Goal: Task Accomplishment & Management: Manage account settings

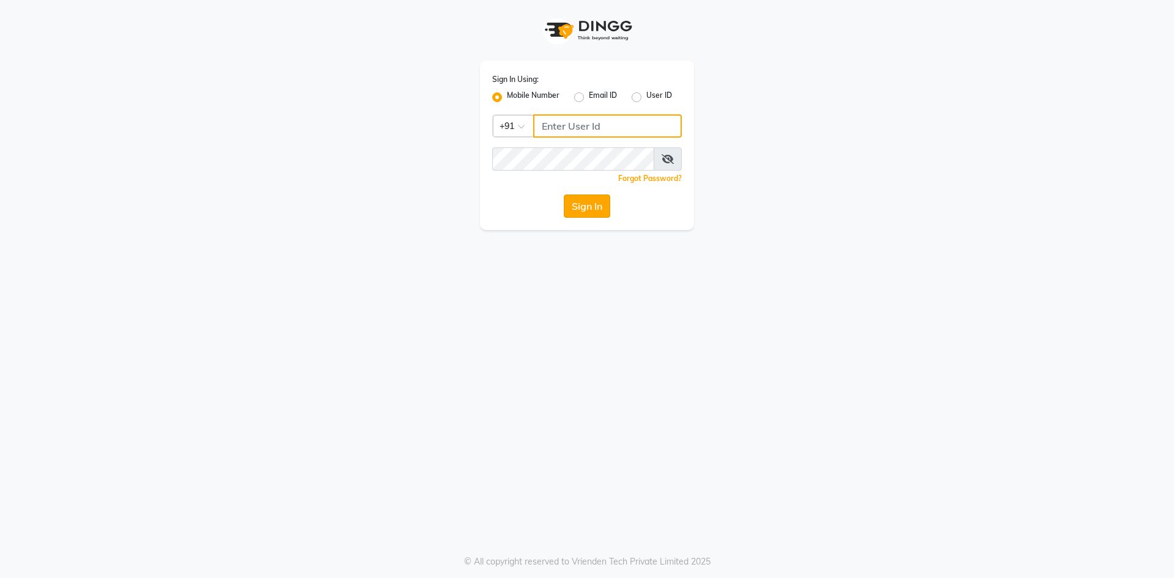
type input "6353215459"
click at [581, 209] on button "Sign In" at bounding box center [587, 205] width 46 height 23
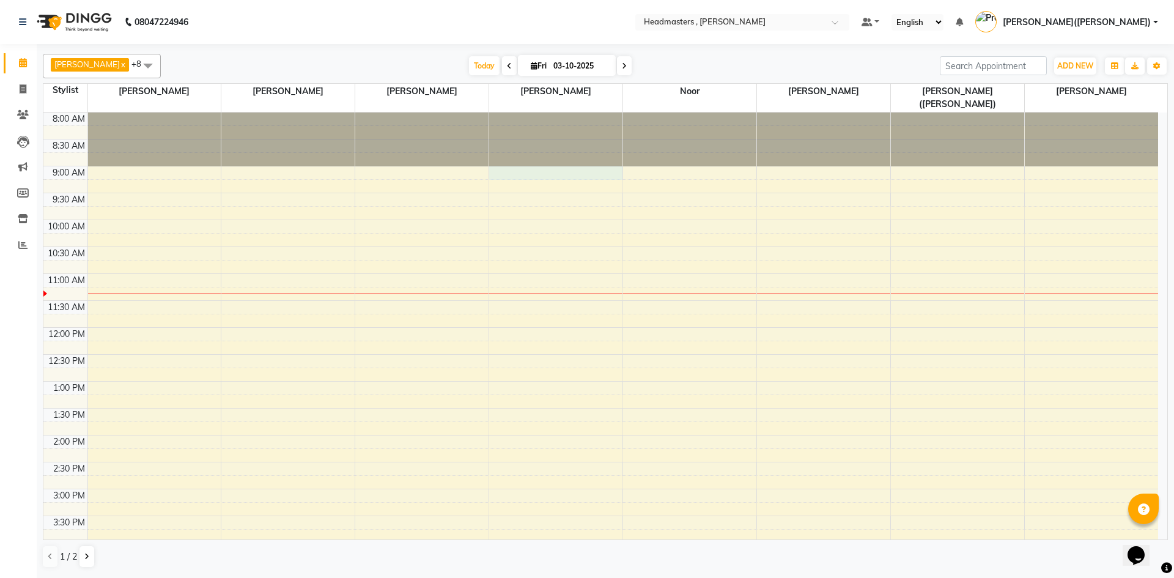
click at [496, 162] on div "8:00 AM 8:30 AM 9:00 AM 9:30 AM 10:00 AM 10:30 AM 11:00 AM 11:30 AM 12:00 PM 12…" at bounding box center [600, 462] width 1115 height 699
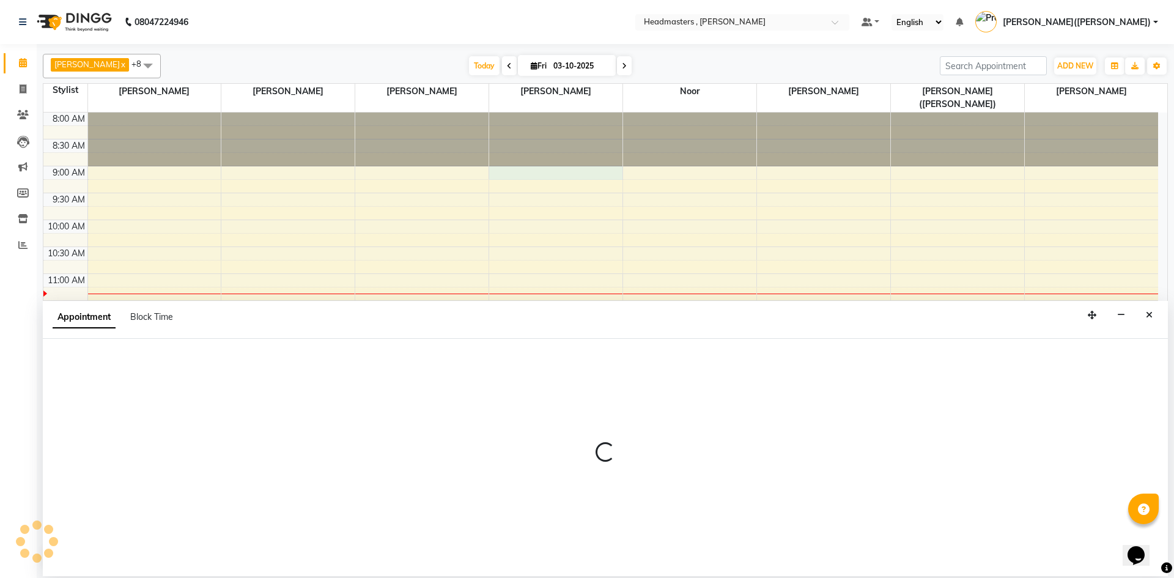
select select "85126"
select select "540"
select select "tentative"
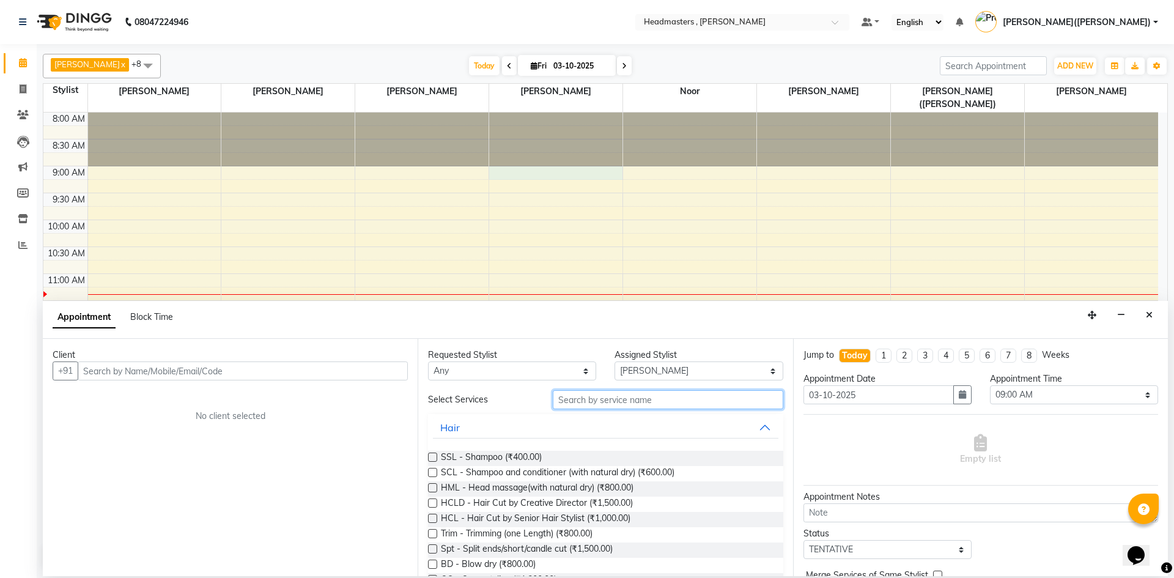
click at [575, 398] on input "text" at bounding box center [668, 399] width 231 height 19
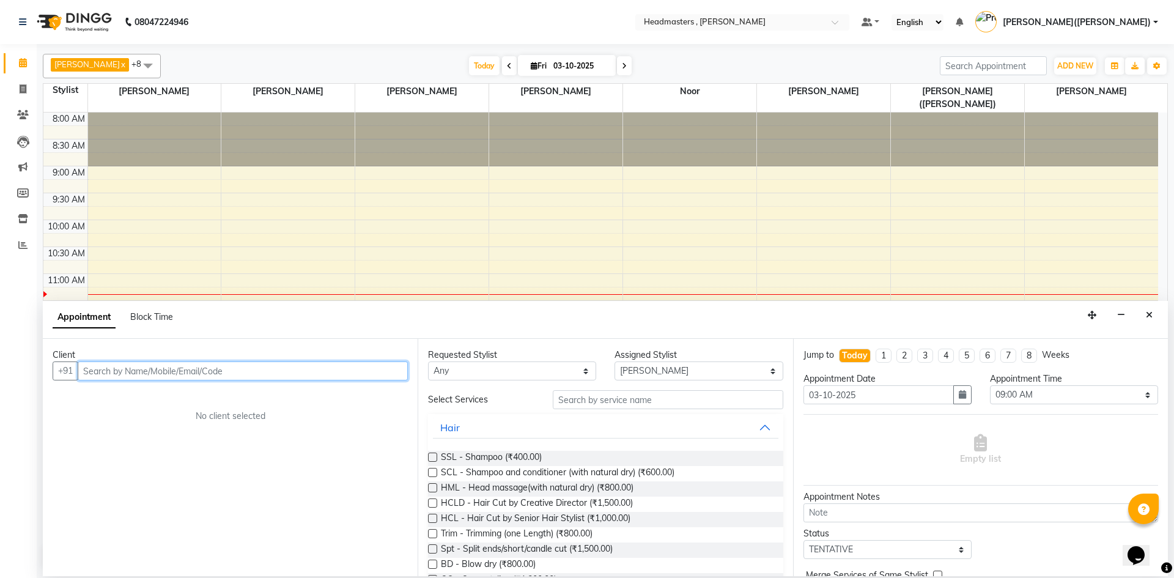
paste input "7488000013"
click at [226, 226] on div "8:00 AM 8:30 AM 9:00 AM 9:30 AM 10:00 AM 10:30 AM 11:00 AM 11:30 AM 12:00 PM 12…" at bounding box center [600, 462] width 1115 height 699
type input "7488000013"
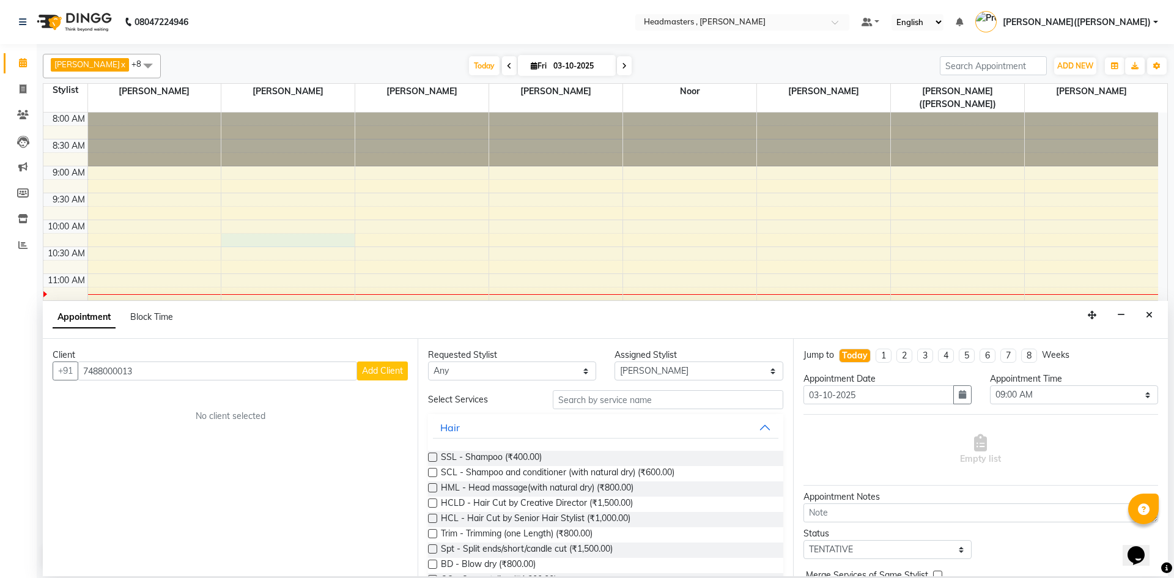
click at [394, 371] on span "Add Client" at bounding box center [382, 370] width 41 height 11
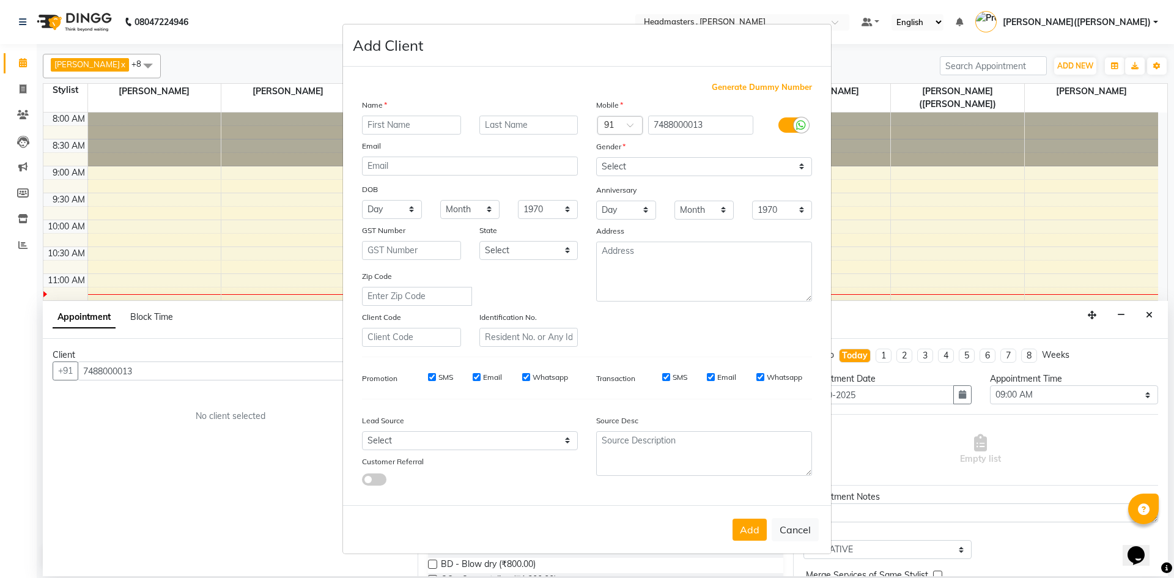
click at [410, 125] on input "text" at bounding box center [411, 125] width 99 height 19
type input "[PERSON_NAME]"
click at [742, 516] on div "Add Cancel" at bounding box center [587, 529] width 488 height 48
click at [742, 525] on button "Add" at bounding box center [750, 530] width 34 height 22
click at [803, 166] on select "Select [DEMOGRAPHIC_DATA] [DEMOGRAPHIC_DATA] Other Prefer Not To Say" at bounding box center [704, 166] width 216 height 19
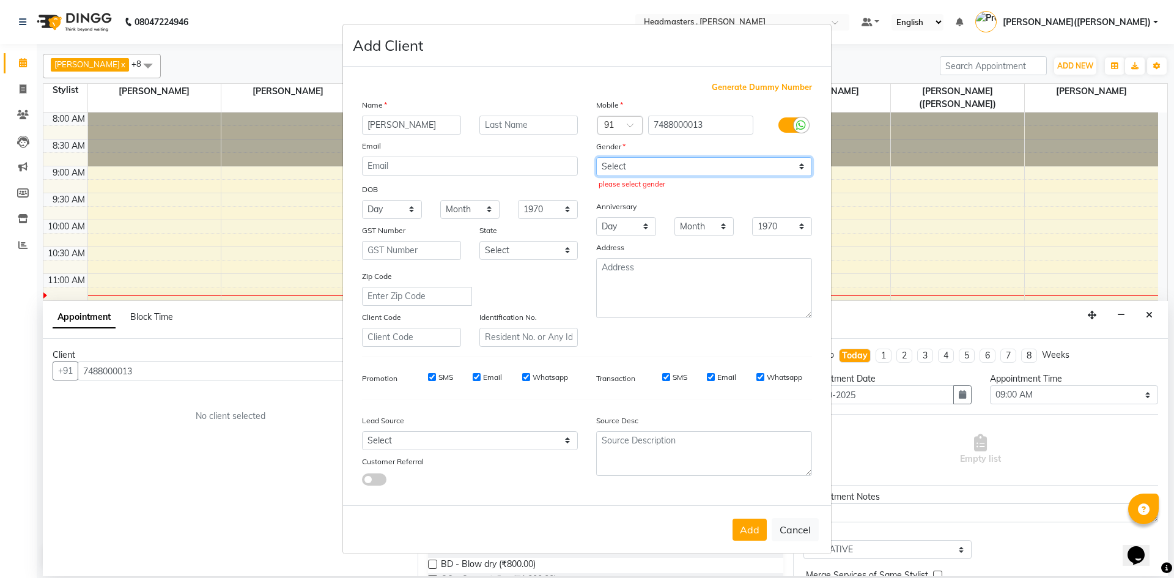
select select "[DEMOGRAPHIC_DATA]"
click at [596, 157] on select "Select [DEMOGRAPHIC_DATA] [DEMOGRAPHIC_DATA] Other Prefer Not To Say" at bounding box center [704, 166] width 216 height 19
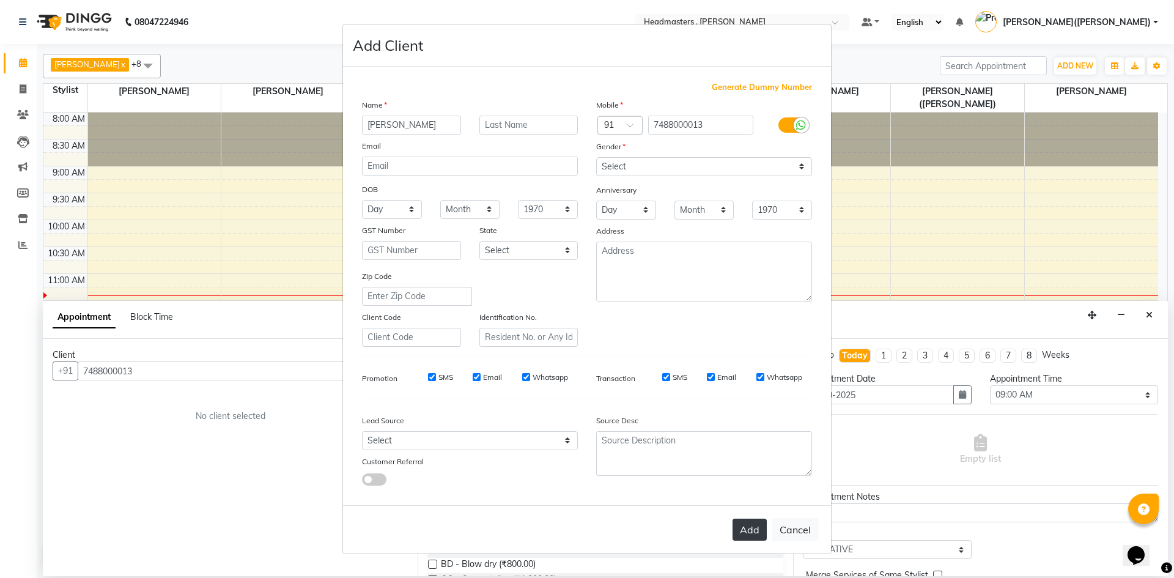
click at [747, 534] on button "Add" at bounding box center [750, 530] width 34 height 22
click at [747, 534] on div "Add Cancel" at bounding box center [587, 529] width 488 height 48
select select
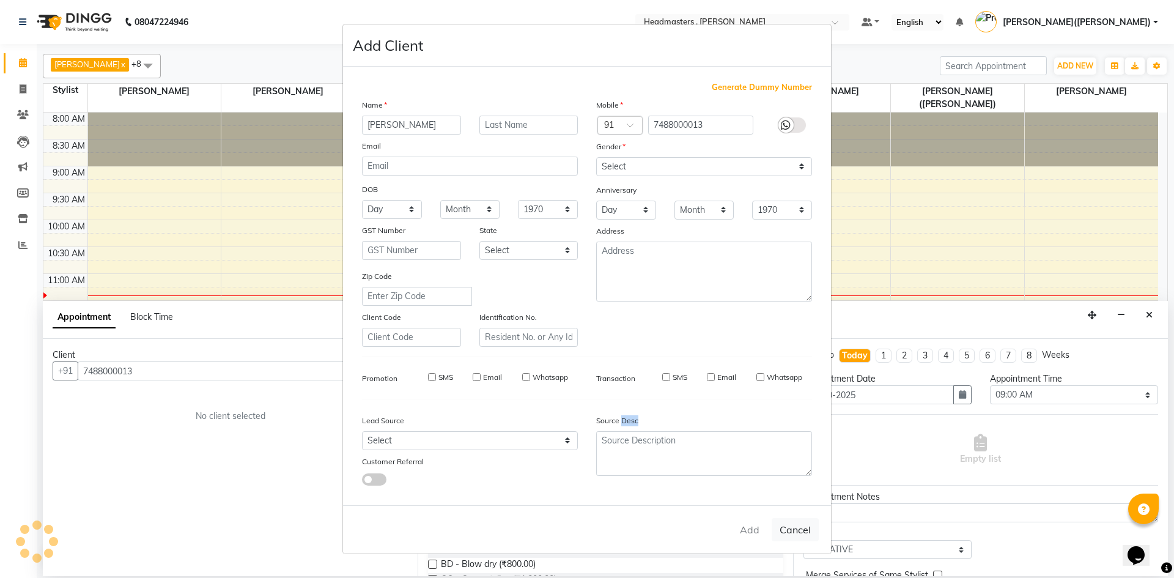
select select
checkbox input "false"
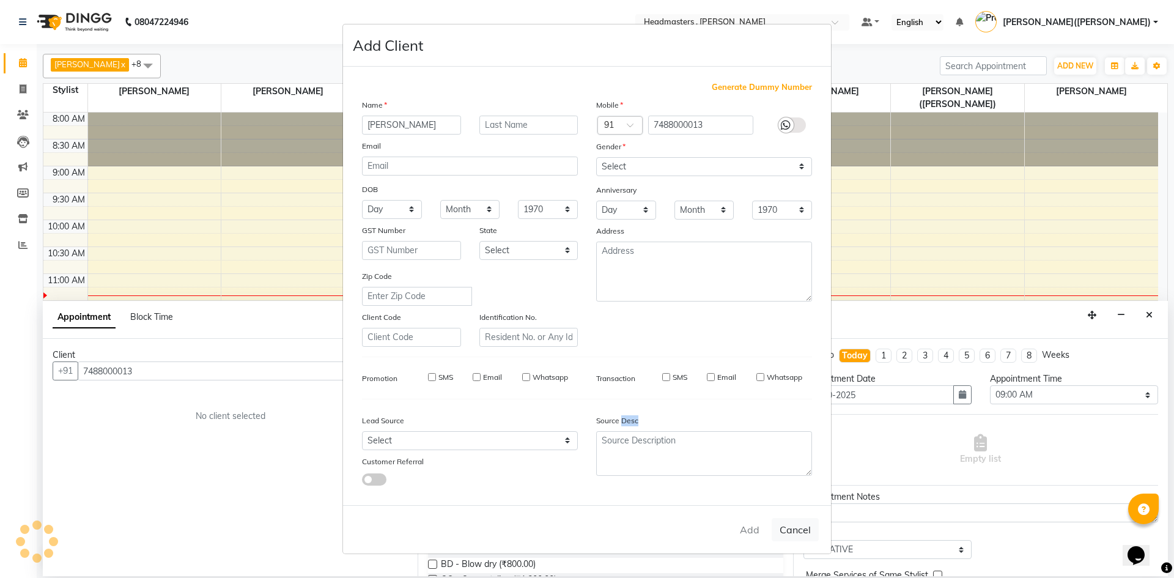
checkbox input "false"
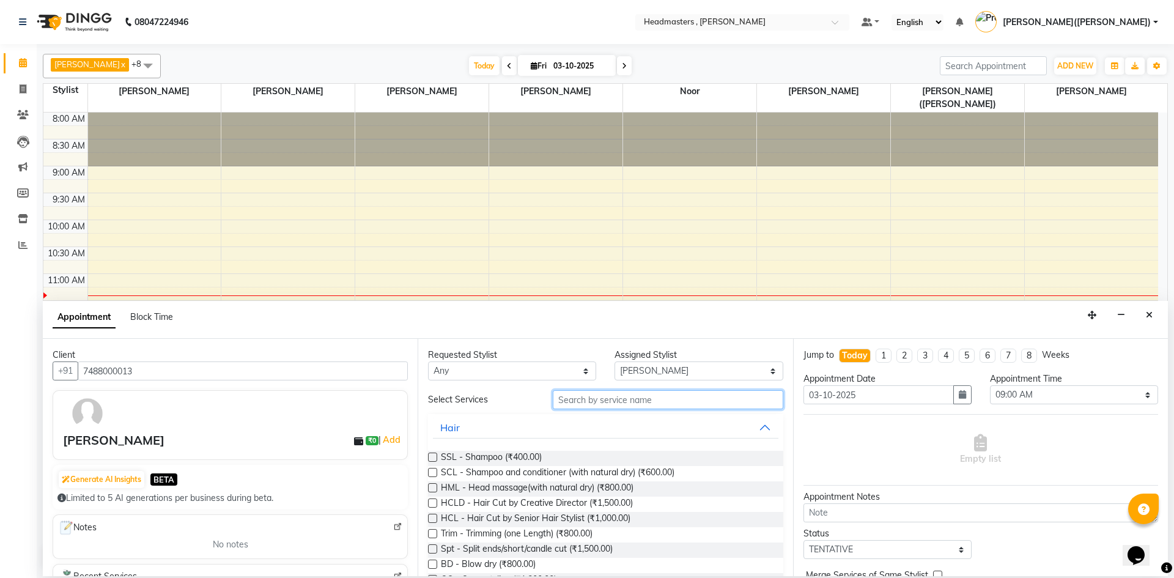
click at [585, 406] on input "text" at bounding box center [668, 399] width 231 height 19
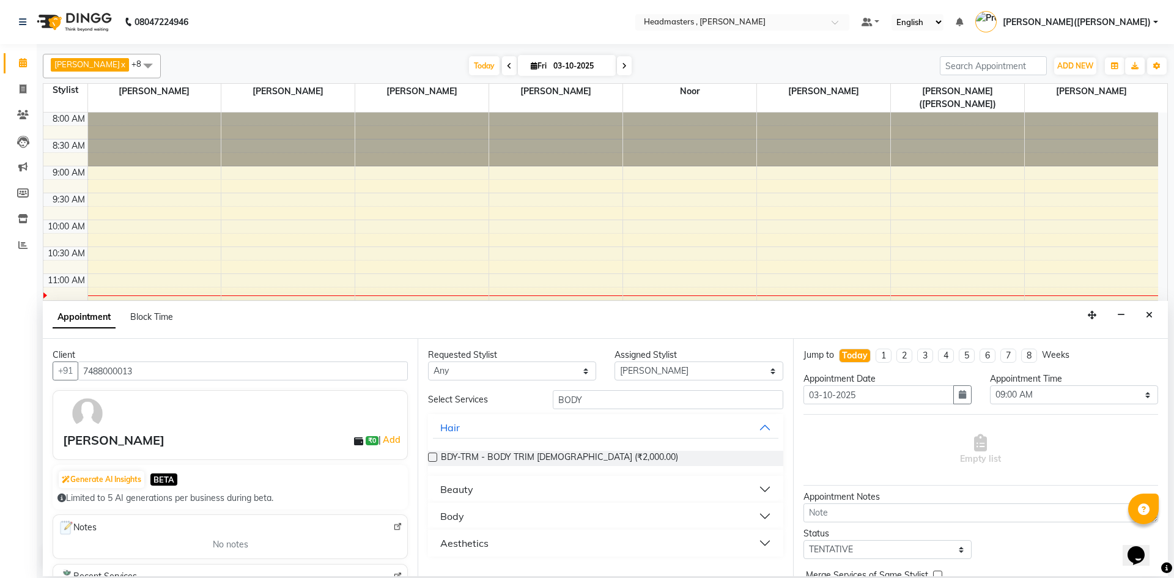
click at [773, 483] on button "Beauty" at bounding box center [605, 489] width 345 height 22
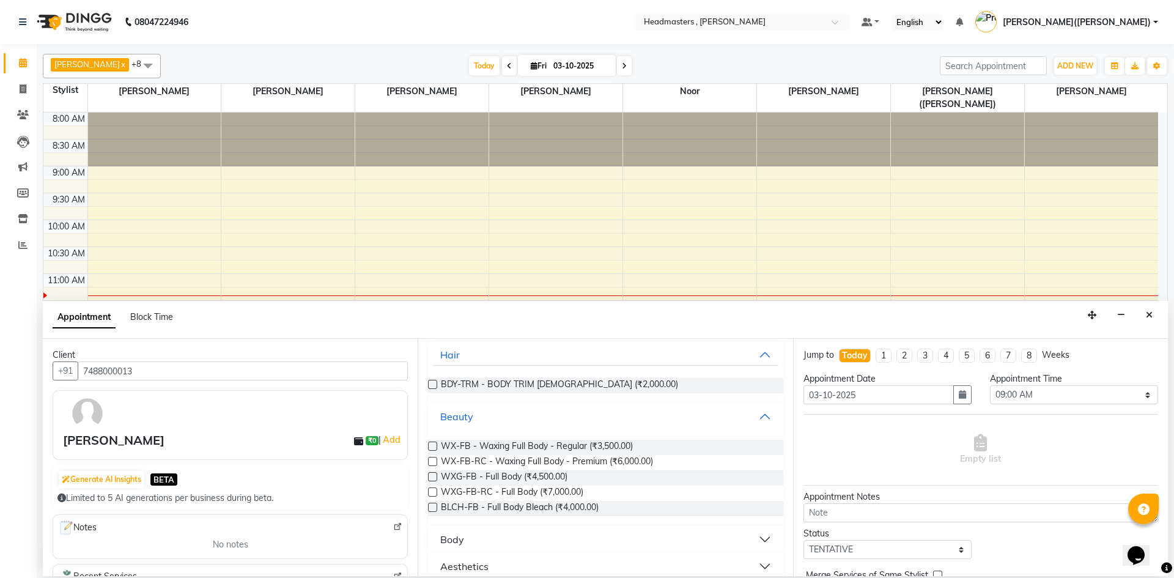
scroll to position [86, 0]
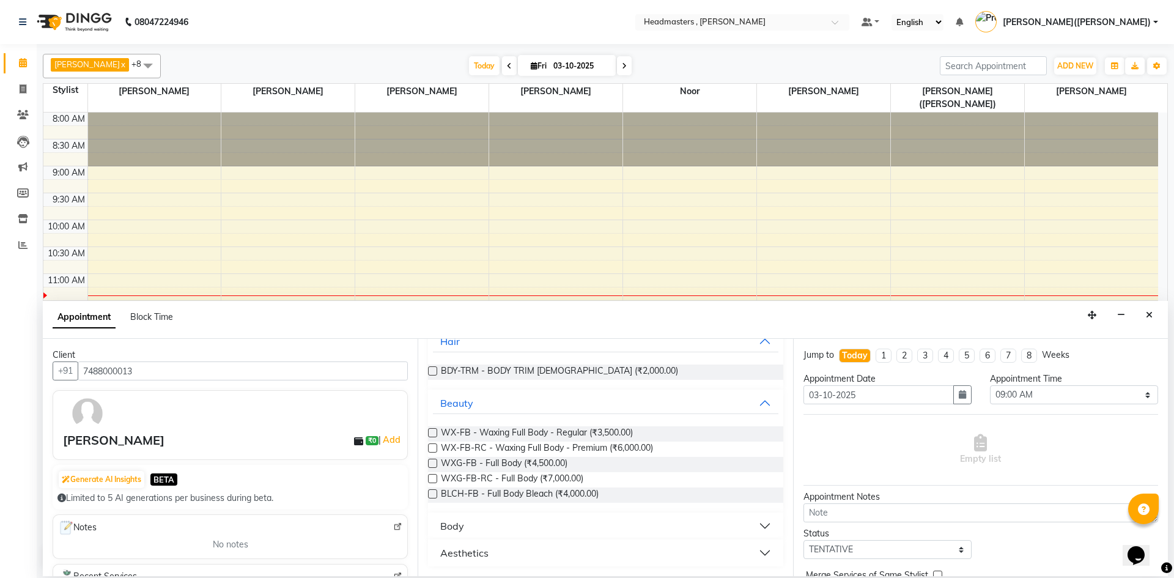
click at [746, 523] on button "Body" at bounding box center [605, 526] width 345 height 22
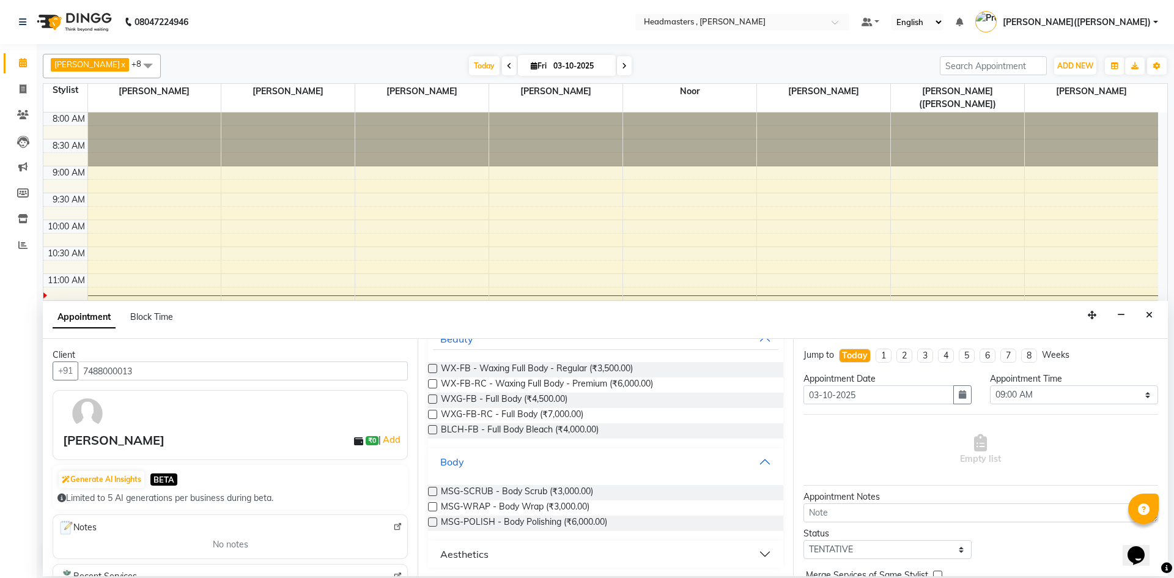
scroll to position [152, 0]
click at [761, 546] on button "Aesthetics" at bounding box center [605, 553] width 345 height 22
click at [759, 547] on button "Aesthetics" at bounding box center [605, 553] width 345 height 22
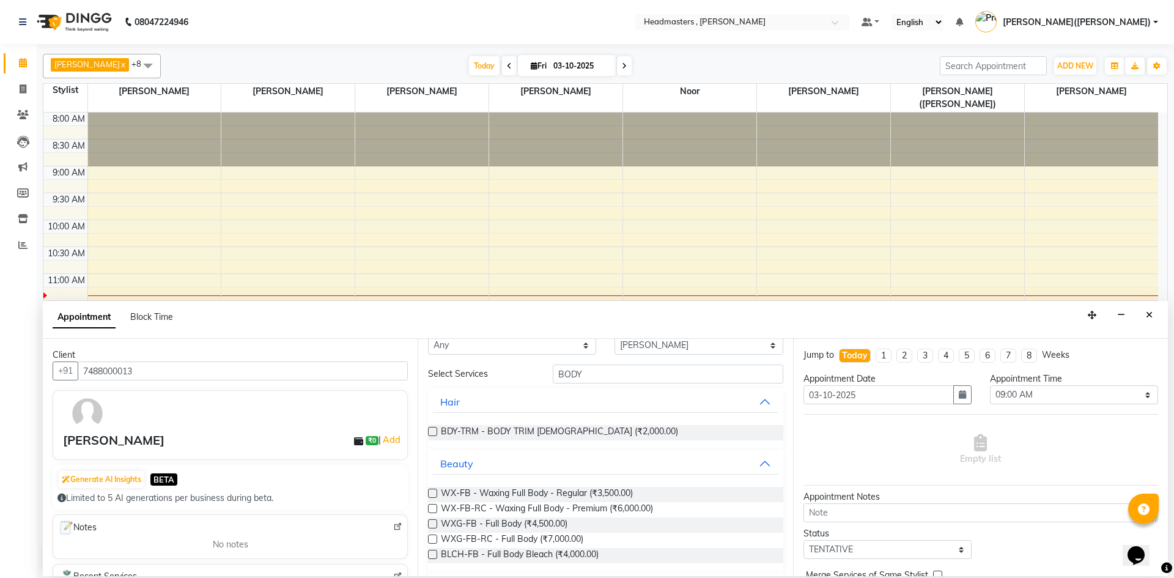
scroll to position [0, 0]
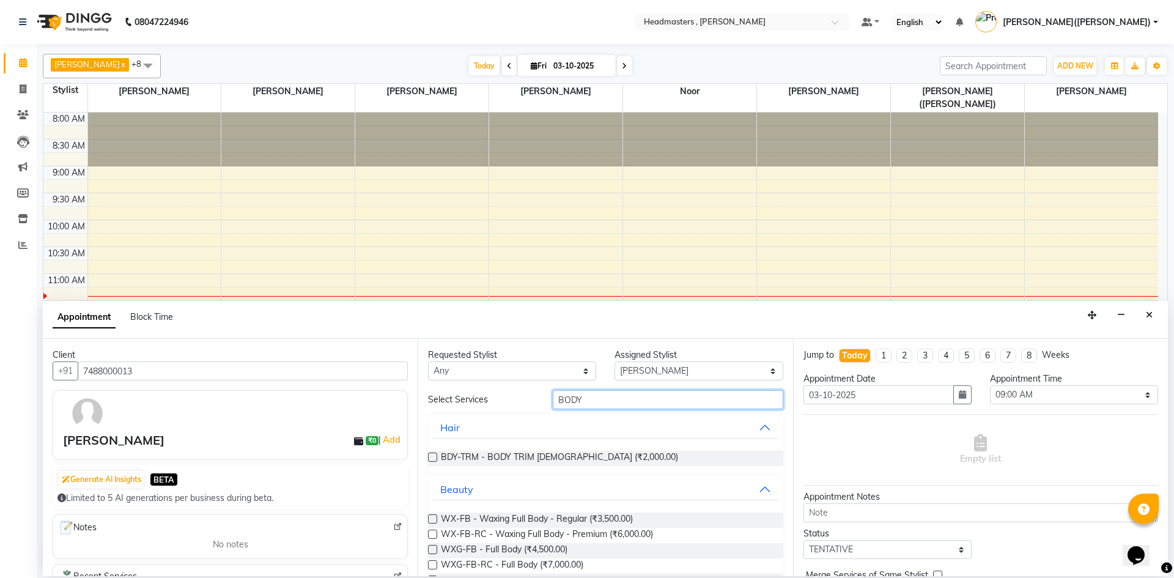
click at [596, 400] on input "BODY" at bounding box center [668, 399] width 231 height 19
type input "B"
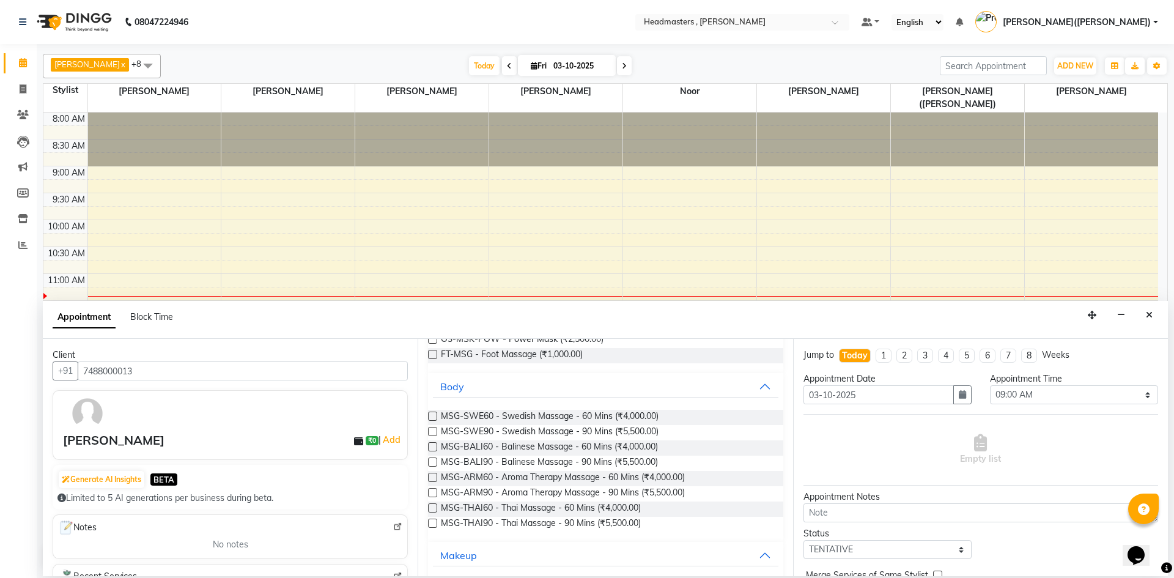
scroll to position [263, 0]
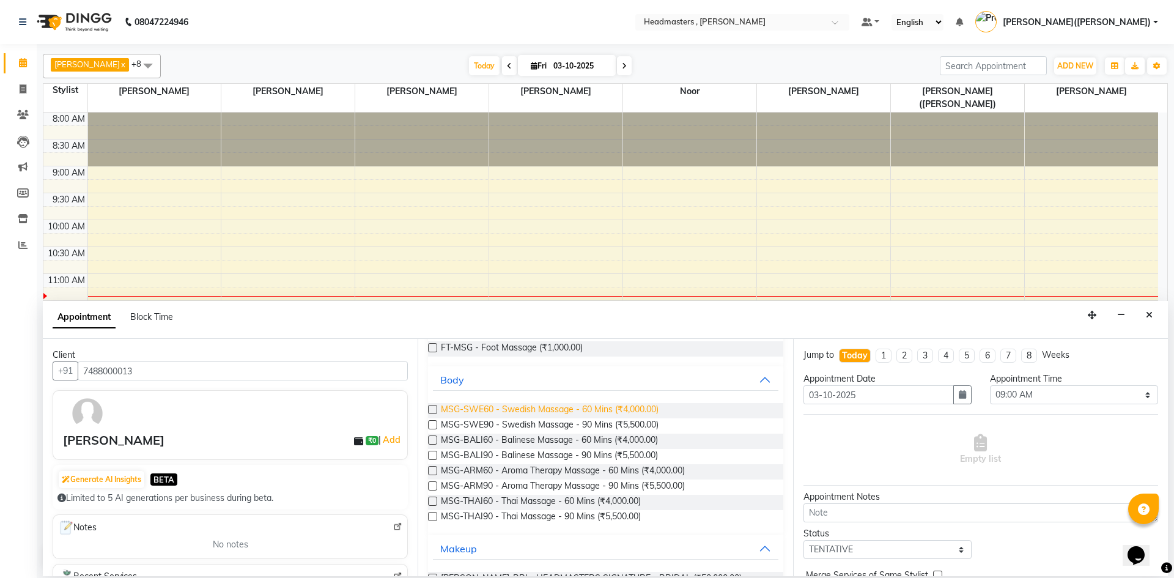
type input "MAS"
click at [573, 408] on span "MSG-SWE60 - Swedish Massage - 60 Mins (₹4,000.00)" at bounding box center [550, 410] width 218 height 15
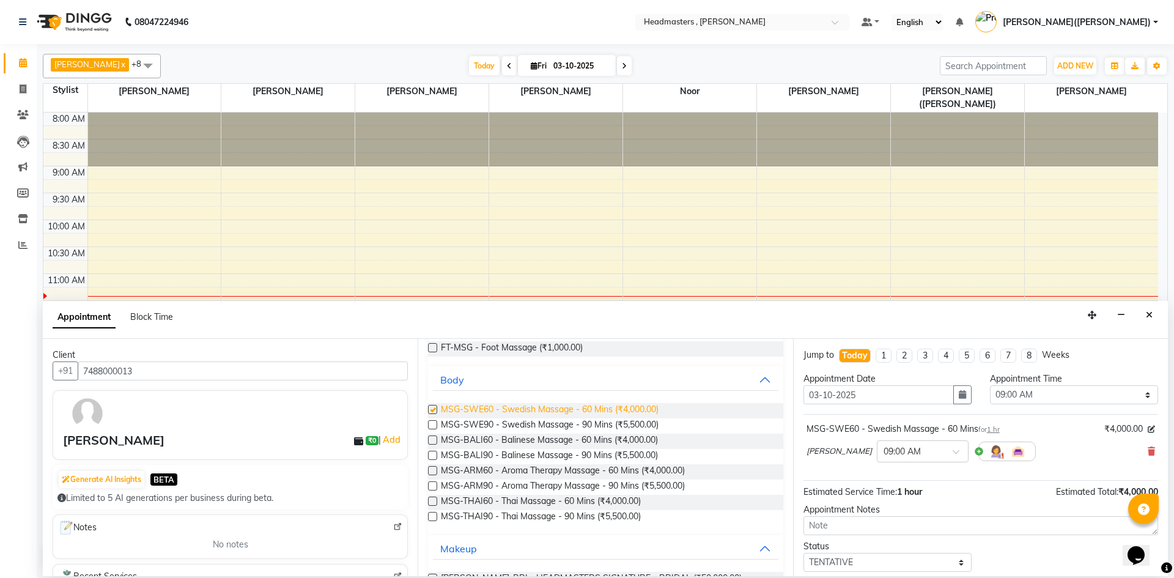
checkbox input "false"
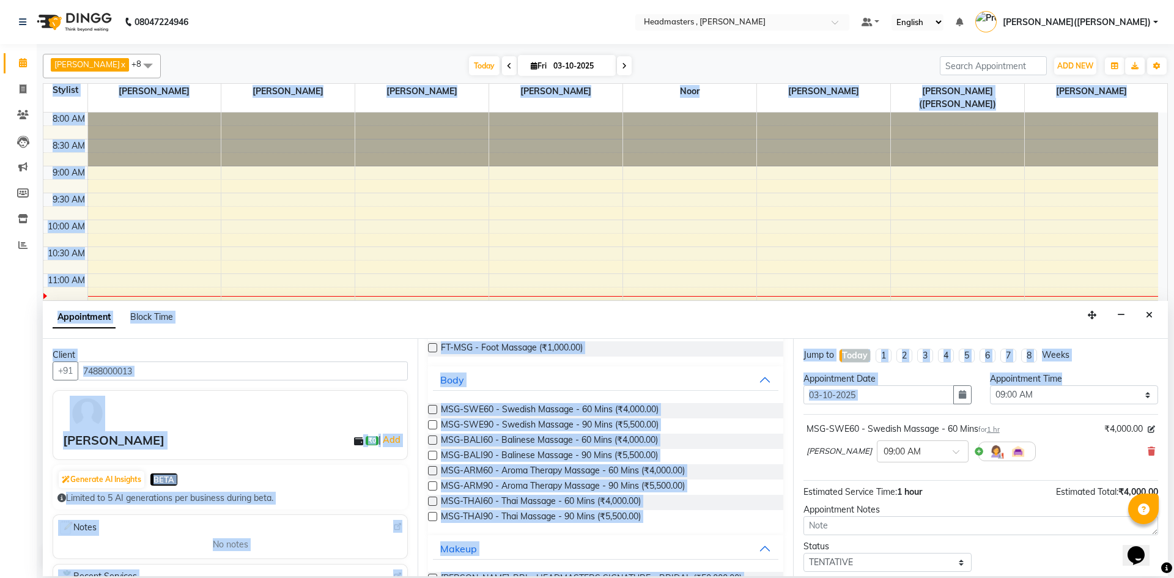
drag, startPoint x: 1158, startPoint y: 393, endPoint x: 1172, endPoint y: 504, distance: 112.8
click at [1172, 504] on div "[PERSON_NAME] x [PERSON_NAME] x [PERSON_NAME] x [PERSON_NAME] x Noor x [PERSON_…" at bounding box center [605, 310] width 1137 height 532
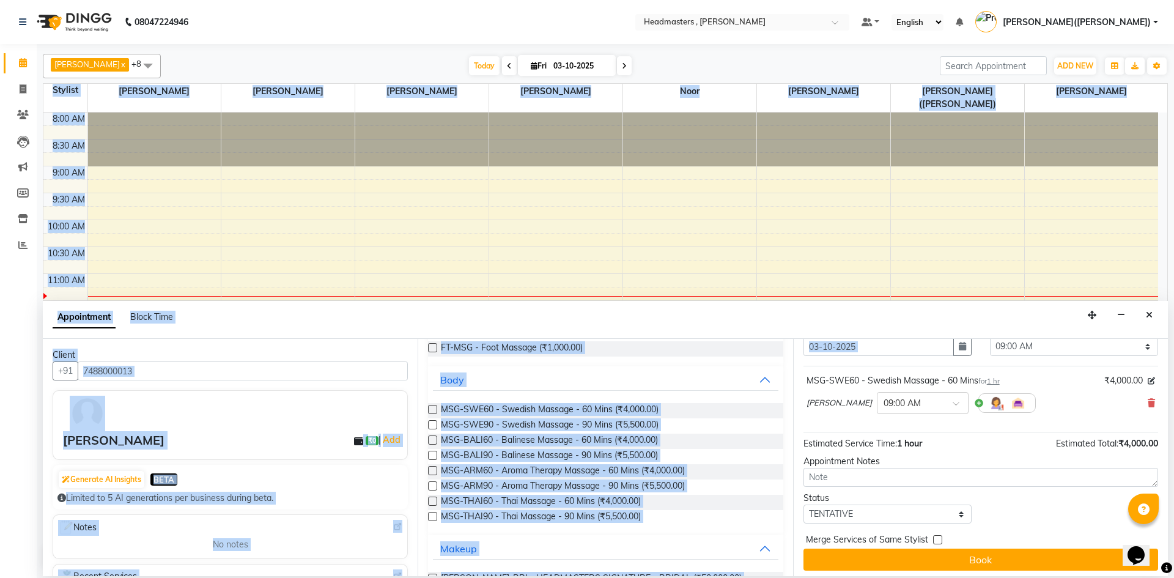
scroll to position [53, 0]
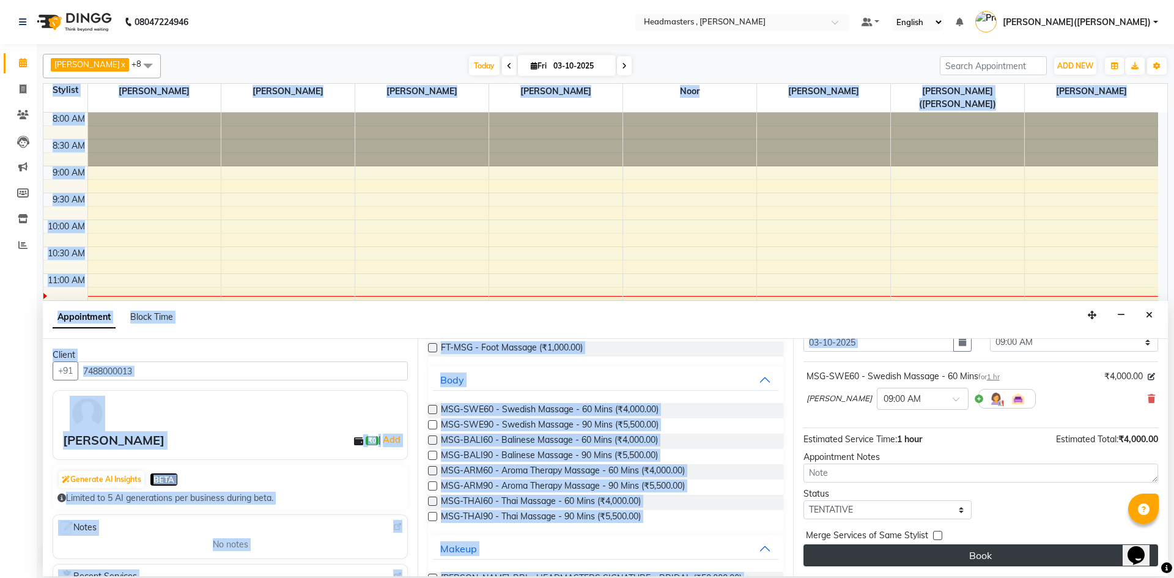
click at [983, 559] on button "Book" at bounding box center [980, 555] width 355 height 22
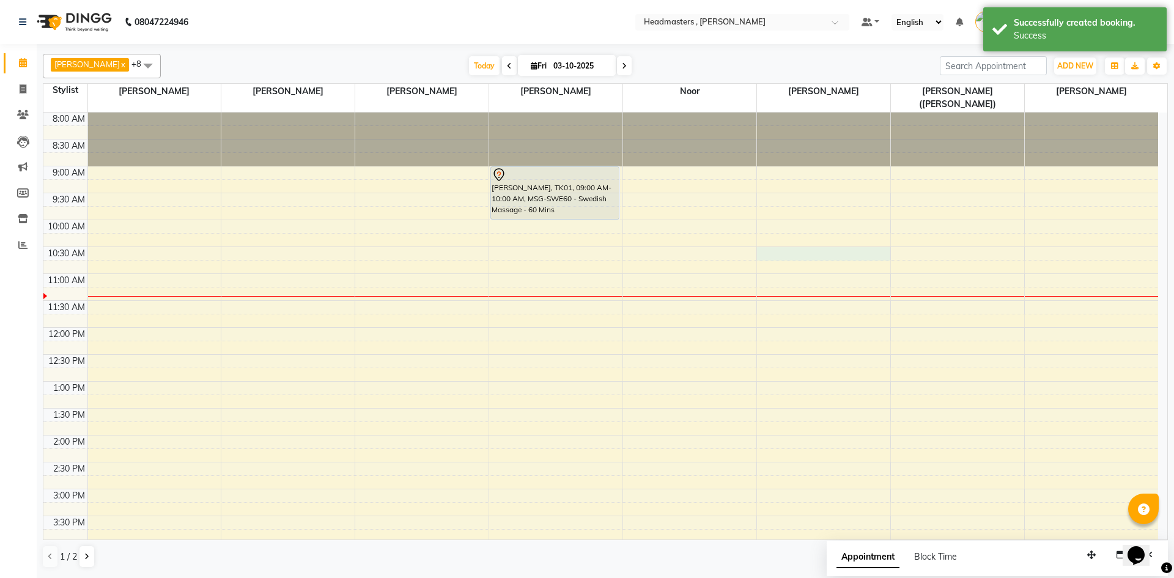
click at [762, 242] on div "8:00 AM 8:30 AM 9:00 AM 9:30 AM 10:00 AM 10:30 AM 11:00 AM 11:30 AM 12:00 PM 12…" at bounding box center [600, 462] width 1115 height 699
select select "85122"
select select "630"
select select "tentative"
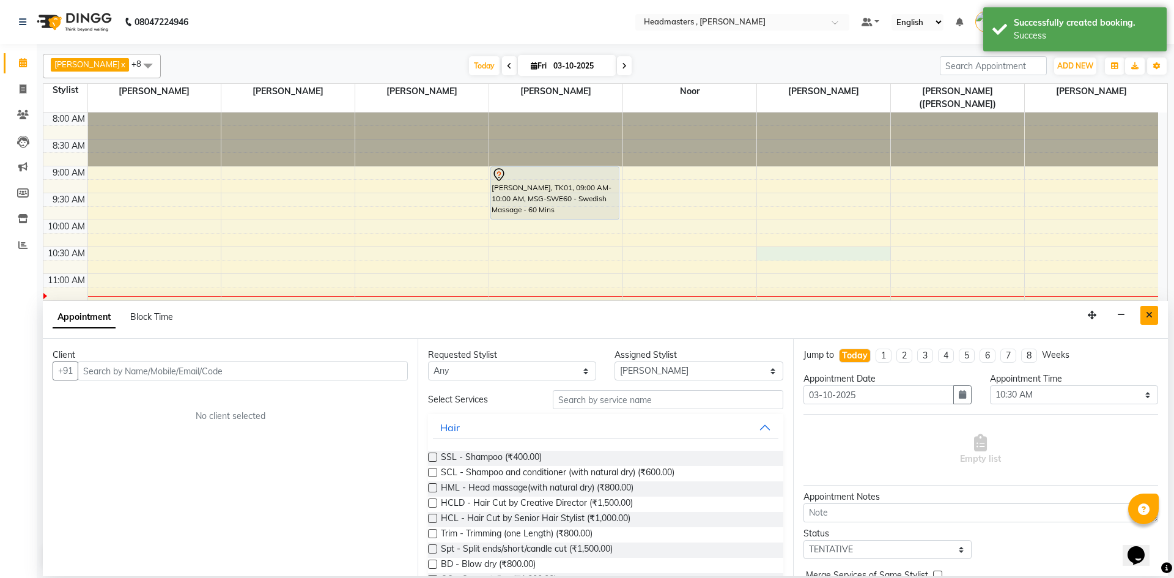
click at [1151, 318] on icon "Close" at bounding box center [1149, 315] width 7 height 9
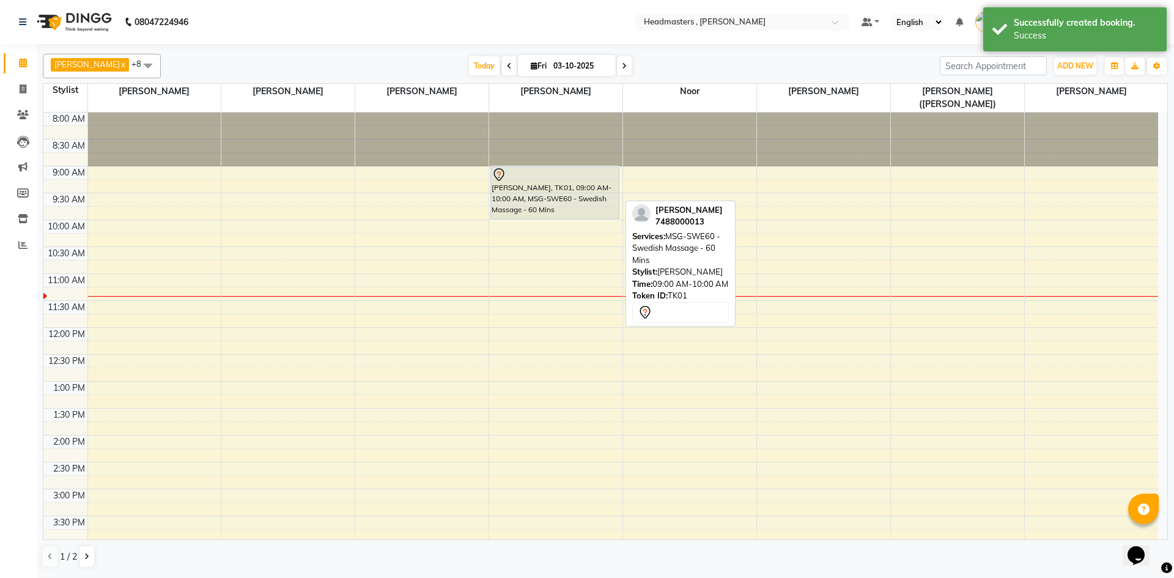
click at [553, 186] on div "[PERSON_NAME], TK01, 09:00 AM-10:00 AM, MSG-SWE60 - Swedish Massage - 60 Mins" at bounding box center [554, 193] width 127 height 52
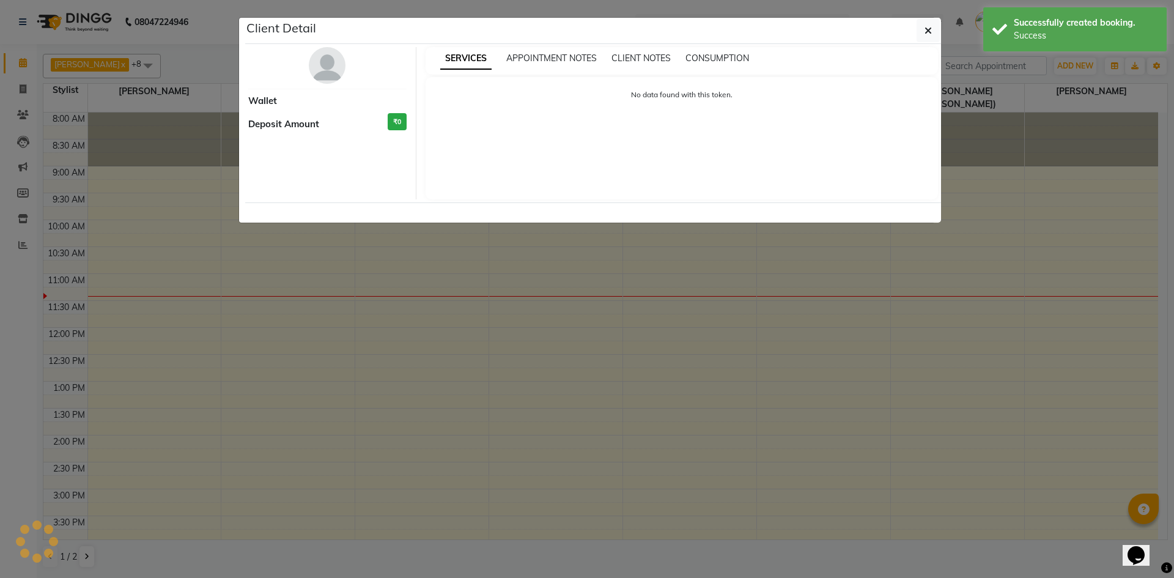
select select "7"
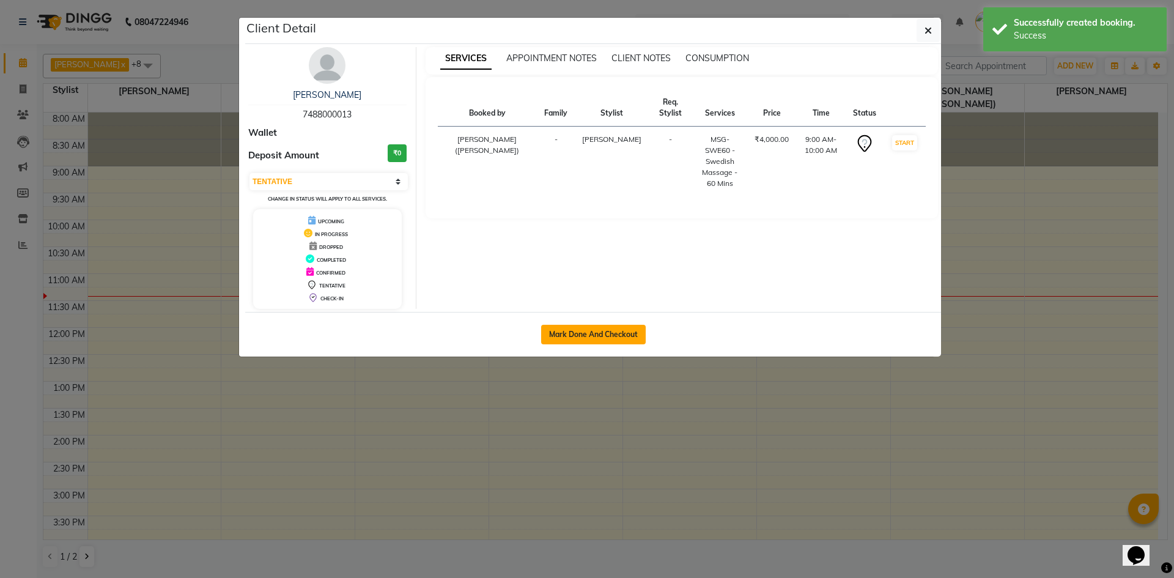
click at [618, 331] on button "Mark Done And Checkout" at bounding box center [593, 335] width 105 height 20
select select "8566"
select select "service"
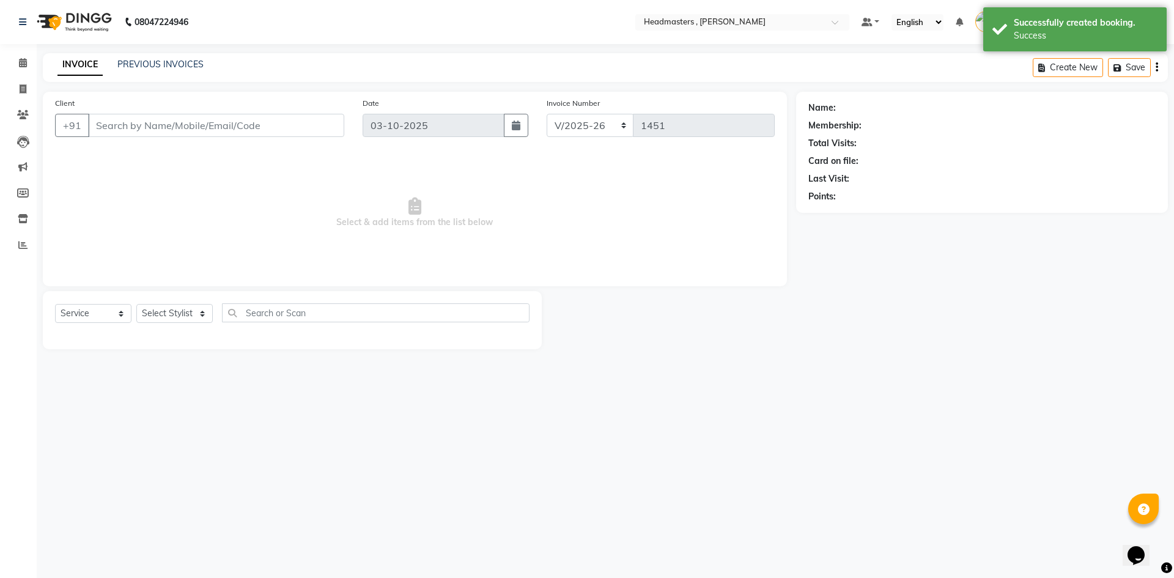
type input "7488000013"
select select "85126"
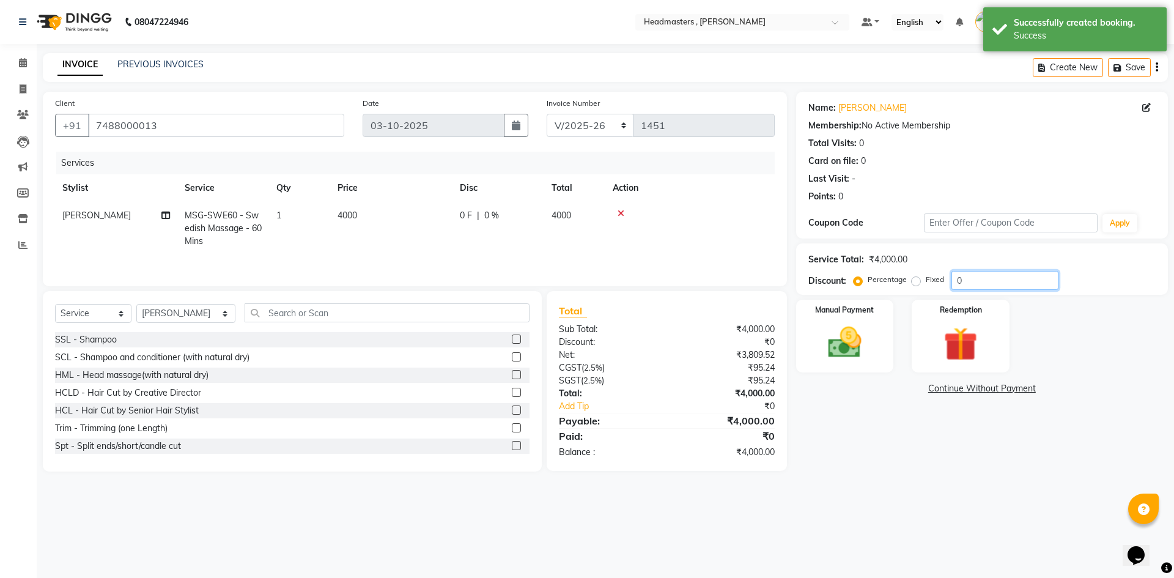
click at [984, 279] on input "0" at bounding box center [1004, 280] width 107 height 19
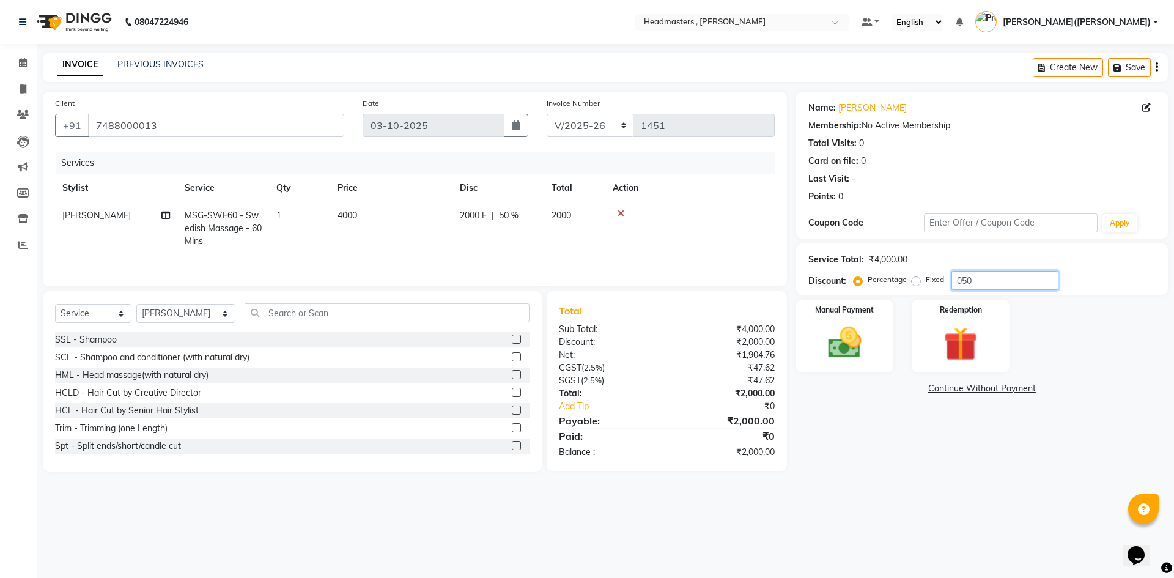
type input "050"
click at [873, 399] on div "Name: [PERSON_NAME] Membership: No Active Membership Total Visits: 0 Card on fi…" at bounding box center [986, 282] width 381 height 380
click at [839, 349] on img at bounding box center [844, 342] width 57 height 40
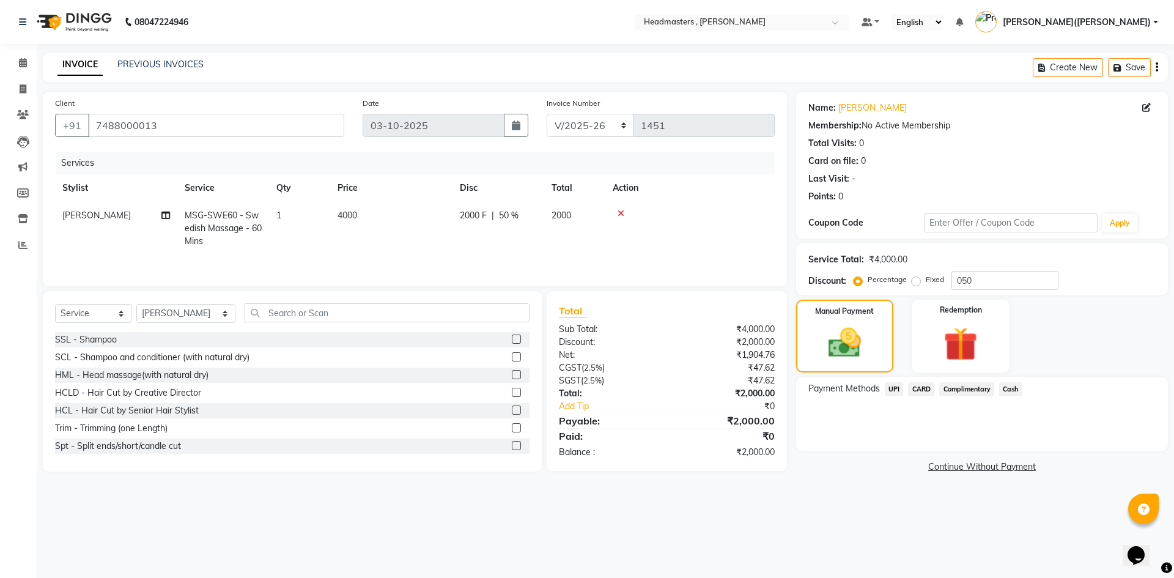
click at [887, 387] on span "UPI" at bounding box center [894, 389] width 19 height 14
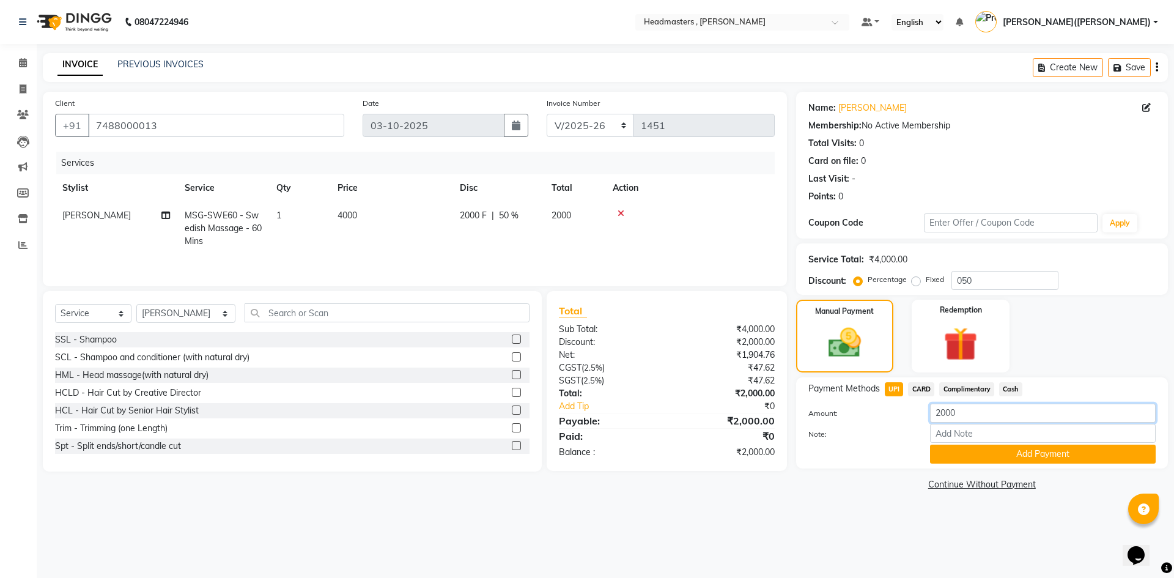
click at [974, 411] on input "2000" at bounding box center [1043, 413] width 226 height 19
type input "200"
click at [978, 453] on button "Add Payment" at bounding box center [1043, 454] width 226 height 19
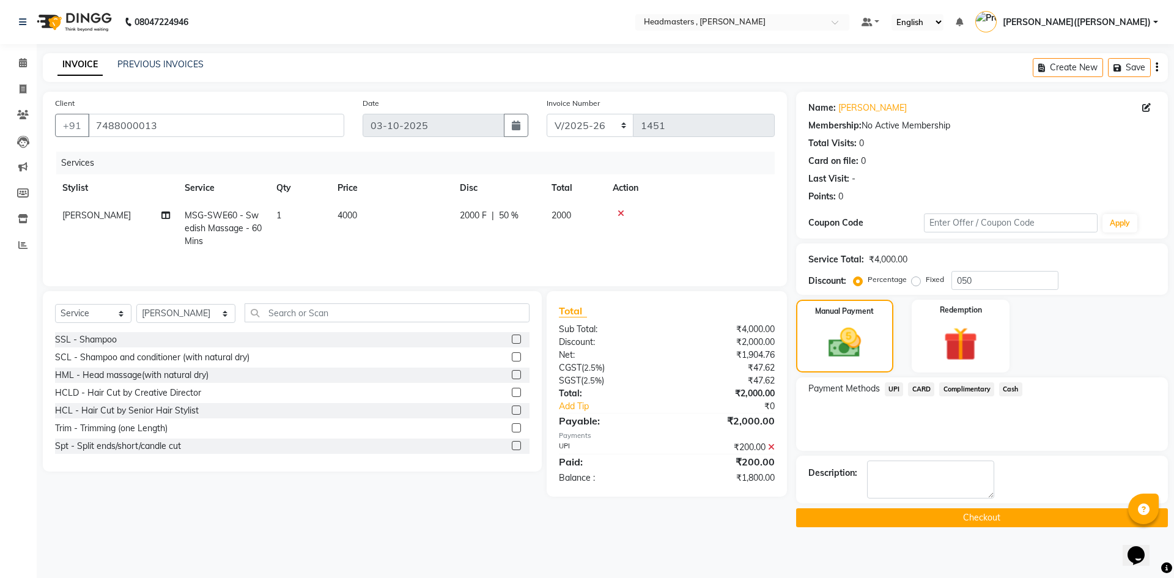
click at [1013, 382] on span "Cash" at bounding box center [1010, 389] width 23 height 14
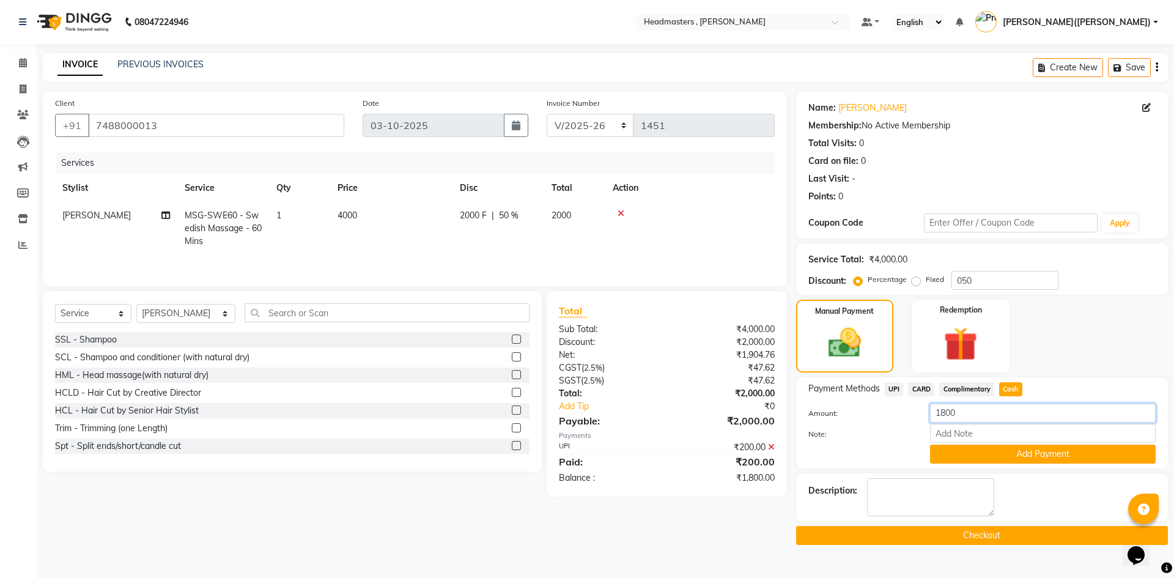
click at [988, 410] on input "1800" at bounding box center [1043, 413] width 226 height 19
click at [999, 457] on button "Add Payment" at bounding box center [1043, 454] width 226 height 19
click at [999, 473] on div "Description:" at bounding box center [982, 497] width 372 height 48
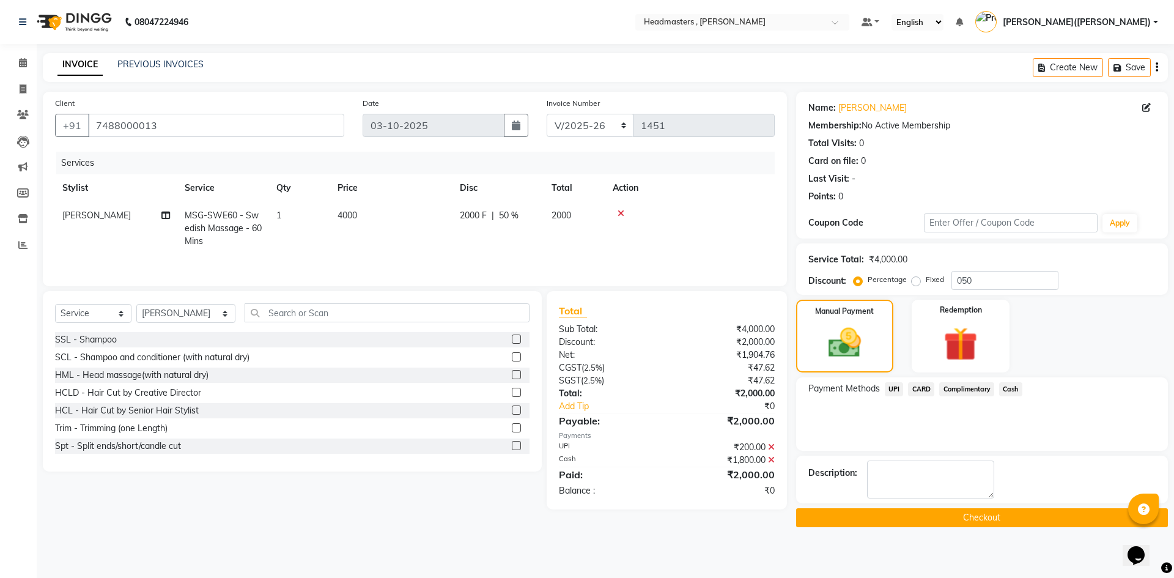
click at [986, 520] on button "Checkout" at bounding box center [982, 517] width 372 height 19
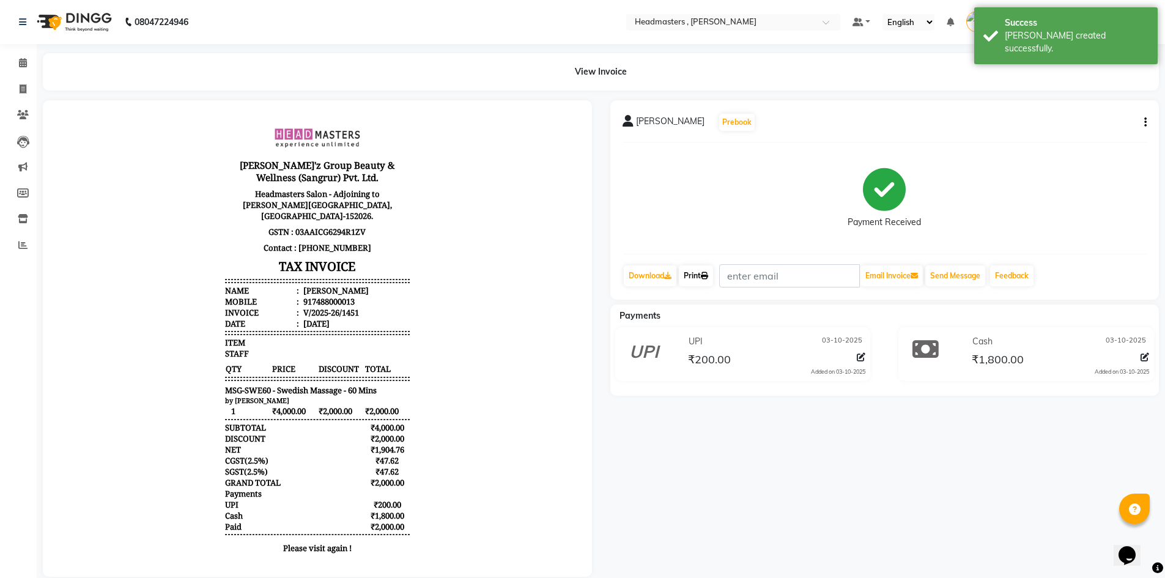
click at [708, 277] on icon at bounding box center [704, 275] width 7 height 7
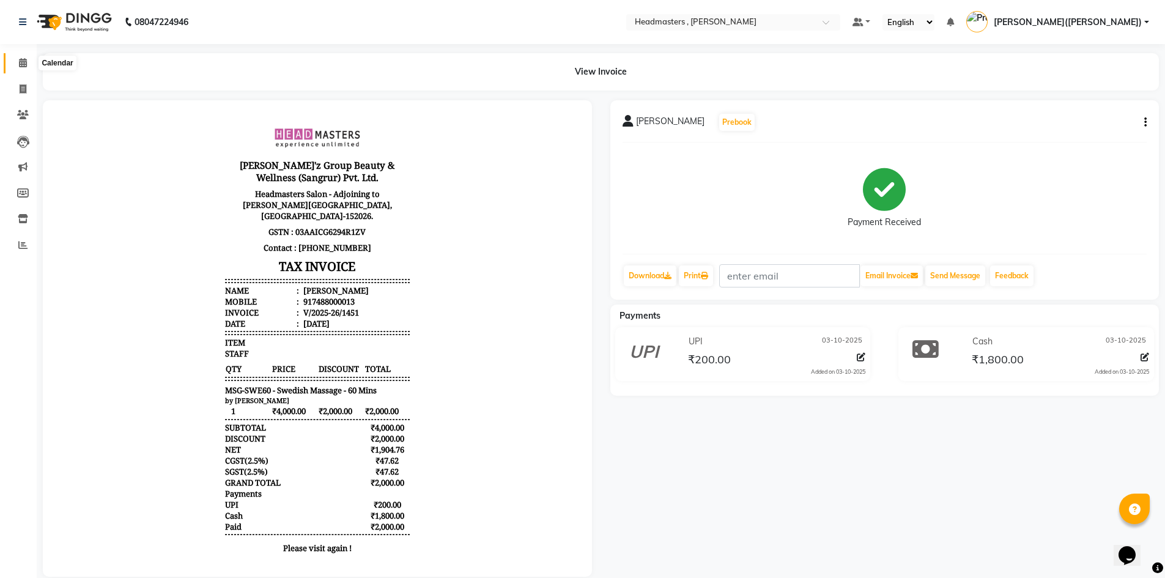
click at [21, 63] on icon at bounding box center [23, 62] width 8 height 9
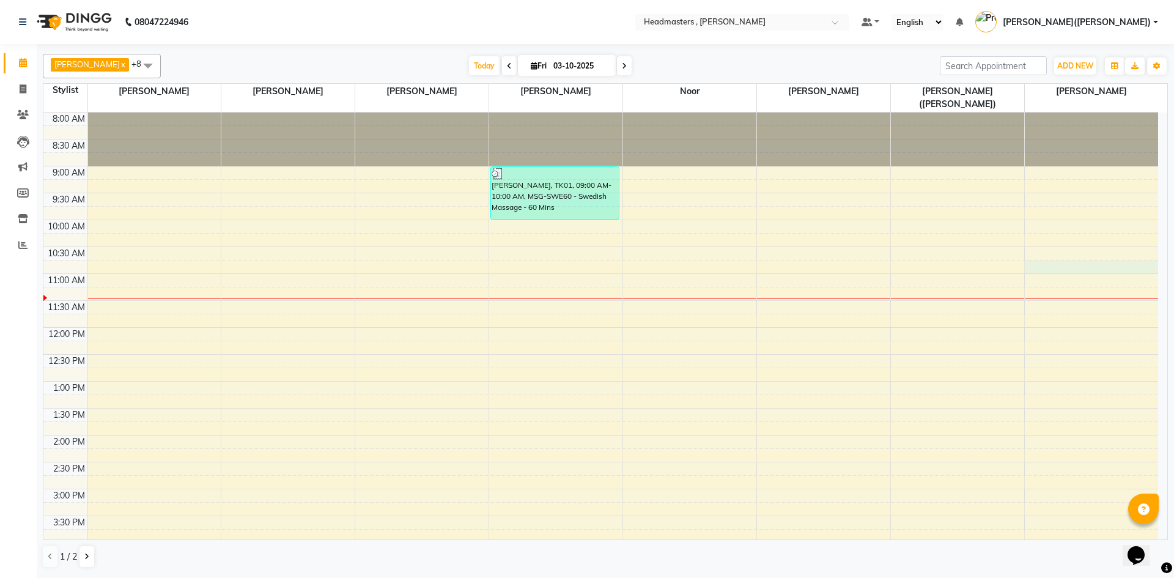
click at [1038, 256] on div "8:00 AM 8:30 AM 9:00 AM 9:30 AM 10:00 AM 10:30 AM 11:00 AM 11:30 AM 12:00 PM 12…" at bounding box center [600, 462] width 1115 height 699
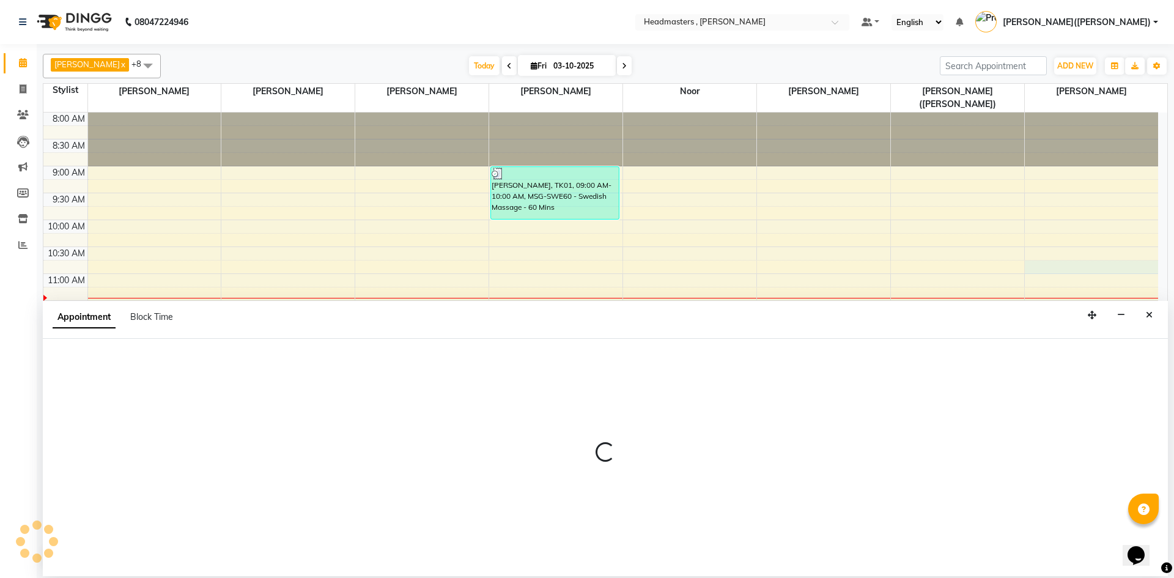
select select "85124"
select select "645"
select select "tentative"
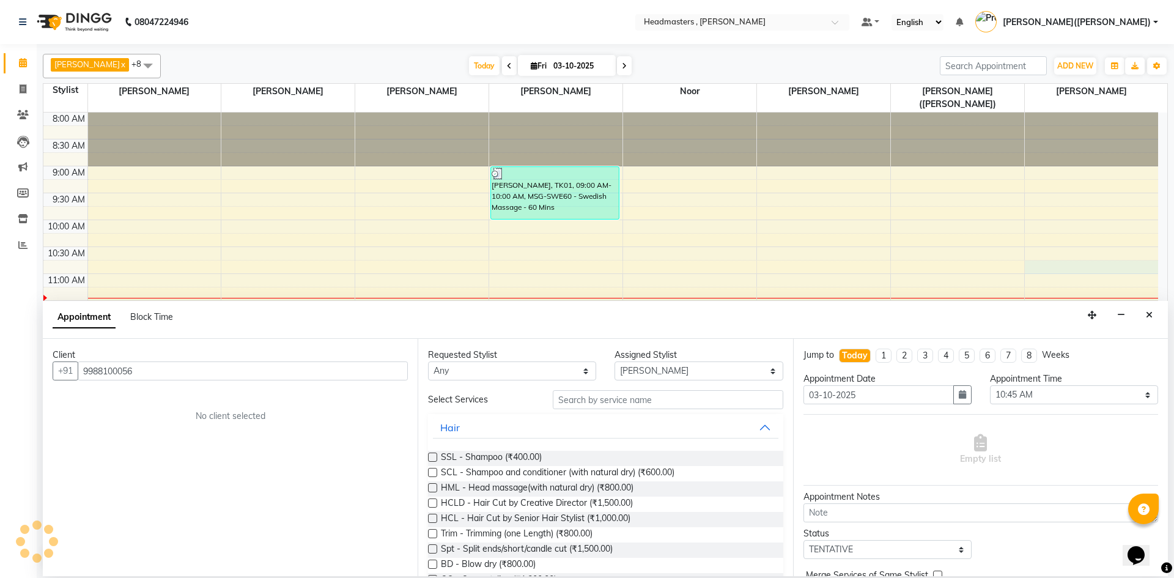
click at [143, 231] on div "8:00 AM 8:30 AM 9:00 AM 9:30 AM 10:00 AM 10:30 AM 11:00 AM 11:30 AM 12:00 PM 12…" at bounding box center [600, 462] width 1115 height 699
type input "9988100056"
click at [378, 371] on span "Add Client" at bounding box center [382, 370] width 41 height 11
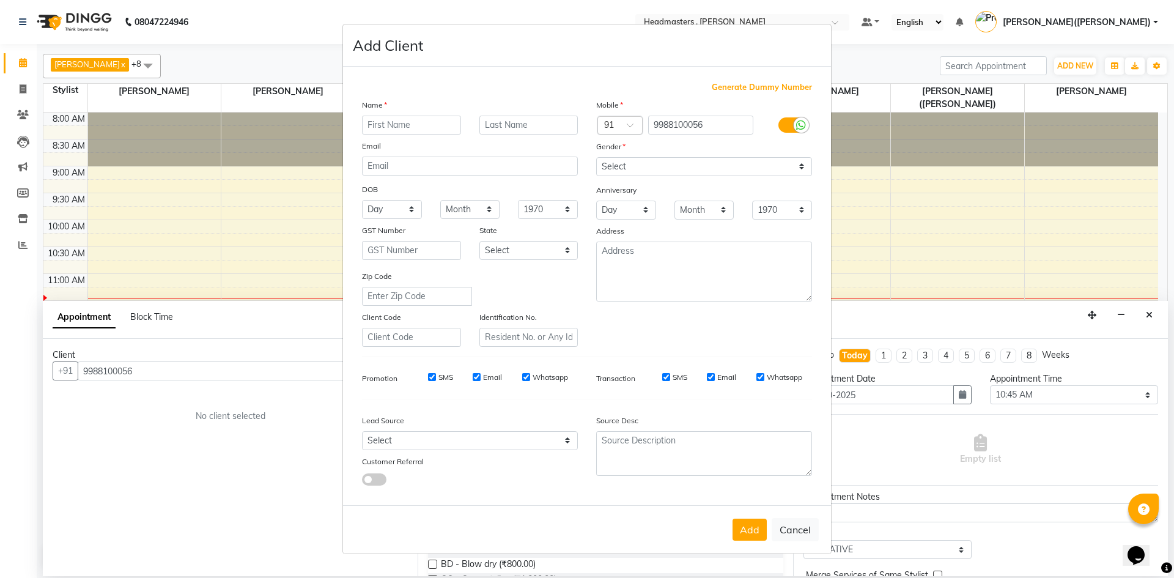
click at [372, 124] on input "text" at bounding box center [411, 125] width 99 height 19
type input "JASPUNEET"
click at [800, 166] on select "Select [DEMOGRAPHIC_DATA] [DEMOGRAPHIC_DATA] Other Prefer Not To Say" at bounding box center [704, 166] width 216 height 19
select select "[DEMOGRAPHIC_DATA]"
click at [596, 157] on select "Select [DEMOGRAPHIC_DATA] [DEMOGRAPHIC_DATA] Other Prefer Not To Say" at bounding box center [704, 166] width 216 height 19
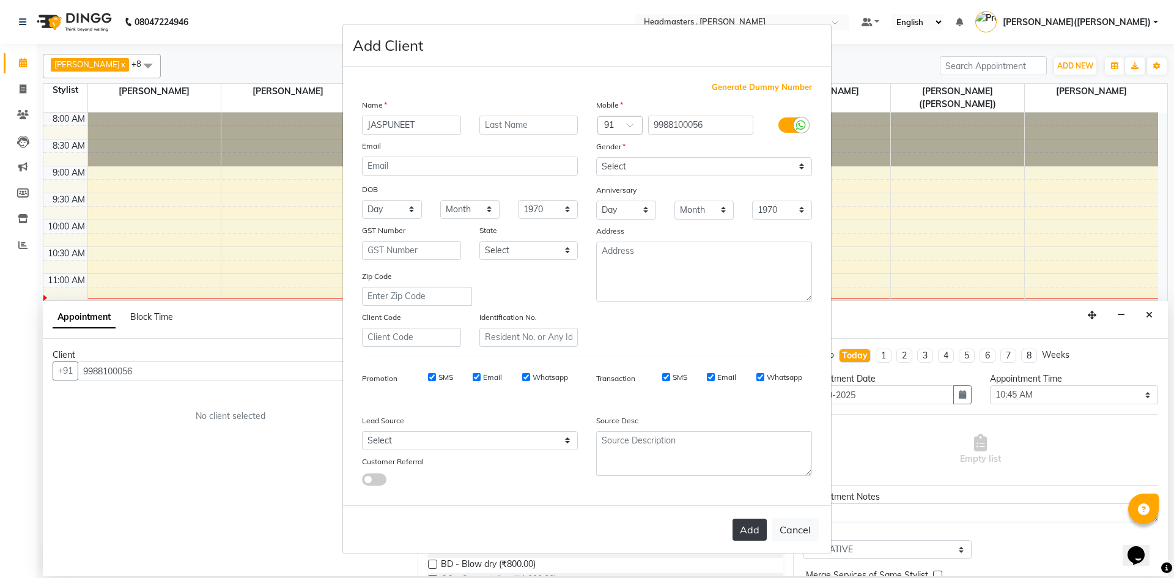
click at [747, 531] on button "Add" at bounding box center [750, 530] width 34 height 22
select select
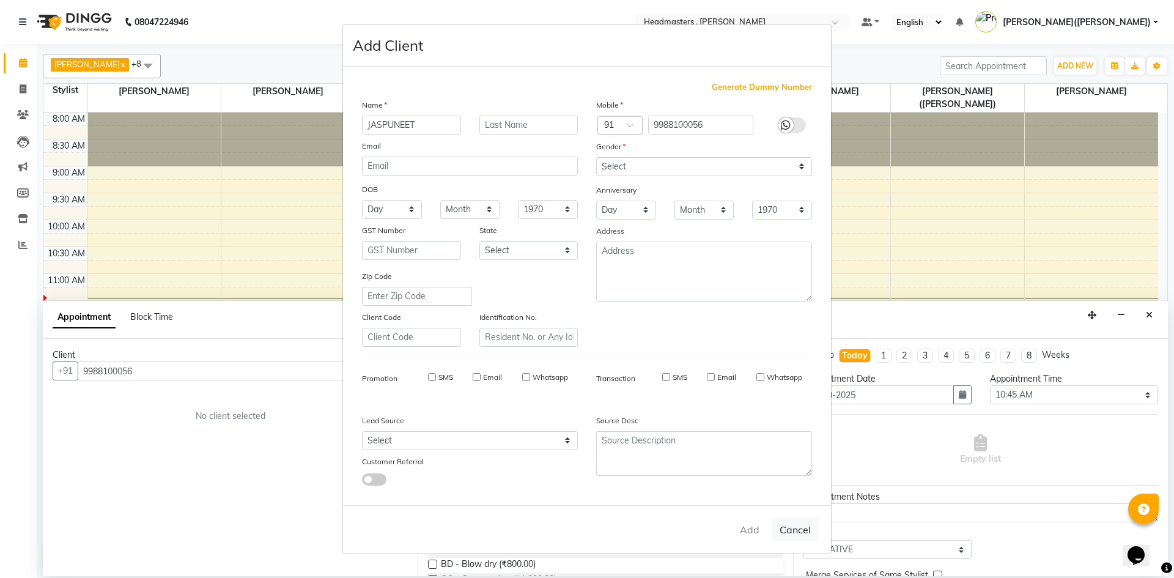
select select
checkbox input "false"
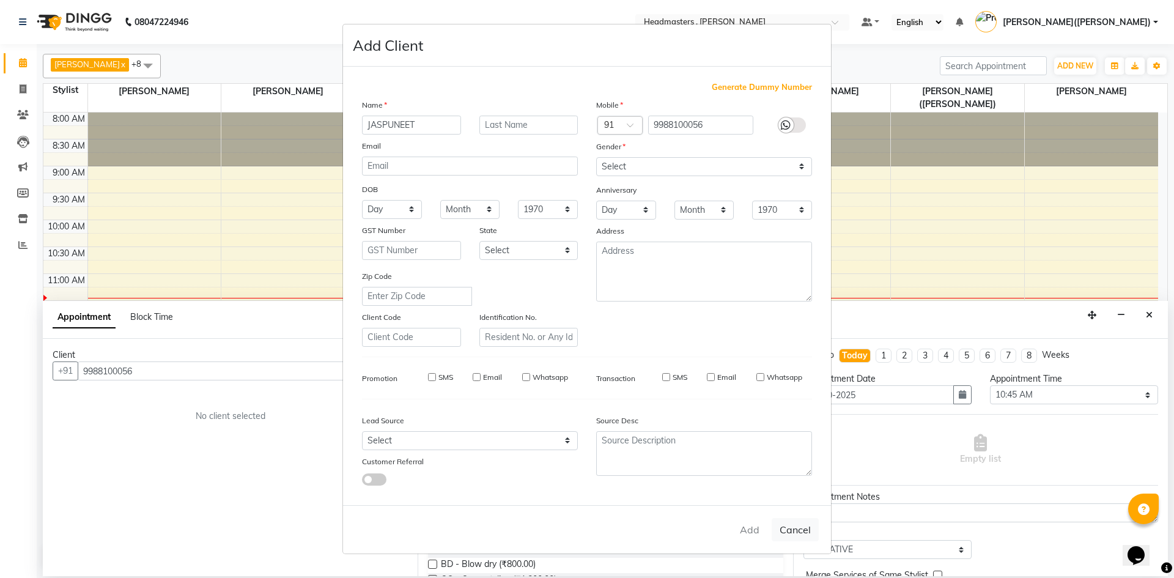
checkbox input "false"
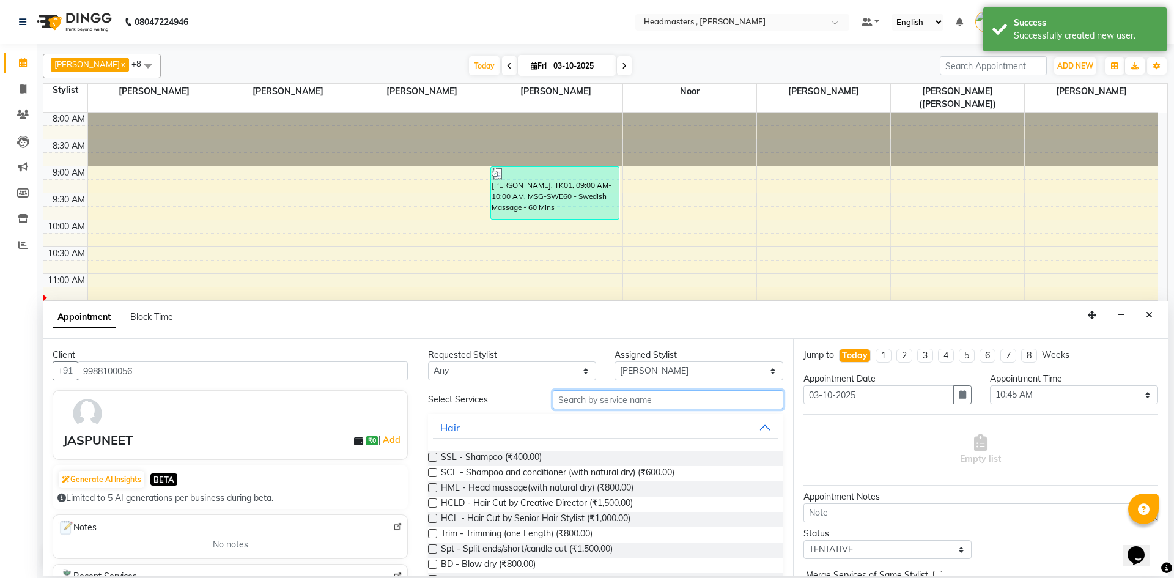
click at [614, 399] on input "text" at bounding box center [668, 399] width 231 height 19
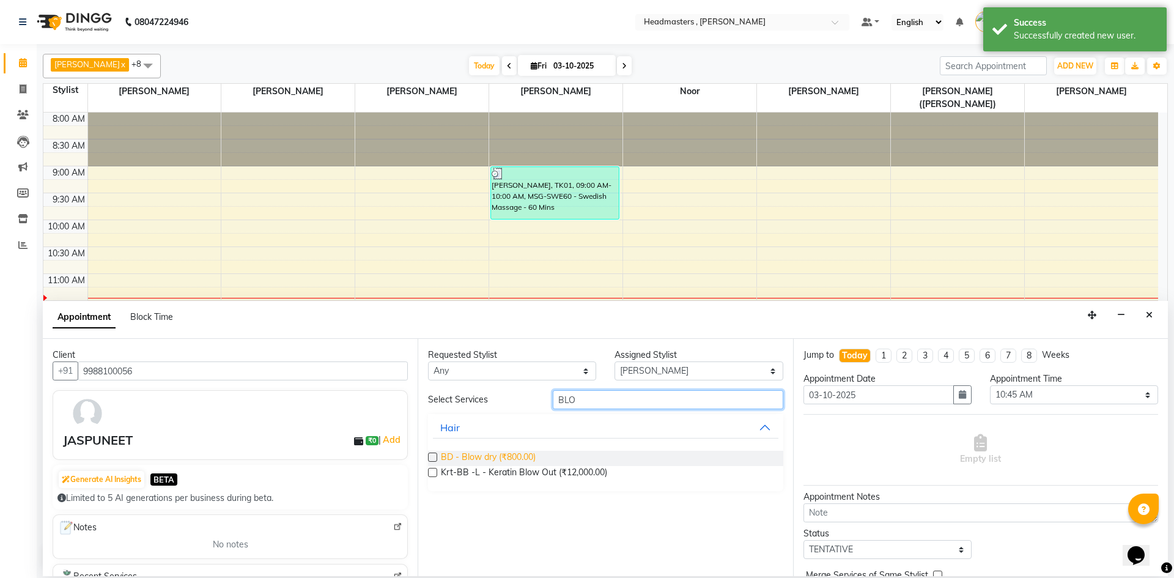
type input "BLO"
click at [504, 452] on span "BD - Blow dry (₹800.00)" at bounding box center [488, 458] width 95 height 15
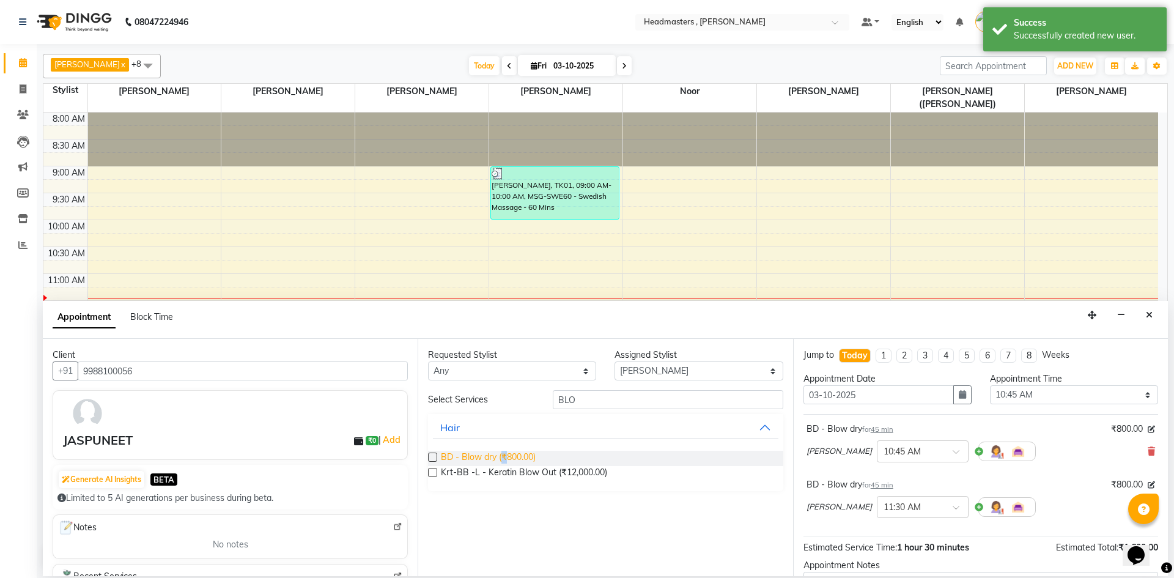
checkbox input "false"
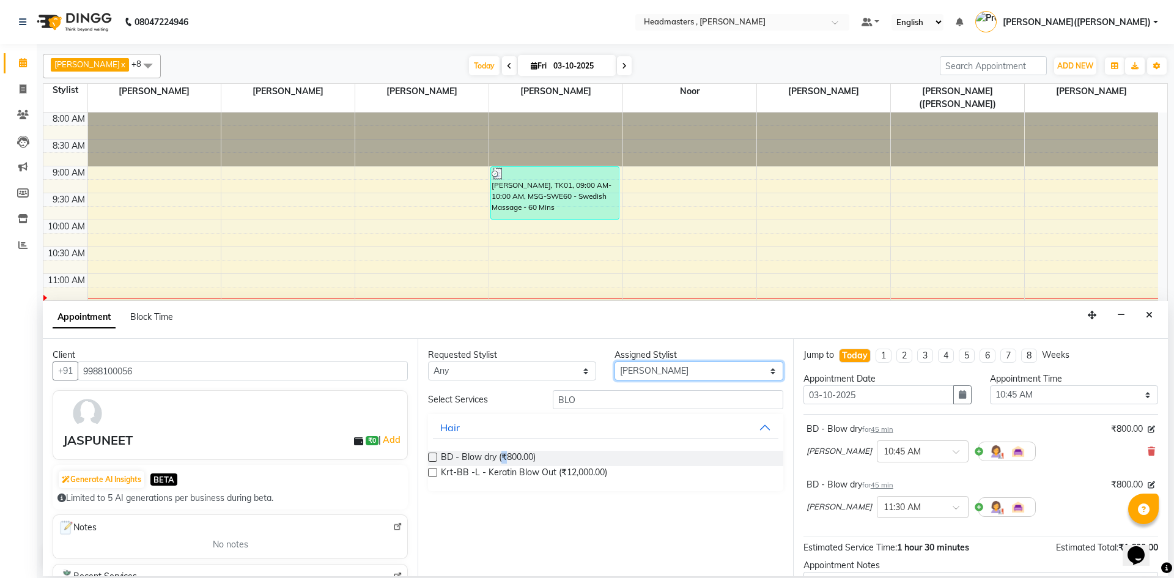
click at [773, 372] on select "Select [PERSON_NAME] [PERSON_NAME] [PERSON_NAME] [PERSON_NAME] [PERSON_NAME] No…" at bounding box center [699, 370] width 168 height 19
click at [773, 374] on select "Select [PERSON_NAME] [PERSON_NAME] [PERSON_NAME] [PERSON_NAME] [PERSON_NAME] No…" at bounding box center [699, 370] width 168 height 19
select select "85125"
click at [615, 361] on select "Select [PERSON_NAME] [PERSON_NAME] [PERSON_NAME] [PERSON_NAME] [PERSON_NAME] No…" at bounding box center [699, 370] width 168 height 19
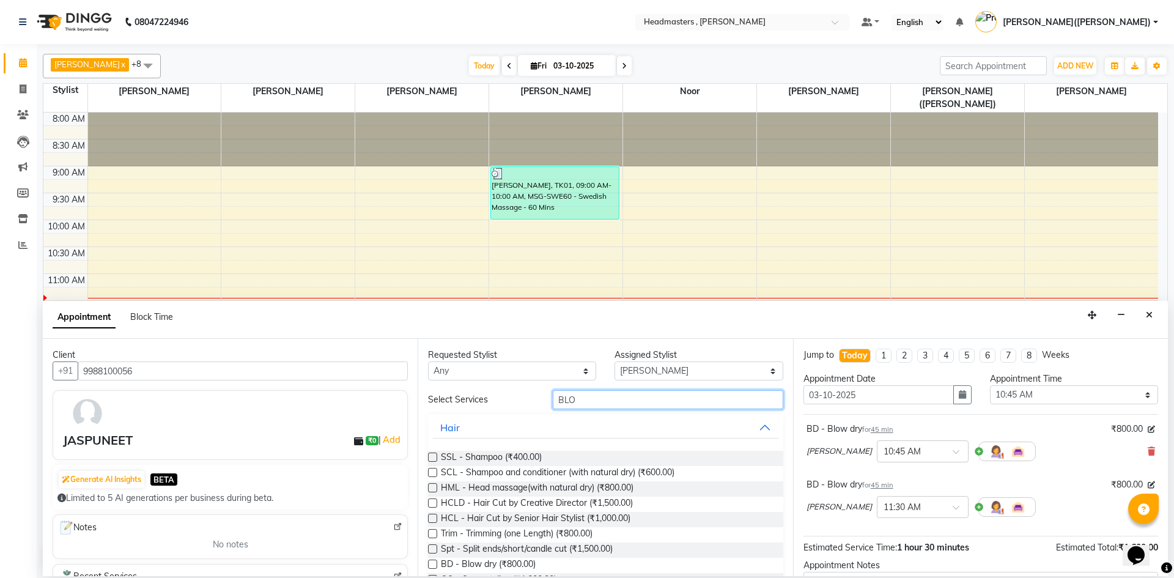
click at [594, 401] on input "BLO" at bounding box center [668, 399] width 231 height 19
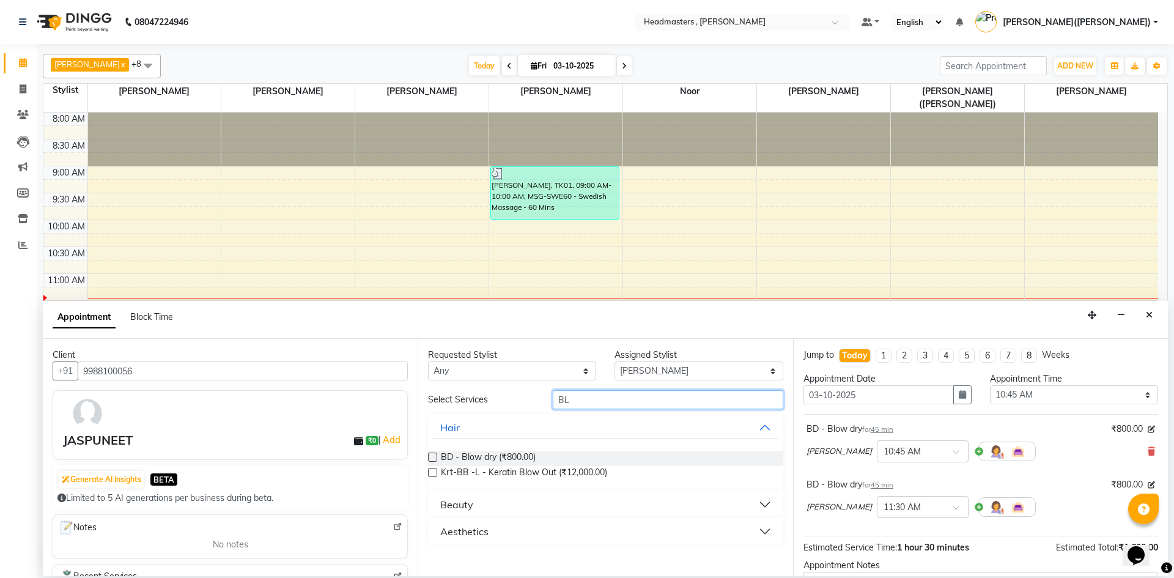
type input "B"
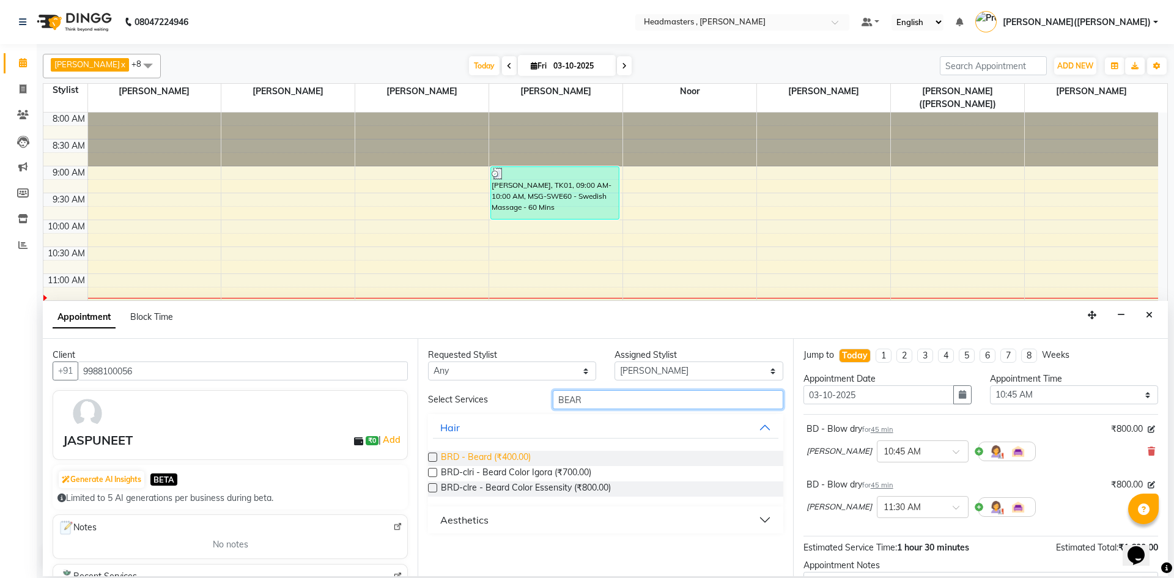
type input "BEAR"
click at [486, 454] on span "BRD - Beard (₹400.00)" at bounding box center [486, 458] width 90 height 15
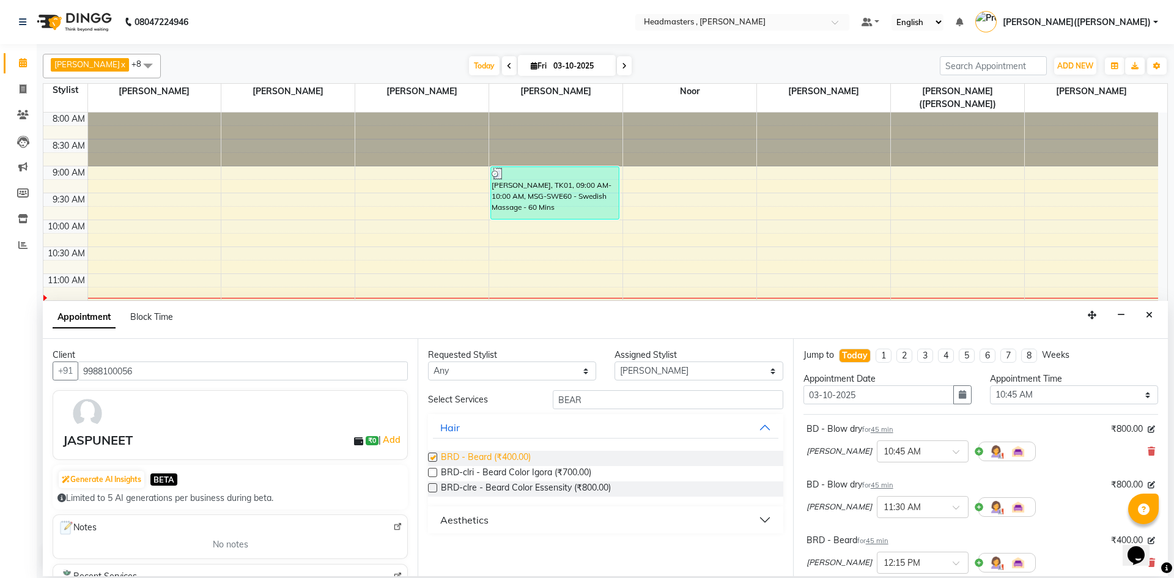
checkbox input "false"
click at [1148, 447] on icon at bounding box center [1151, 451] width 7 height 9
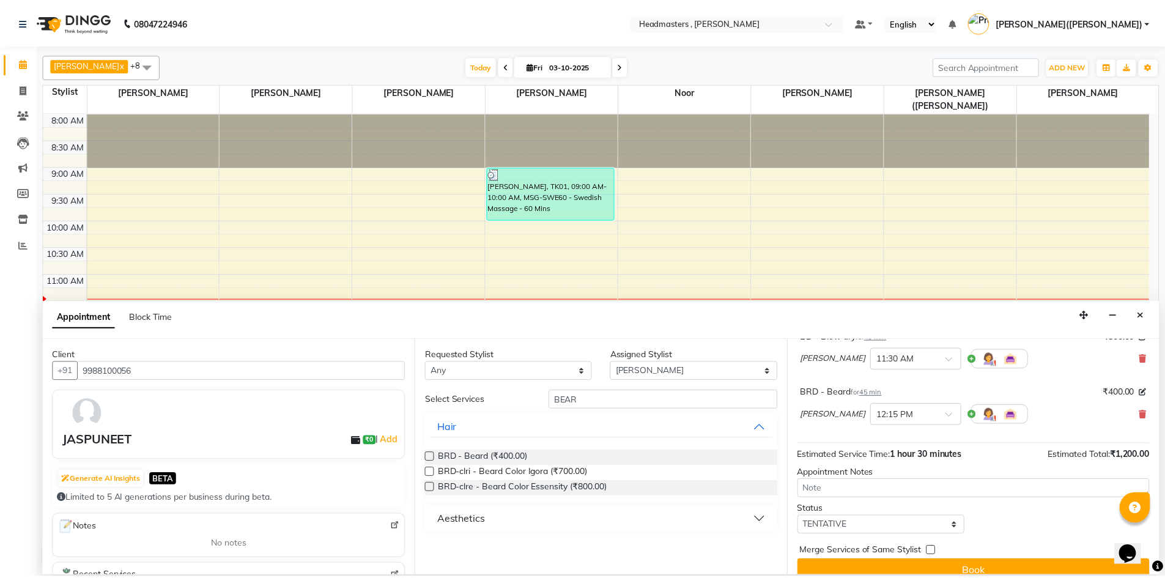
scroll to position [108, 0]
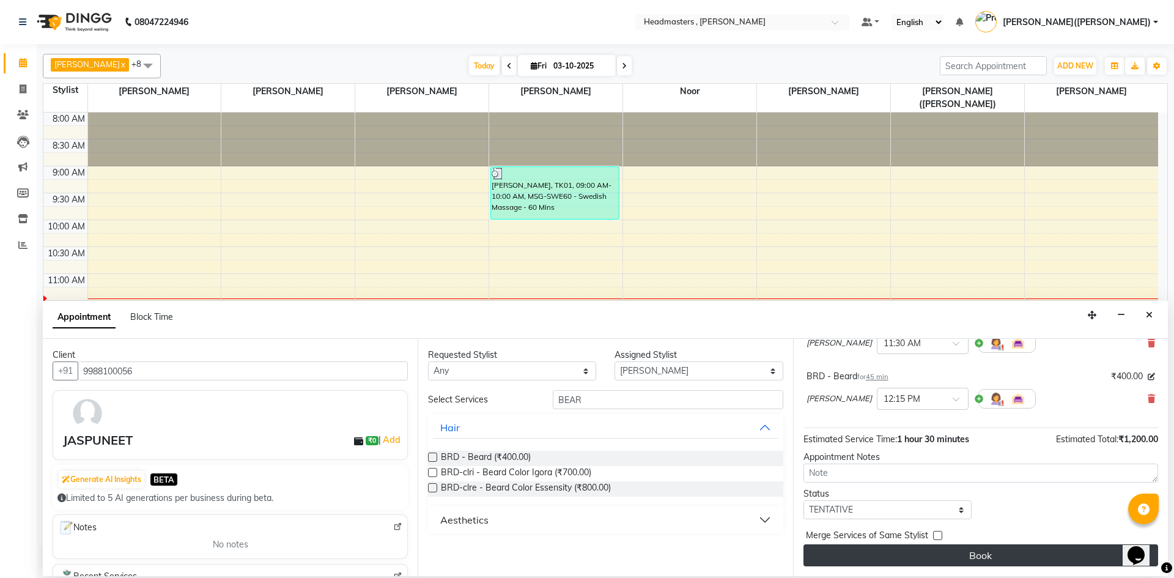
click at [1077, 556] on button "Book" at bounding box center [980, 555] width 355 height 22
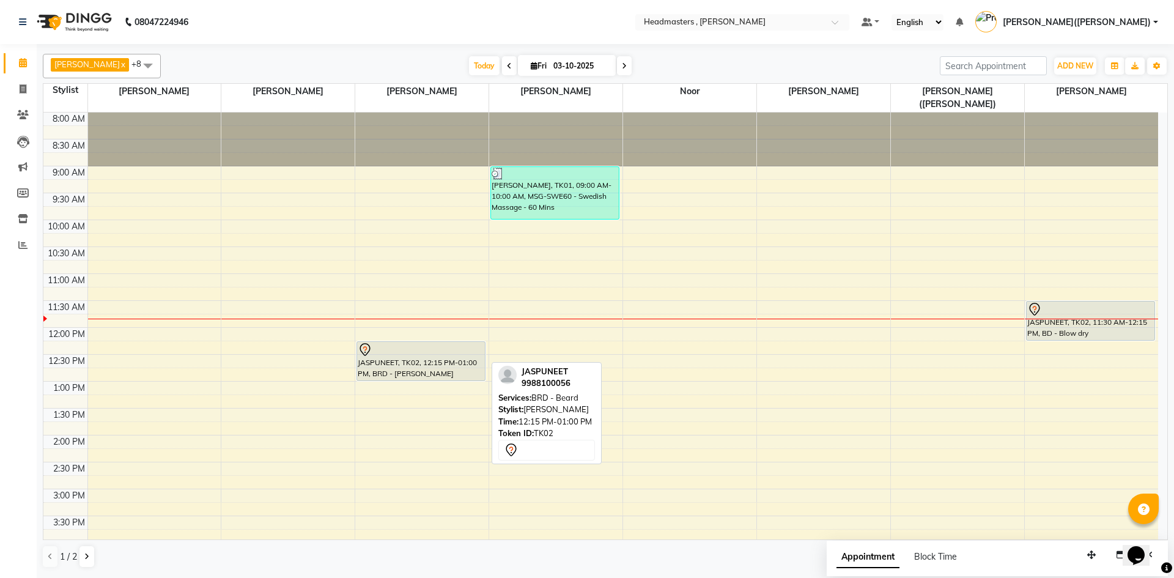
click at [426, 344] on div "JASPUNEET, TK02, 12:15 PM-01:00 PM, BRD - [PERSON_NAME]" at bounding box center [420, 361] width 127 height 39
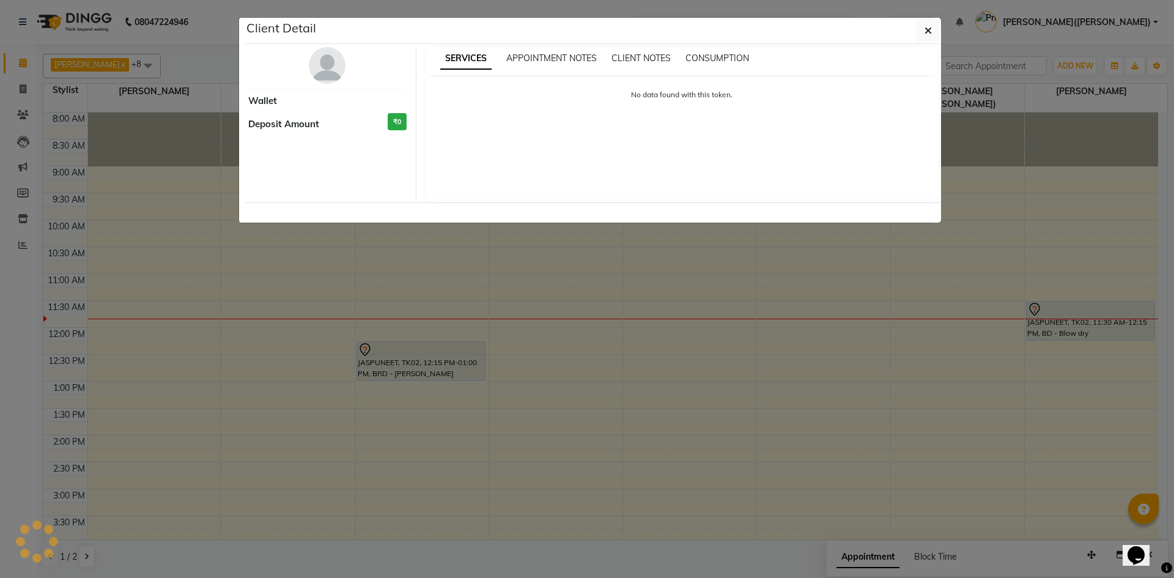
select select "7"
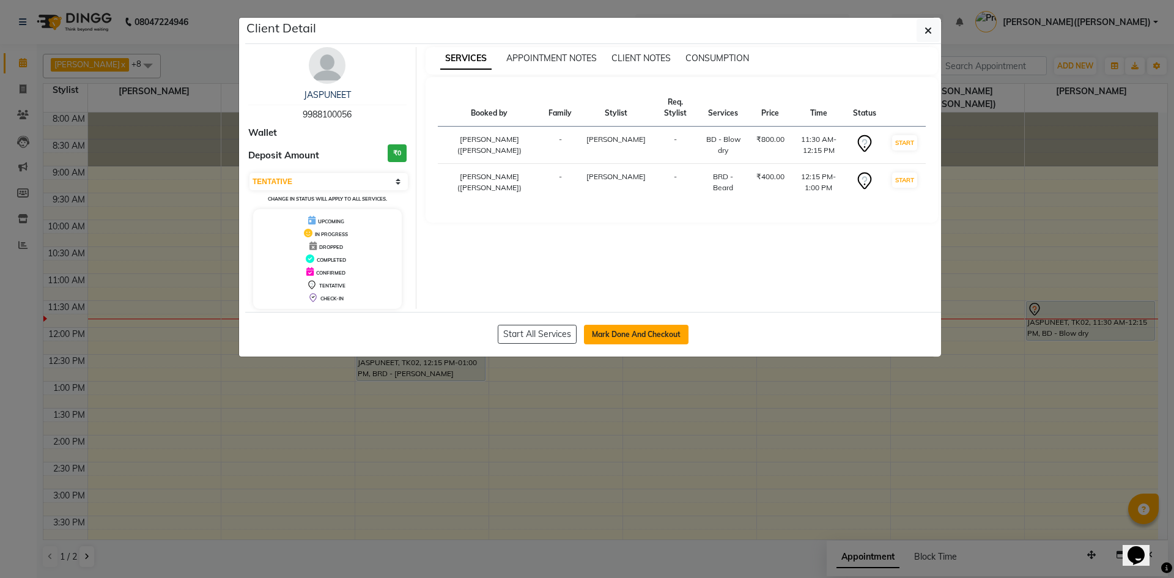
click at [618, 333] on button "Mark Done And Checkout" at bounding box center [636, 335] width 105 height 20
select select "service"
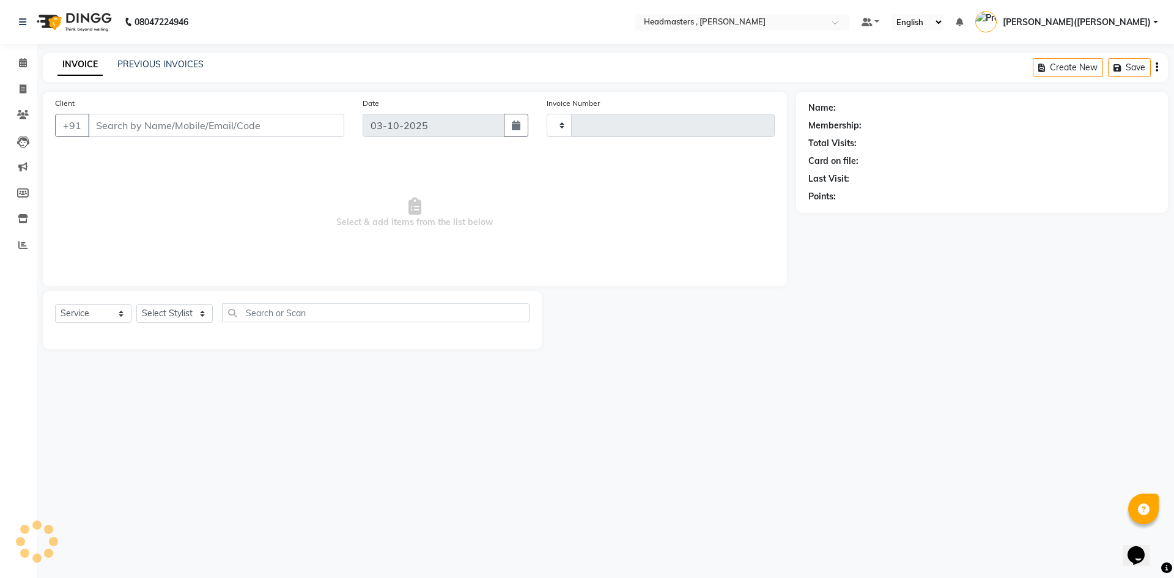
type input "1452"
select select "8566"
type input "9988100056"
select select "85125"
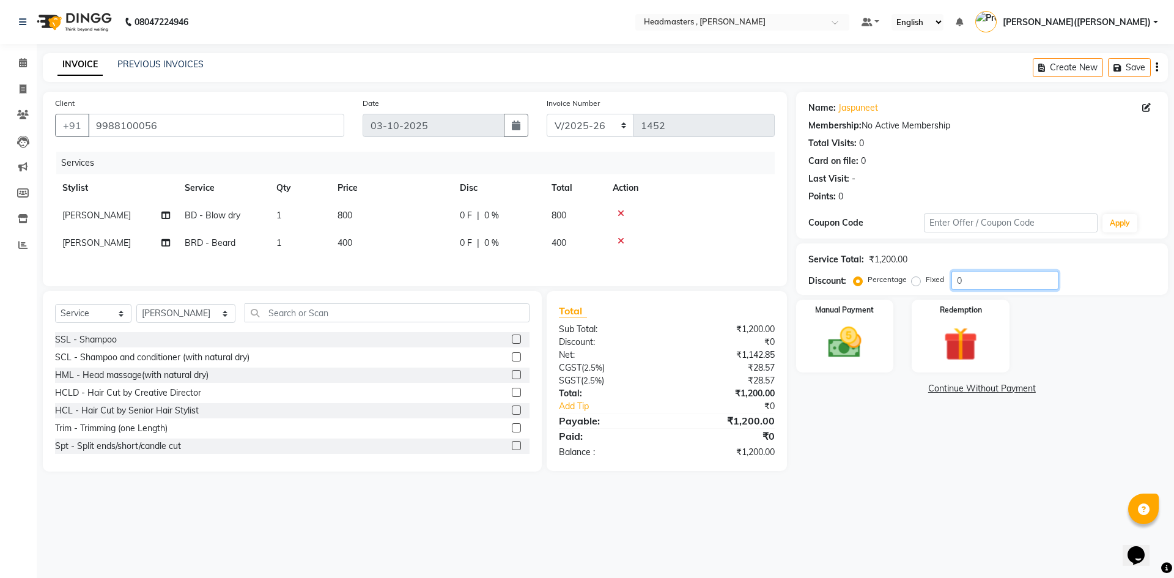
click at [975, 278] on input "0" at bounding box center [1004, 280] width 107 height 19
type input "1"
click at [926, 284] on label "Fixed" at bounding box center [935, 279] width 18 height 11
click at [914, 284] on input "Fixed" at bounding box center [918, 279] width 9 height 9
radio input "true"
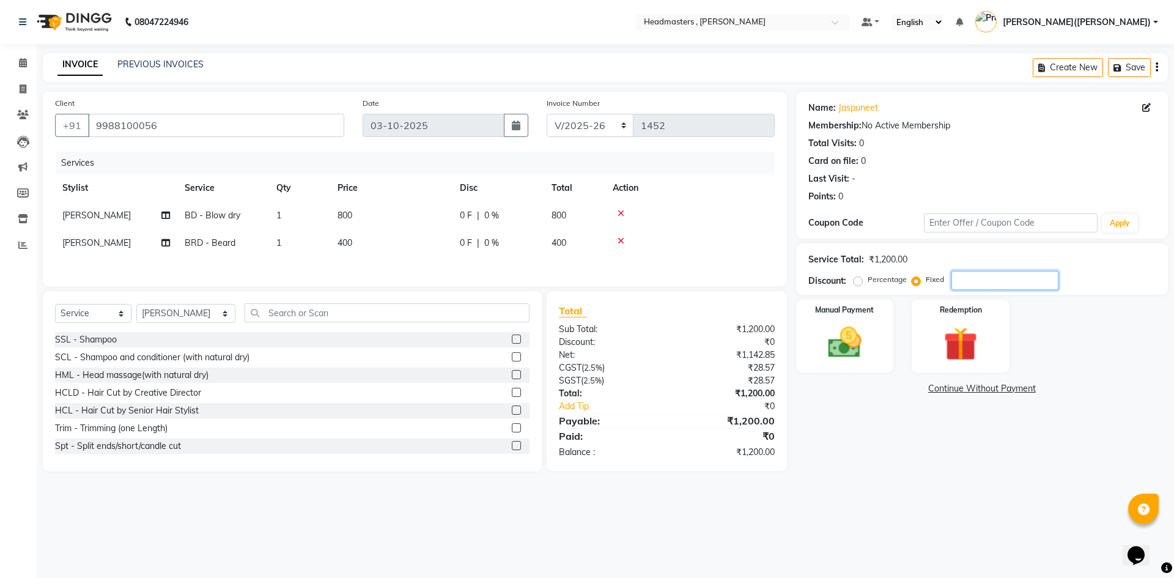
click at [1004, 278] on input "number" at bounding box center [1004, 280] width 107 height 19
type input "400"
click at [823, 333] on img at bounding box center [844, 342] width 57 height 40
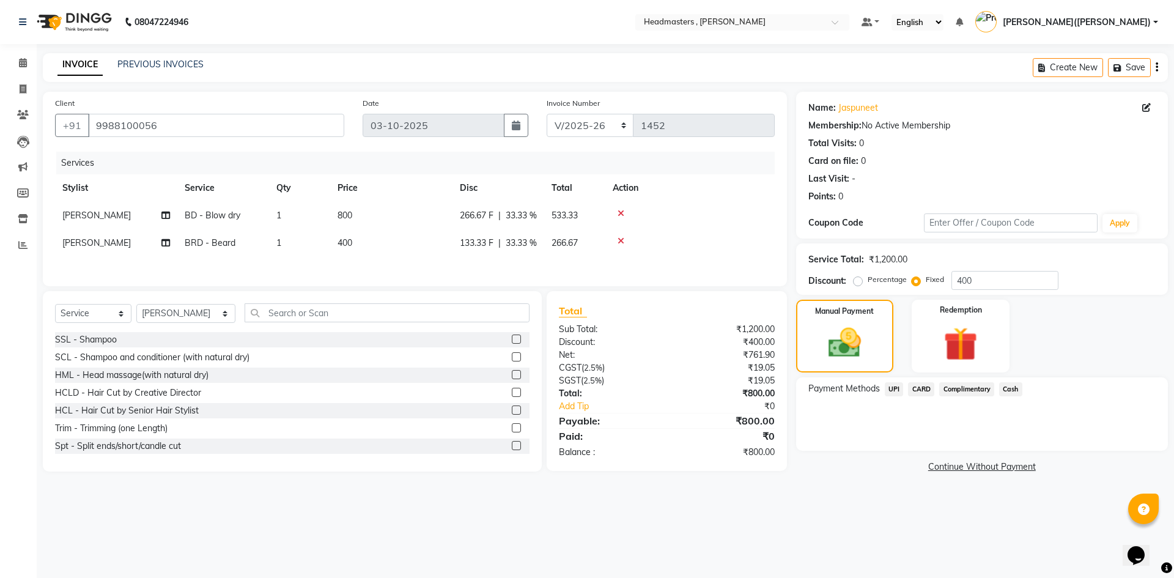
click at [1014, 388] on span "Cash" at bounding box center [1010, 389] width 23 height 14
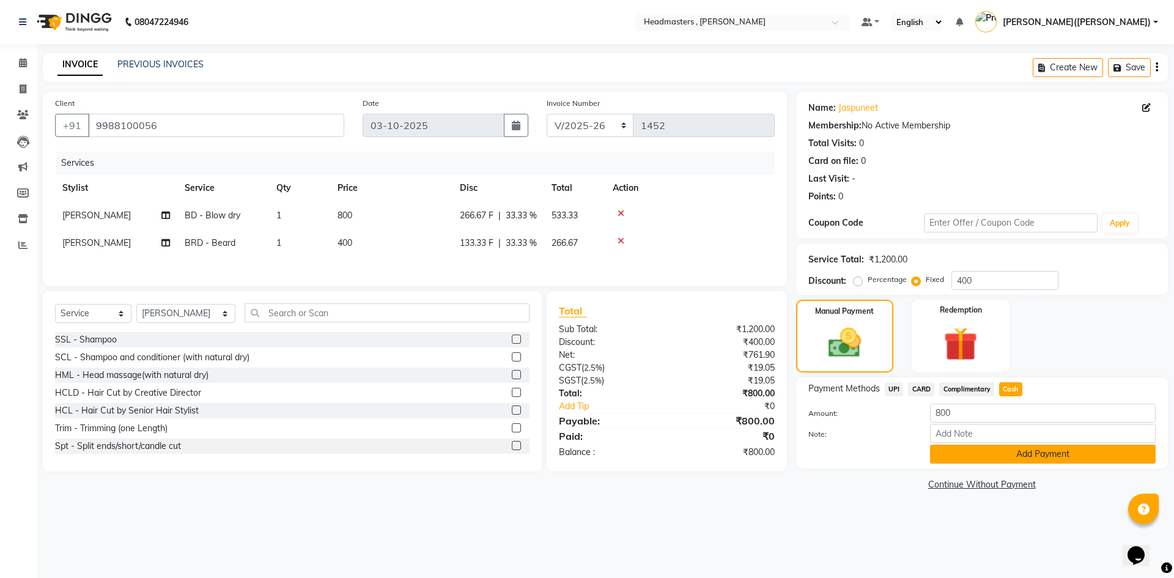
click at [969, 455] on button "Add Payment" at bounding box center [1043, 454] width 226 height 19
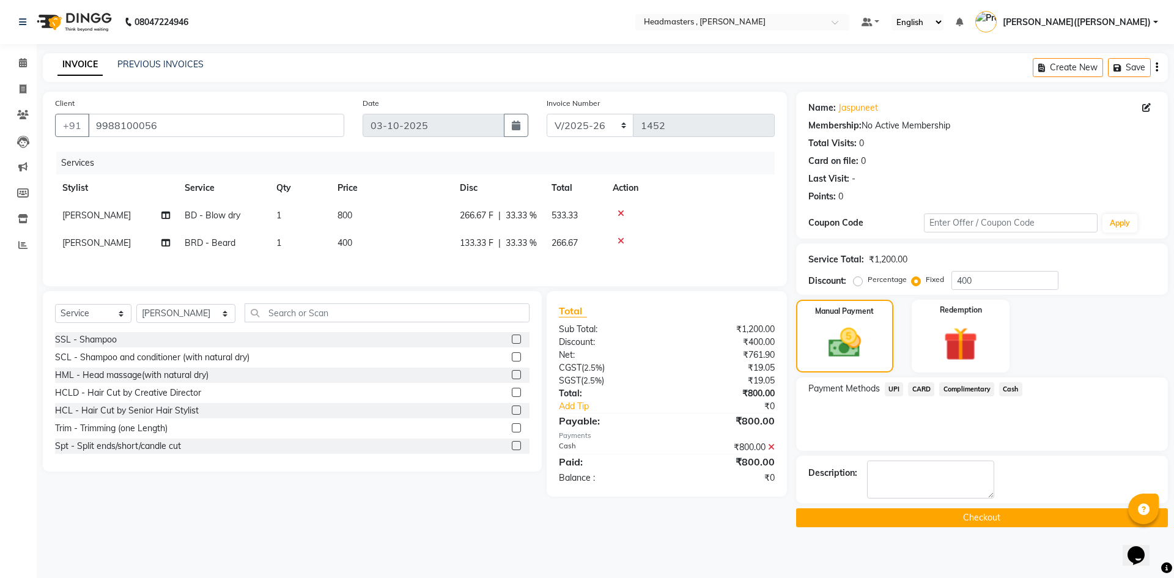
click at [956, 524] on button "Checkout" at bounding box center [982, 517] width 372 height 19
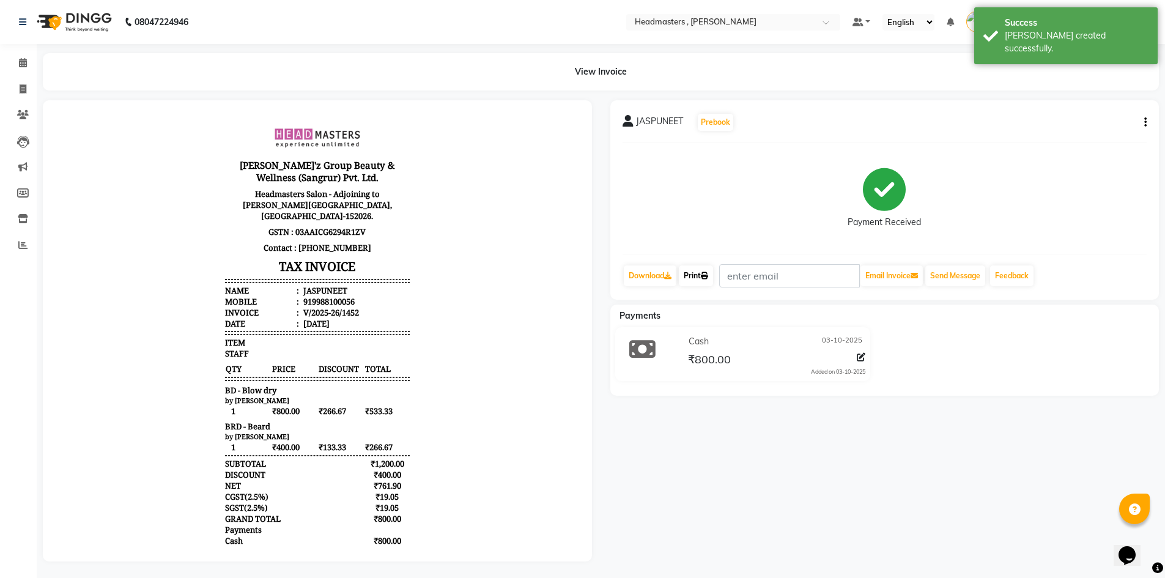
click at [698, 278] on link "Print" at bounding box center [696, 275] width 34 height 21
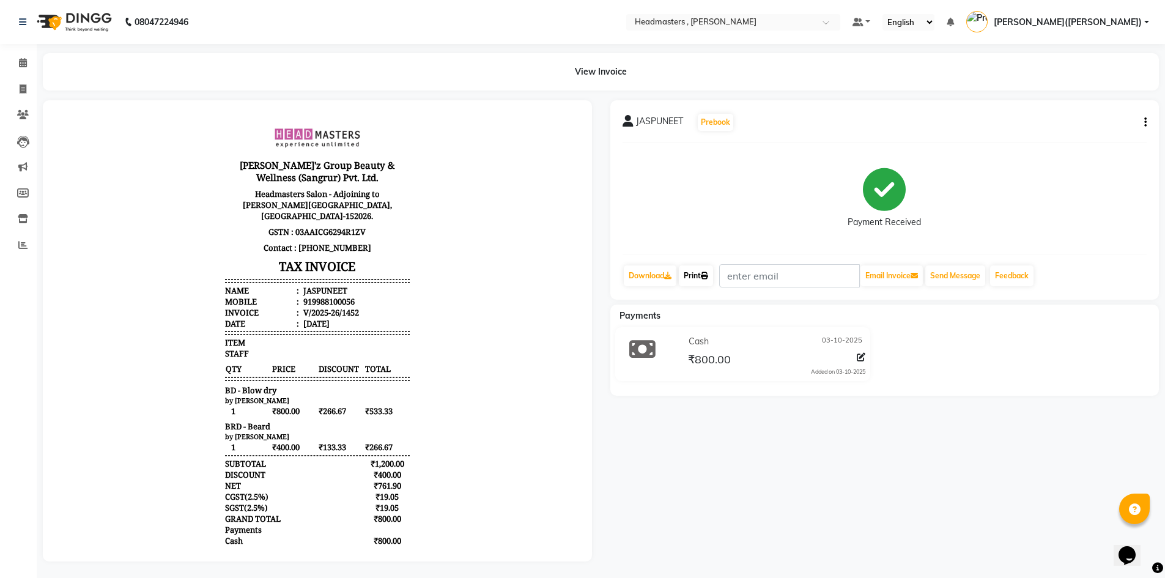
click at [702, 278] on link "Print" at bounding box center [696, 275] width 34 height 21
click at [18, 68] on span at bounding box center [22, 63] width 21 height 14
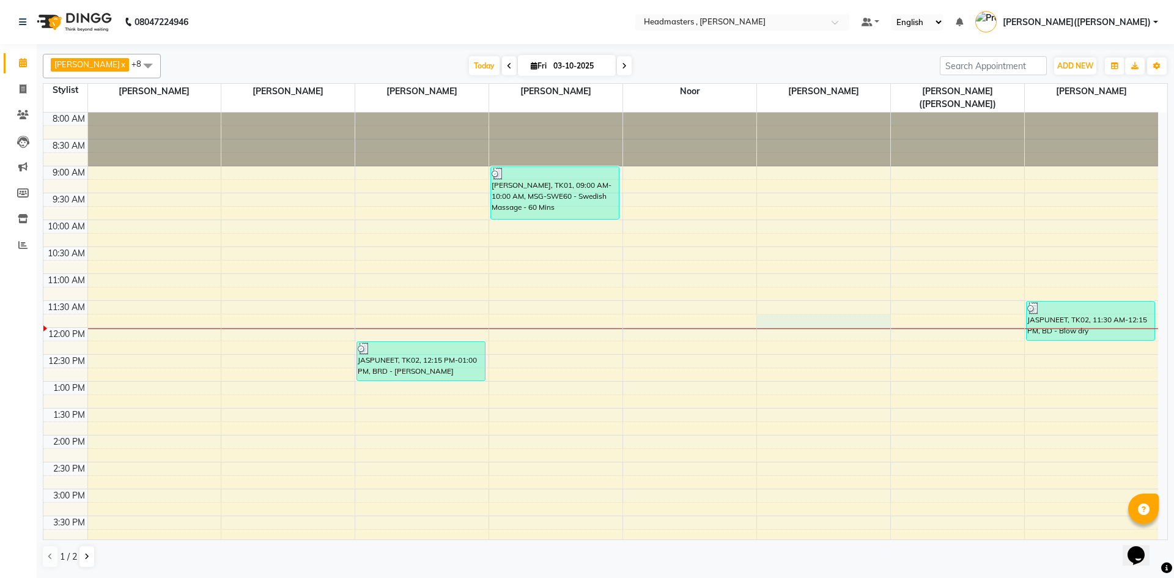
click at [758, 301] on div "8:00 AM 8:30 AM 9:00 AM 9:30 AM 10:00 AM 10:30 AM 11:00 AM 11:30 AM 12:00 PM 12…" at bounding box center [600, 462] width 1115 height 699
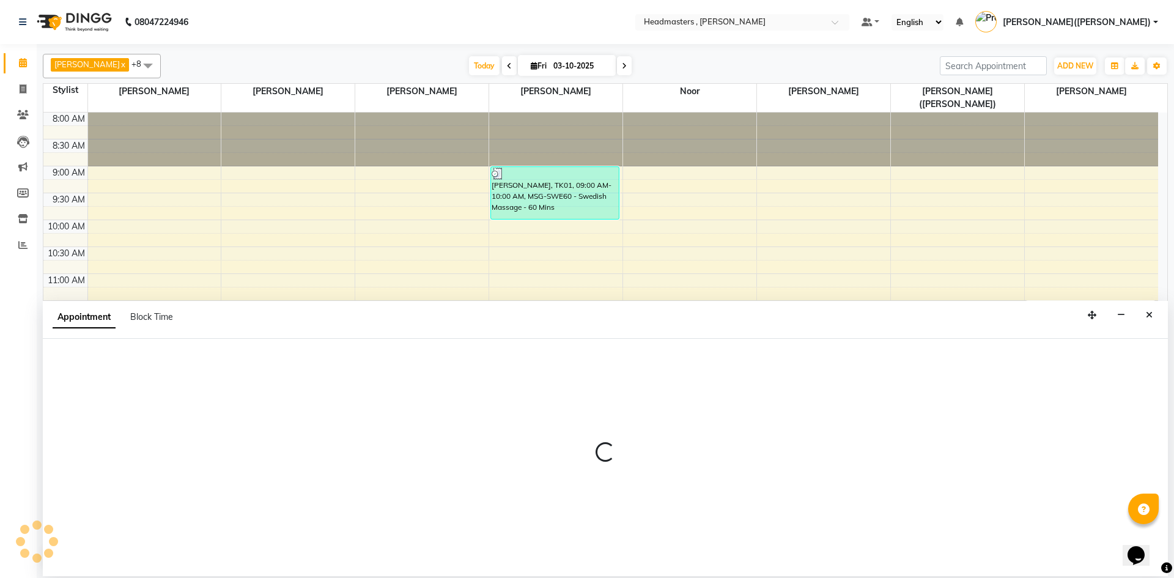
select select "85122"
select select "705"
select select "tentative"
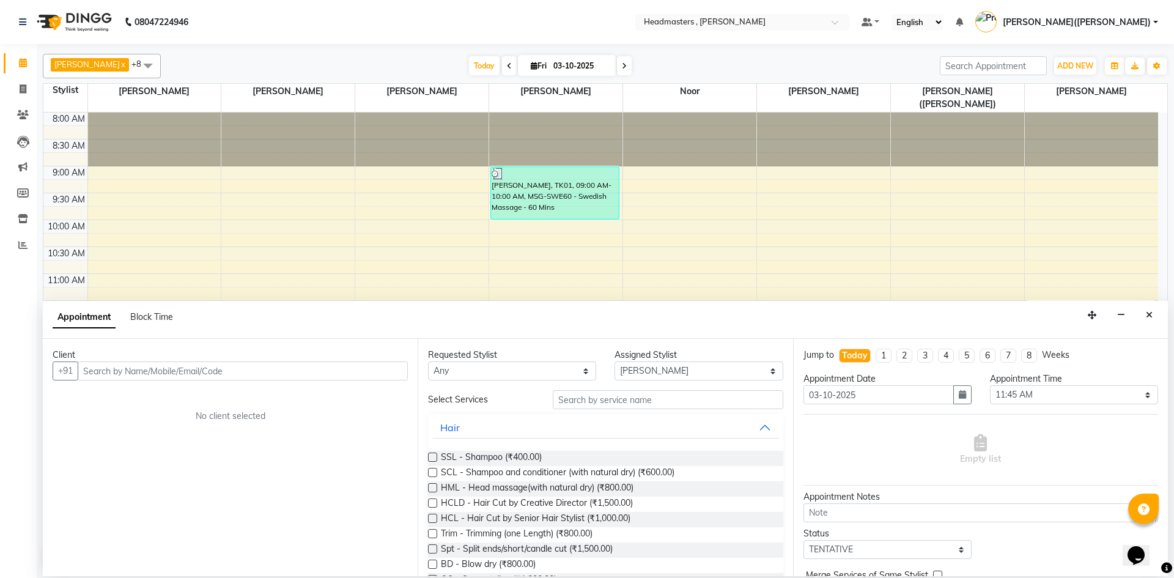
drag, startPoint x: 92, startPoint y: 368, endPoint x: 117, endPoint y: 414, distance: 52.3
click at [117, 414] on div "No client selected" at bounding box center [230, 416] width 297 height 13
click at [120, 371] on input "text" at bounding box center [243, 370] width 330 height 19
paste input "7671000059"
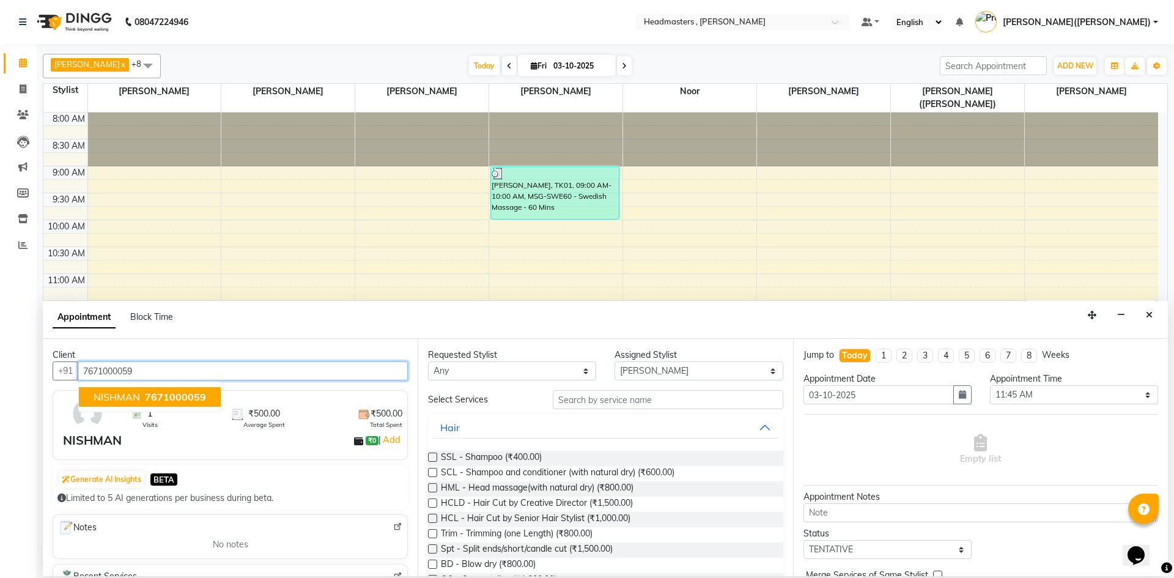
type input "7671000059"
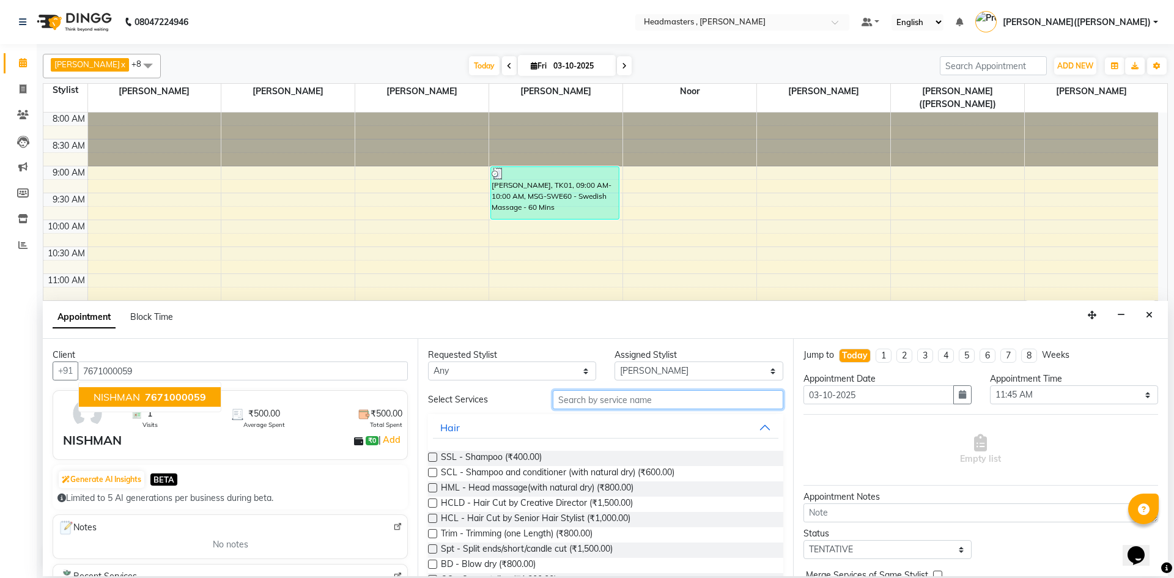
click at [570, 399] on input "text" at bounding box center [668, 399] width 231 height 19
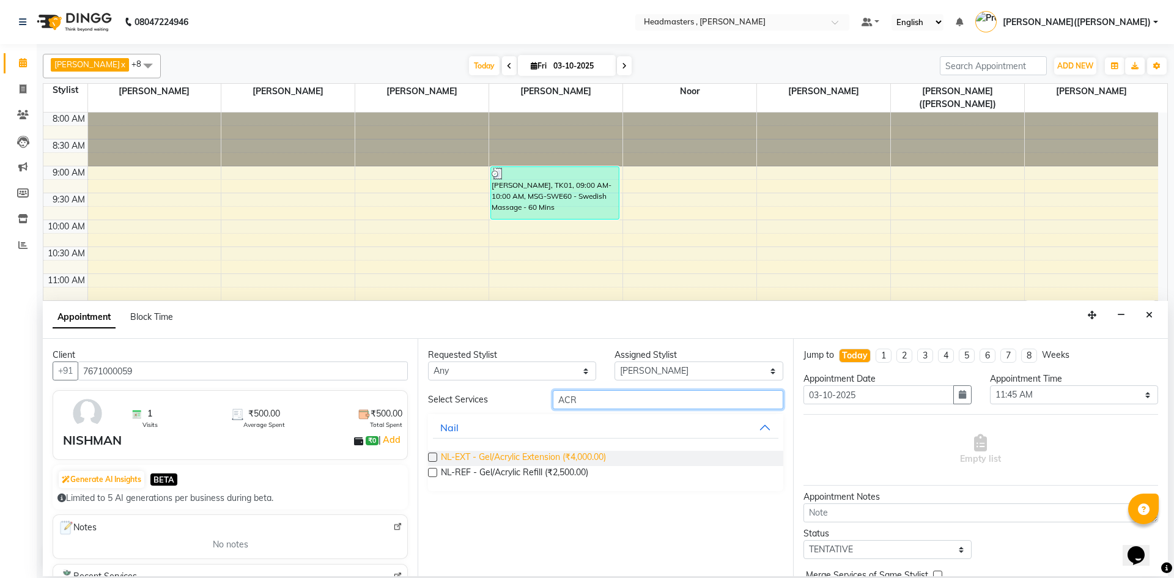
type input "ACR"
click at [547, 454] on span "NL-EXT - Gel/Acrylic Extension (₹4,000.00)" at bounding box center [523, 458] width 165 height 15
checkbox input "false"
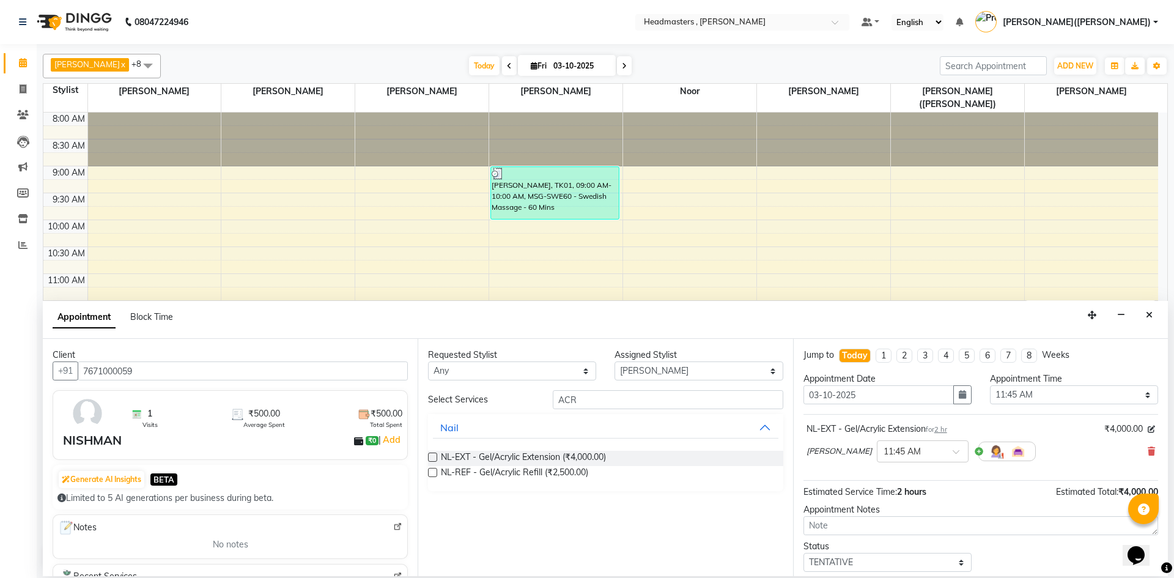
scroll to position [53, 0]
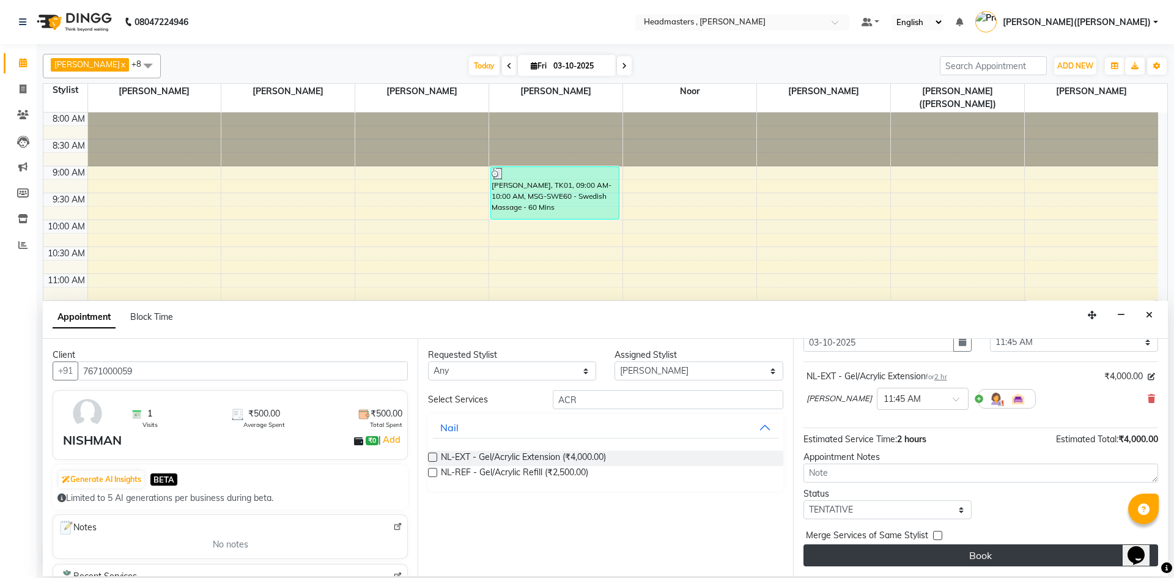
click at [952, 553] on button "Book" at bounding box center [980, 555] width 355 height 22
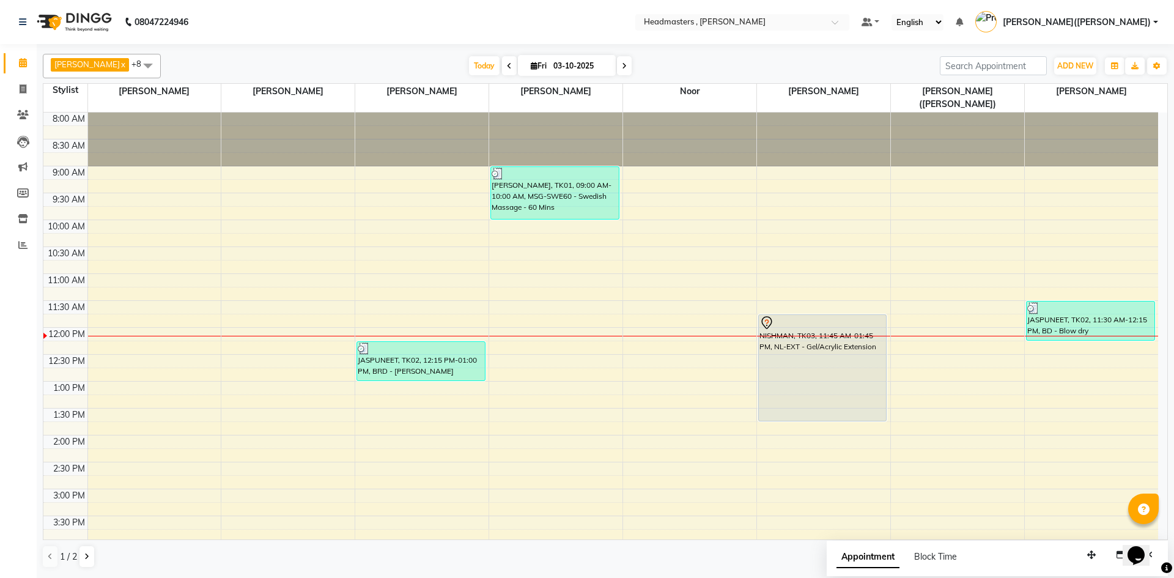
click at [525, 504] on div "8:00 AM 8:30 AM 9:00 AM 9:30 AM 10:00 AM 10:30 AM 11:00 AM 11:30 AM 12:00 PM 12…" at bounding box center [600, 462] width 1115 height 699
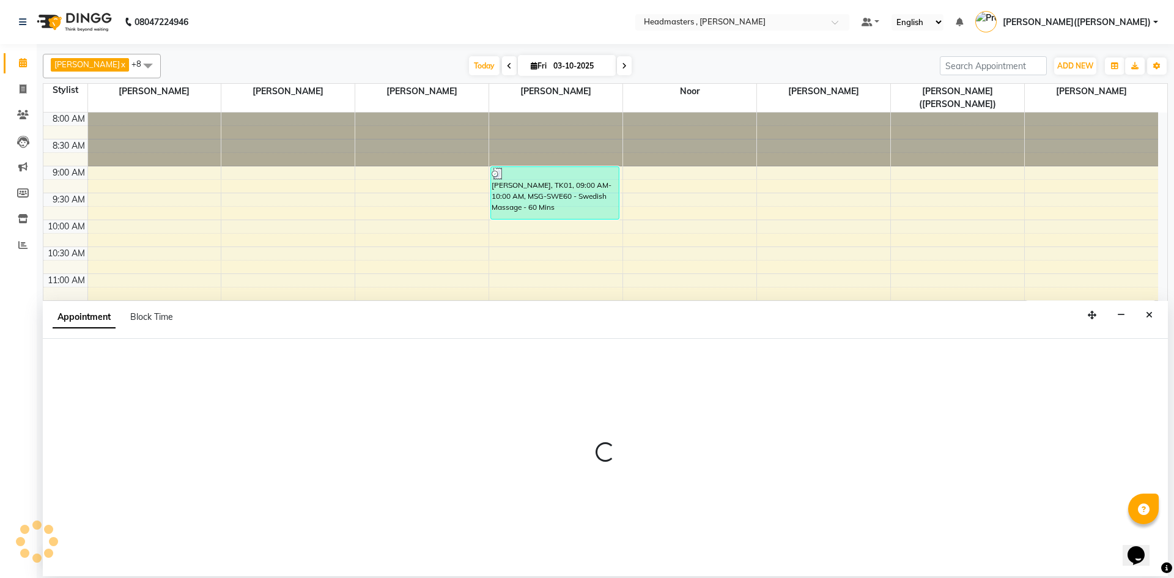
select select "85126"
select select "tentative"
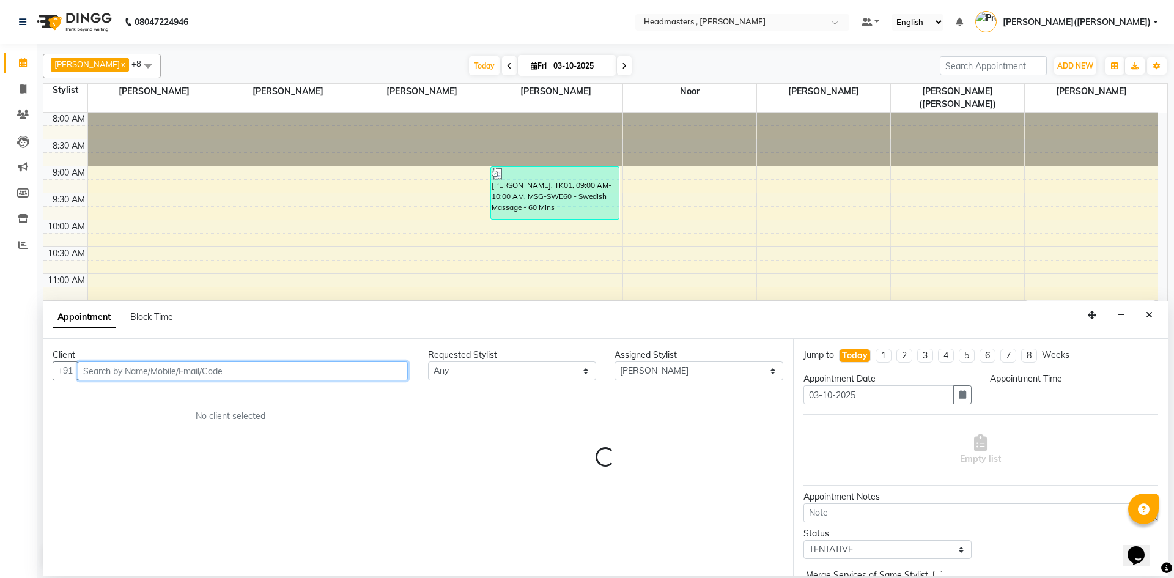
select select "930"
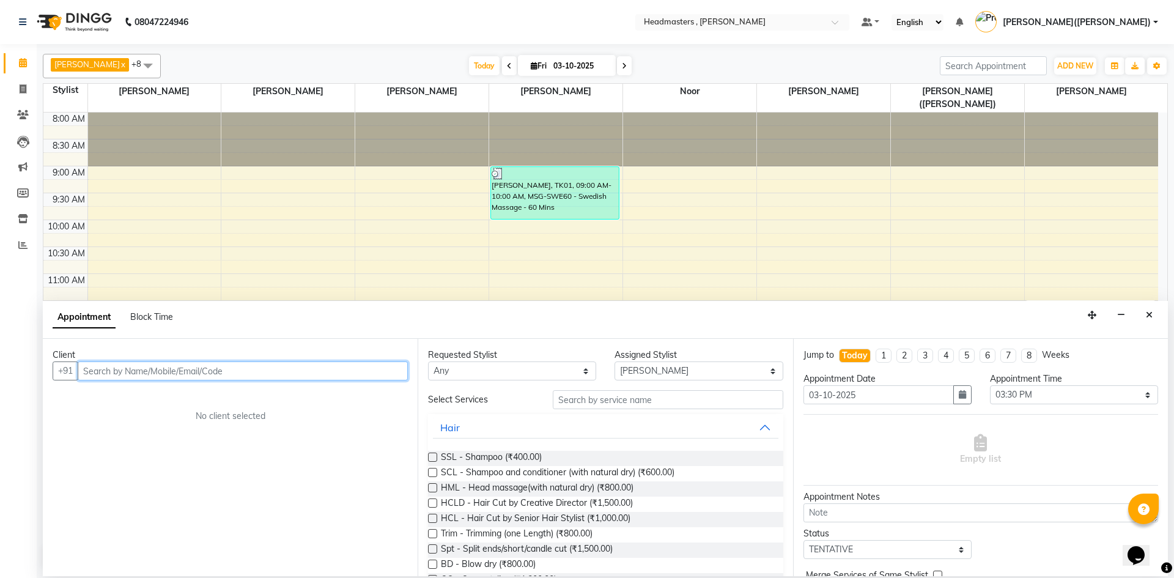
paste input "7717308624"
click at [246, 235] on div "8:00 AM 8:30 AM 9:00 AM 9:30 AM 10:00 AM 10:30 AM 11:00 AM 11:30 AM 12:00 PM 12…" at bounding box center [600, 462] width 1115 height 699
type input "7717308624"
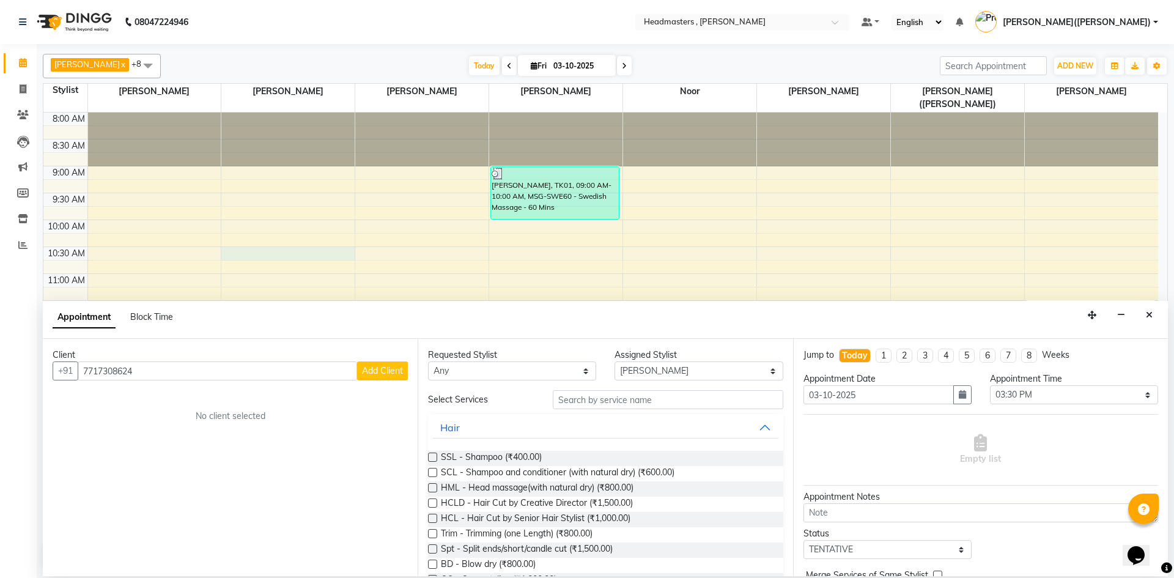
click at [376, 366] on span "Add Client" at bounding box center [382, 370] width 41 height 11
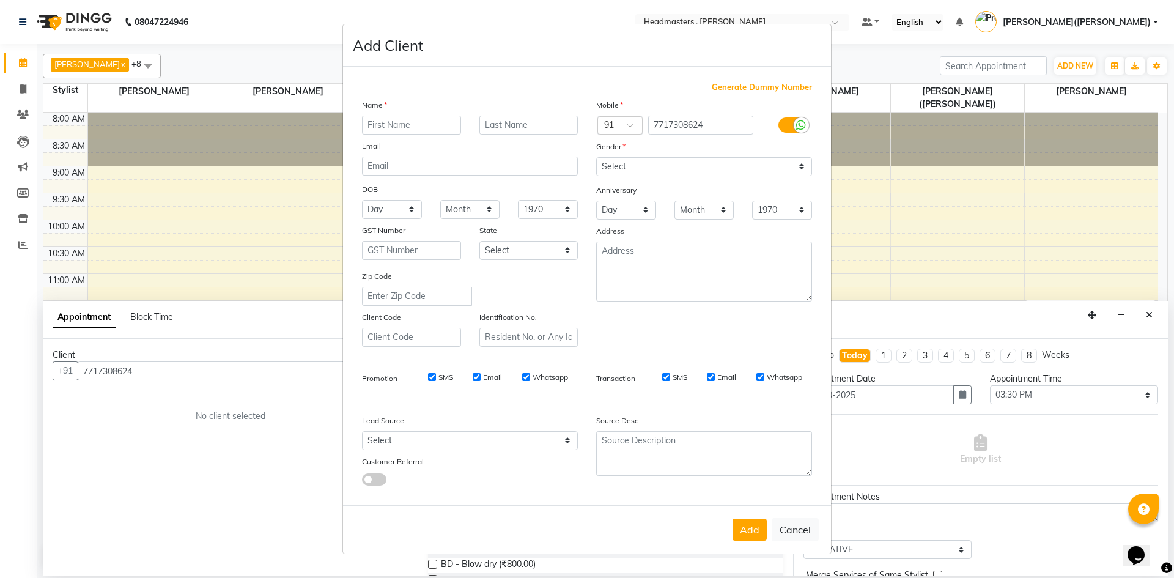
click at [393, 120] on input "text" at bounding box center [411, 125] width 99 height 19
type input "SUKHNA"
click at [799, 168] on select "Select [DEMOGRAPHIC_DATA] [DEMOGRAPHIC_DATA] Other Prefer Not To Say" at bounding box center [704, 166] width 216 height 19
select select "[DEMOGRAPHIC_DATA]"
click at [596, 157] on select "Select [DEMOGRAPHIC_DATA] [DEMOGRAPHIC_DATA] Other Prefer Not To Say" at bounding box center [704, 166] width 216 height 19
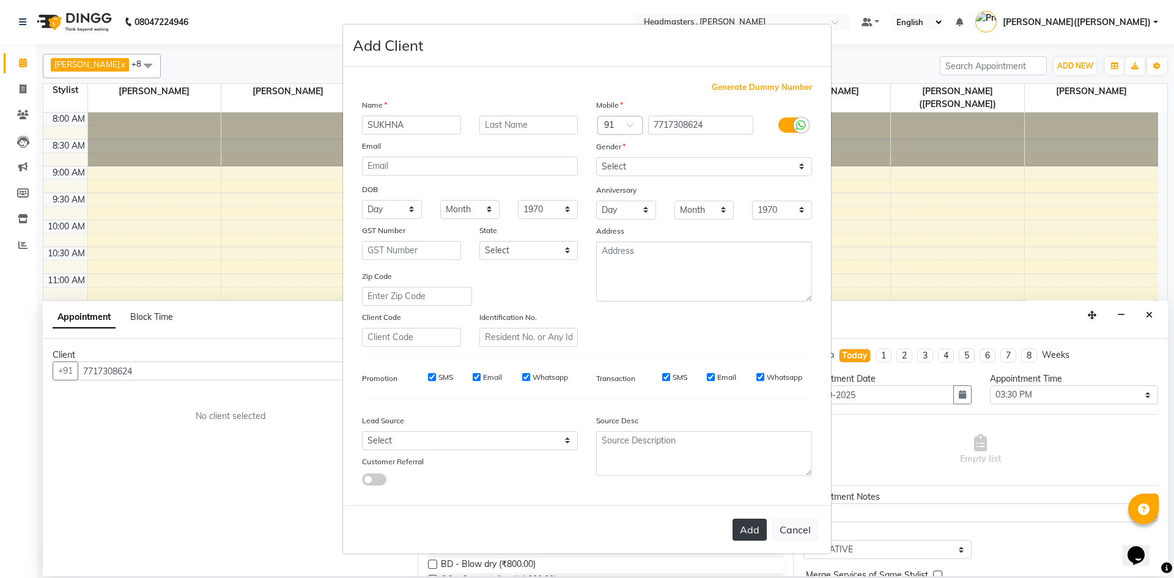
click at [748, 537] on button "Add" at bounding box center [750, 530] width 34 height 22
select select
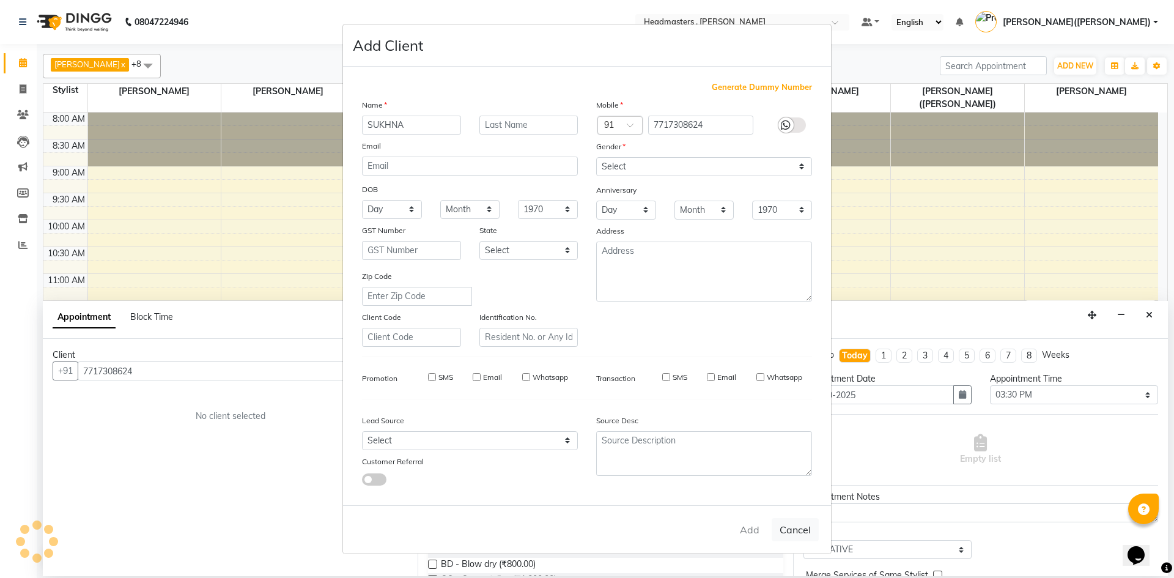
select select
checkbox input "false"
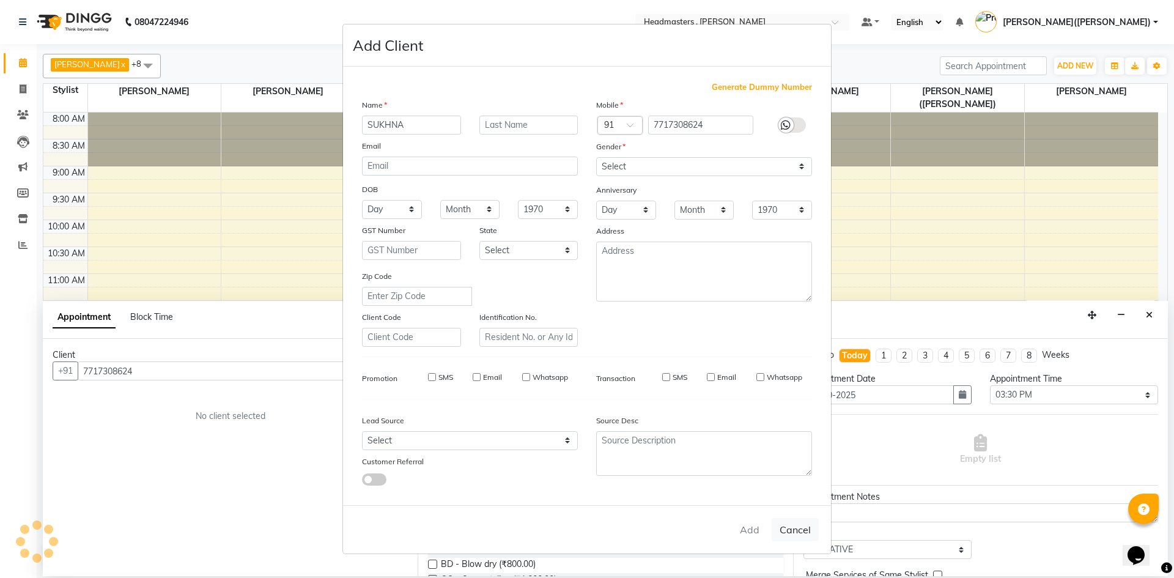
checkbox input "false"
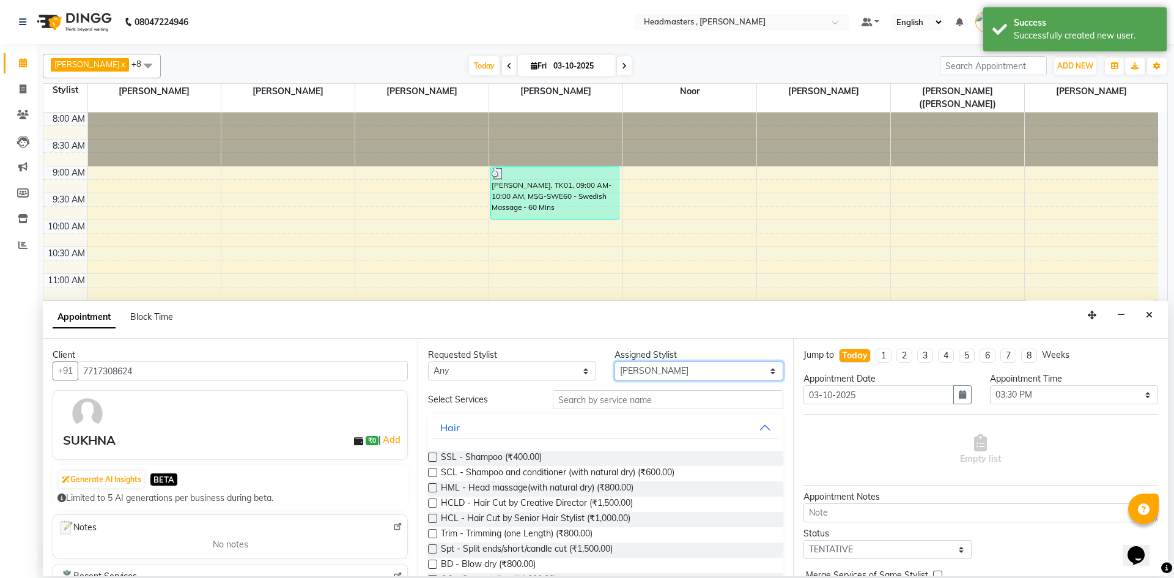
click at [767, 374] on select "Select [PERSON_NAME] [PERSON_NAME] [PERSON_NAME] [PERSON_NAME] [PERSON_NAME] No…" at bounding box center [699, 370] width 168 height 19
select select "85427"
click at [615, 361] on select "Select [PERSON_NAME] [PERSON_NAME] [PERSON_NAME] [PERSON_NAME] [PERSON_NAME] No…" at bounding box center [699, 370] width 168 height 19
click at [646, 389] on div "Requested Stylist Any [PERSON_NAME] [PERSON_NAME] [PERSON_NAME] [PERSON_NAME] […" at bounding box center [605, 457] width 375 height 237
click at [638, 399] on input "text" at bounding box center [668, 399] width 231 height 19
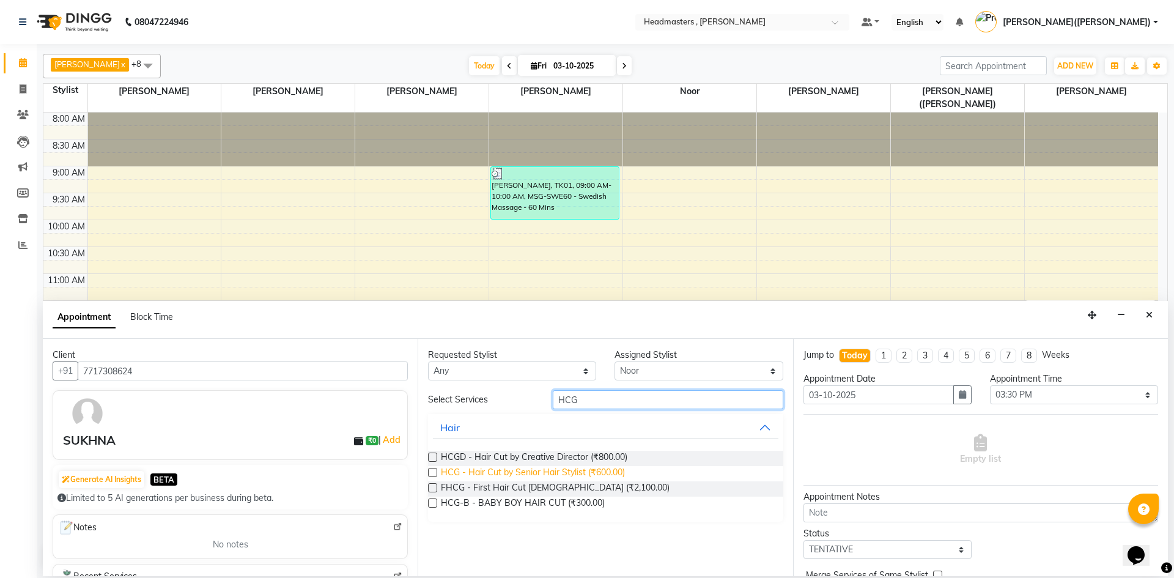
type input "HCG"
click at [611, 467] on span "HCG - Hair Cut by Senior Hair Stylist (₹600.00)" at bounding box center [533, 473] width 184 height 15
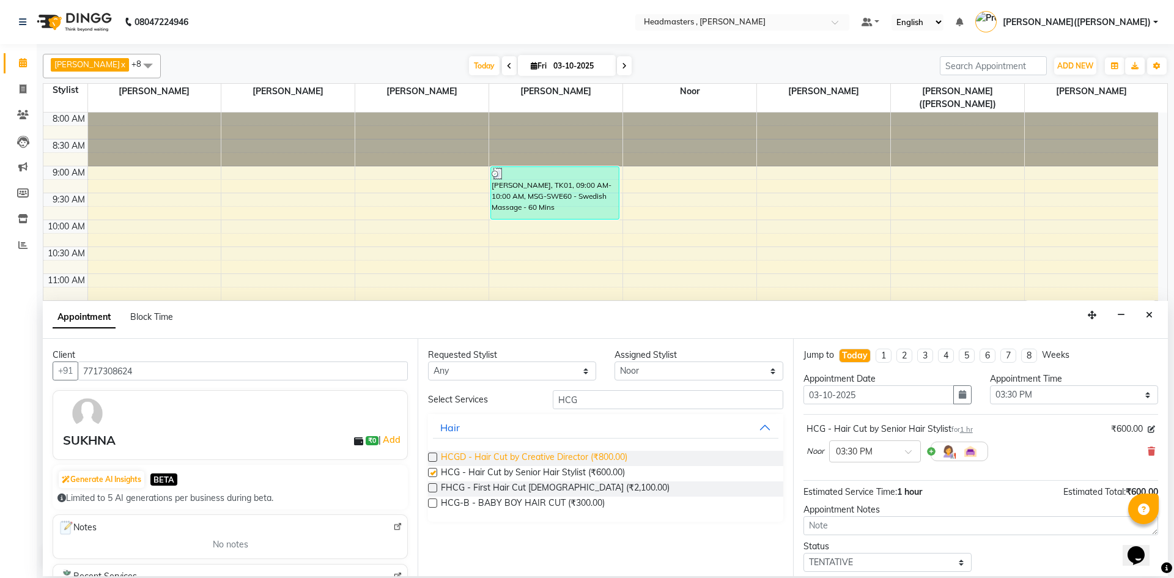
checkbox input "false"
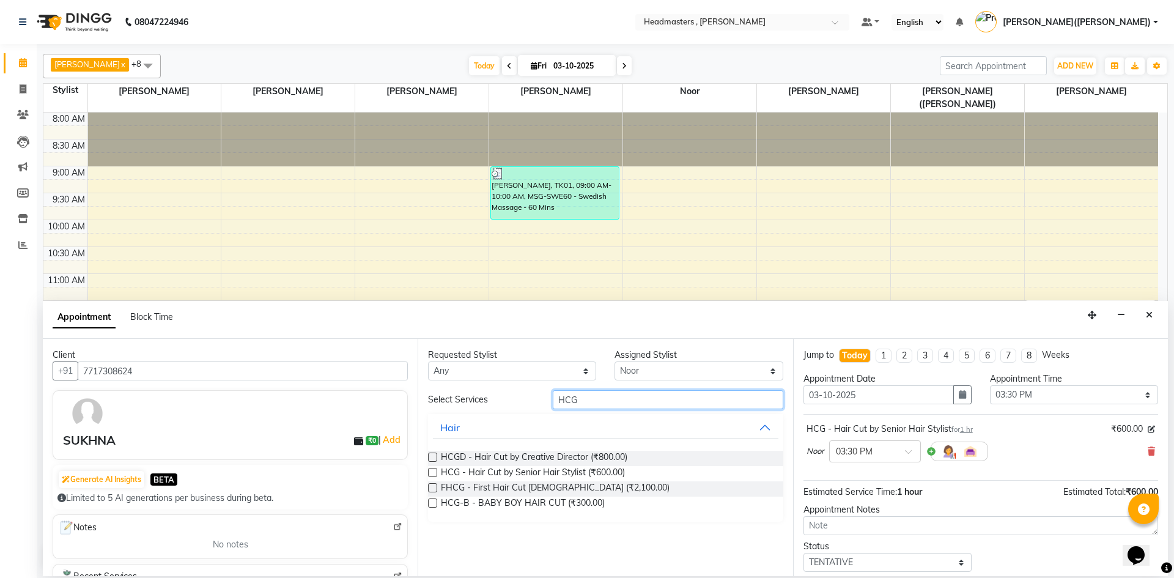
click at [601, 391] on input "HCG" at bounding box center [668, 399] width 231 height 19
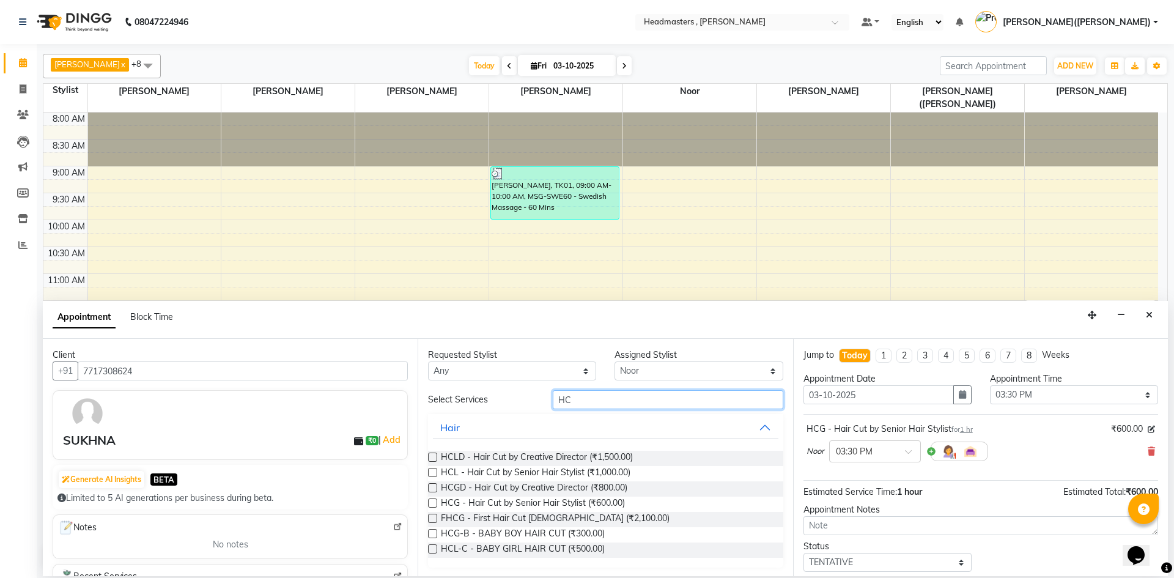
type input "H"
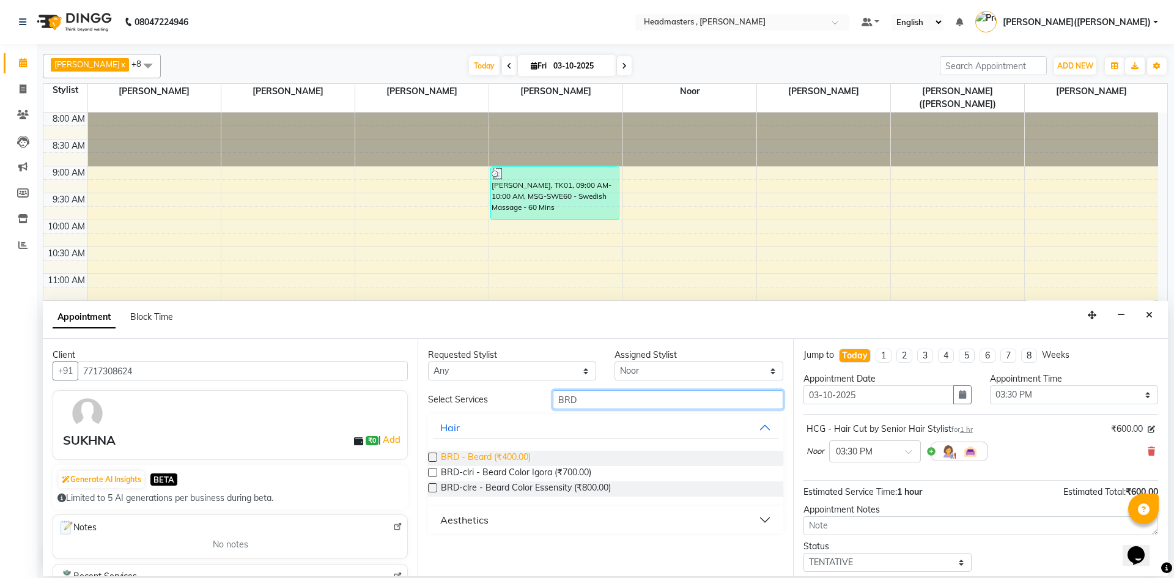
type input "BRD"
click at [528, 453] on span "BRD - Beard (₹400.00)" at bounding box center [486, 458] width 90 height 15
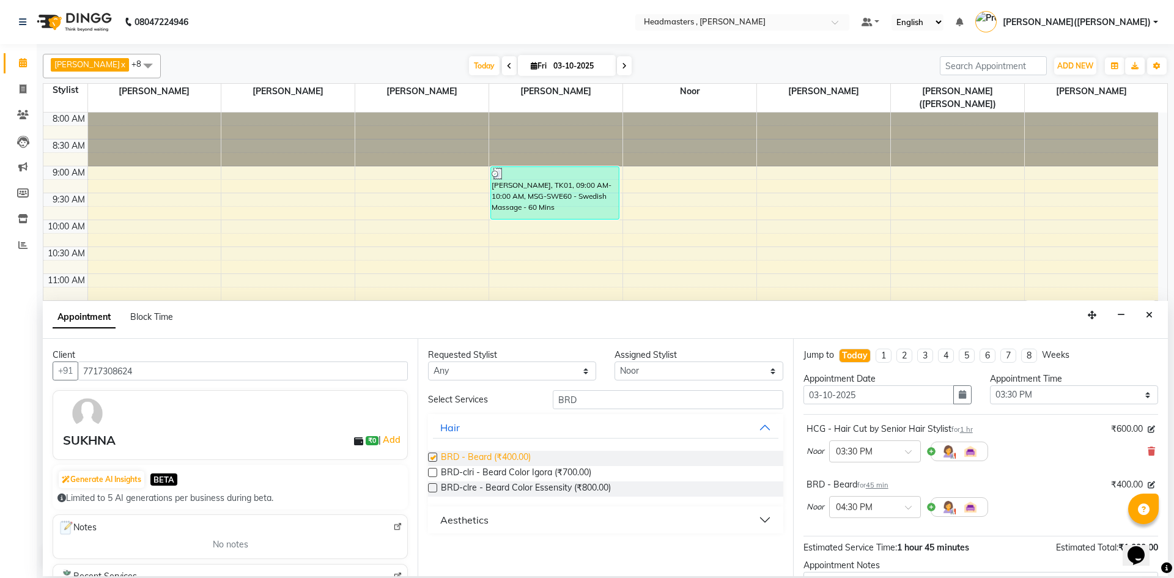
checkbox input "false"
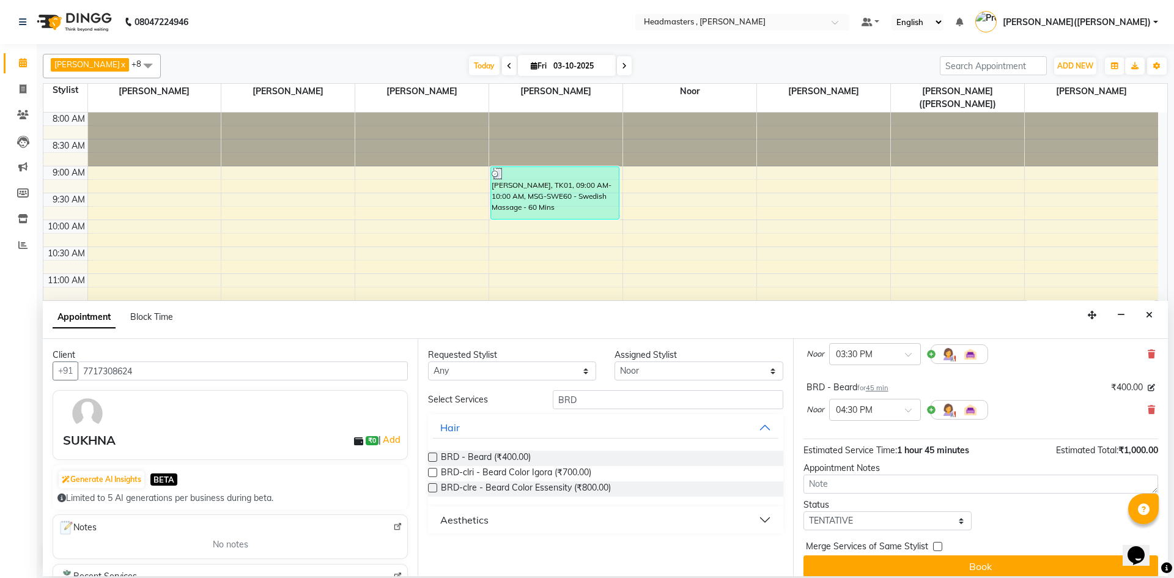
scroll to position [108, 0]
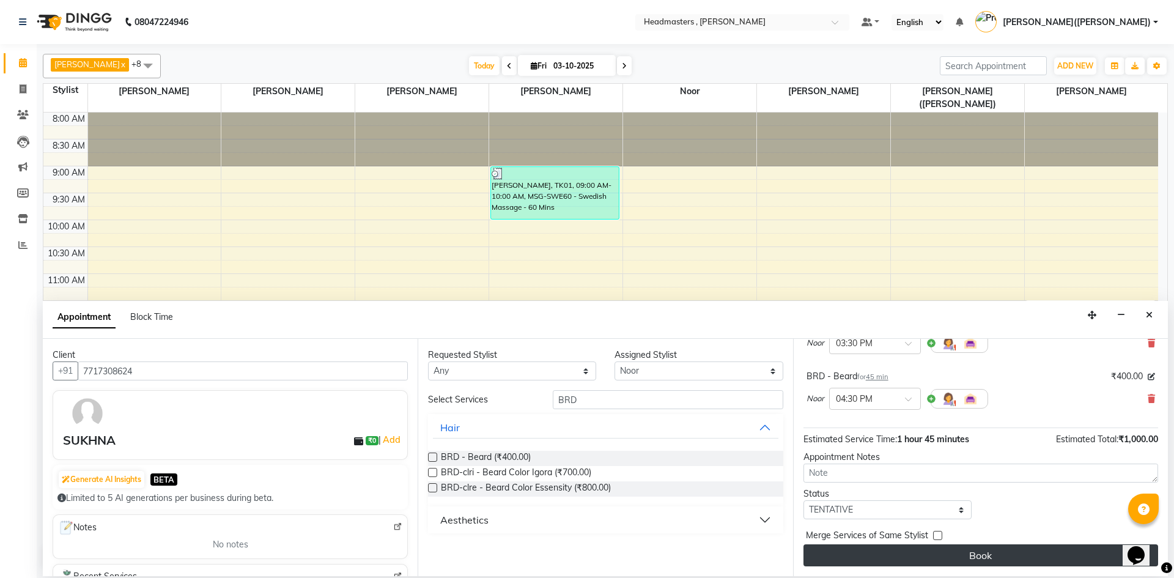
click at [1002, 548] on button "Book" at bounding box center [980, 555] width 355 height 22
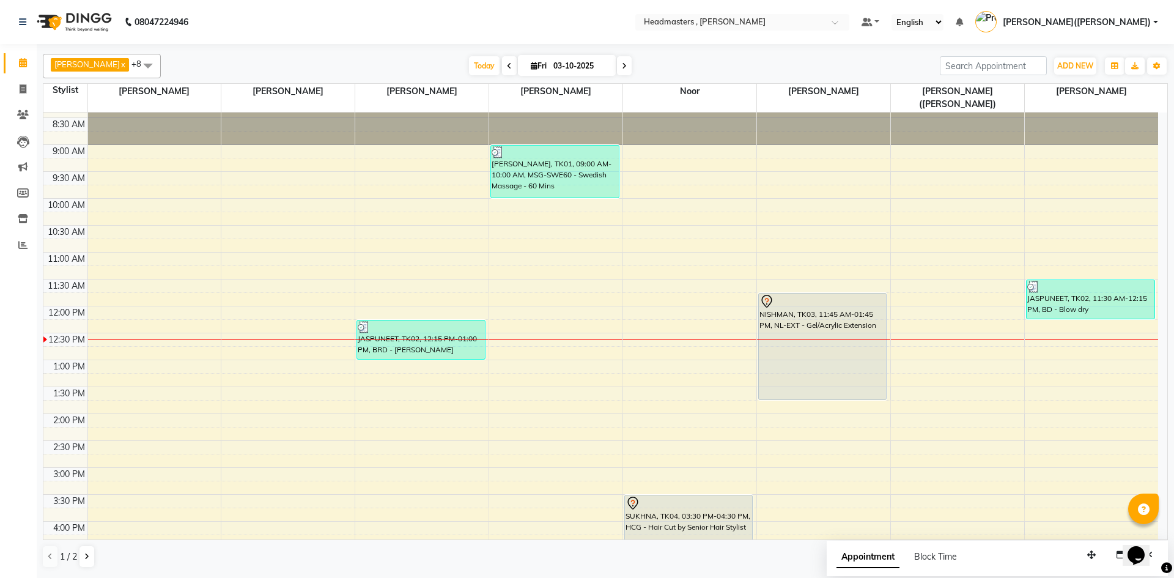
scroll to position [0, 0]
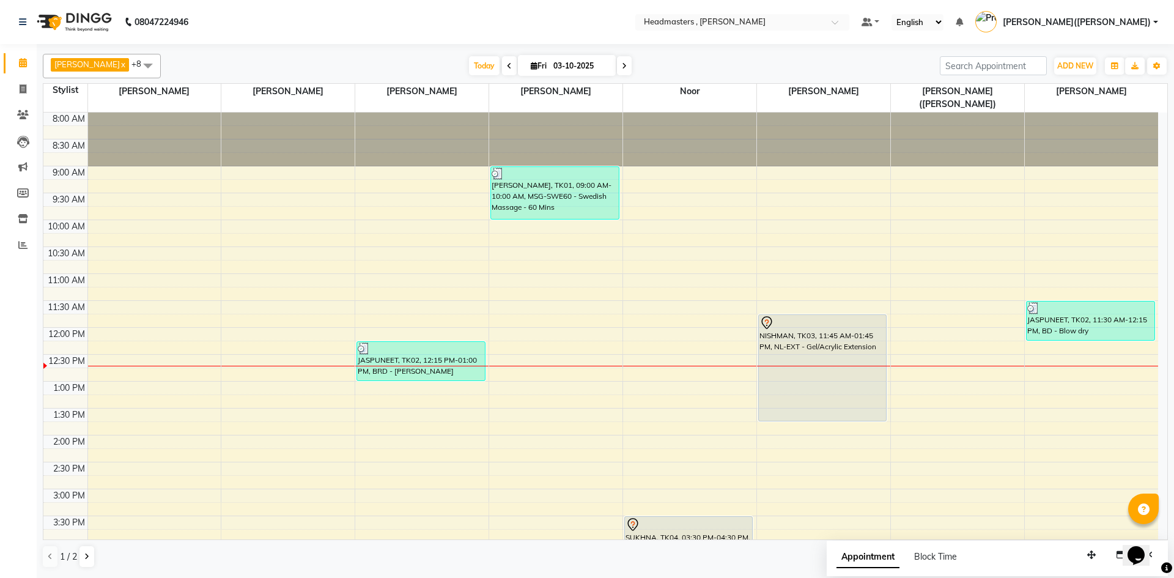
click at [1030, 347] on div "8:00 AM 8:30 AM 9:00 AM 9:30 AM 10:00 AM 10:30 AM 11:00 AM 11:30 AM 12:00 PM 12…" at bounding box center [600, 462] width 1115 height 699
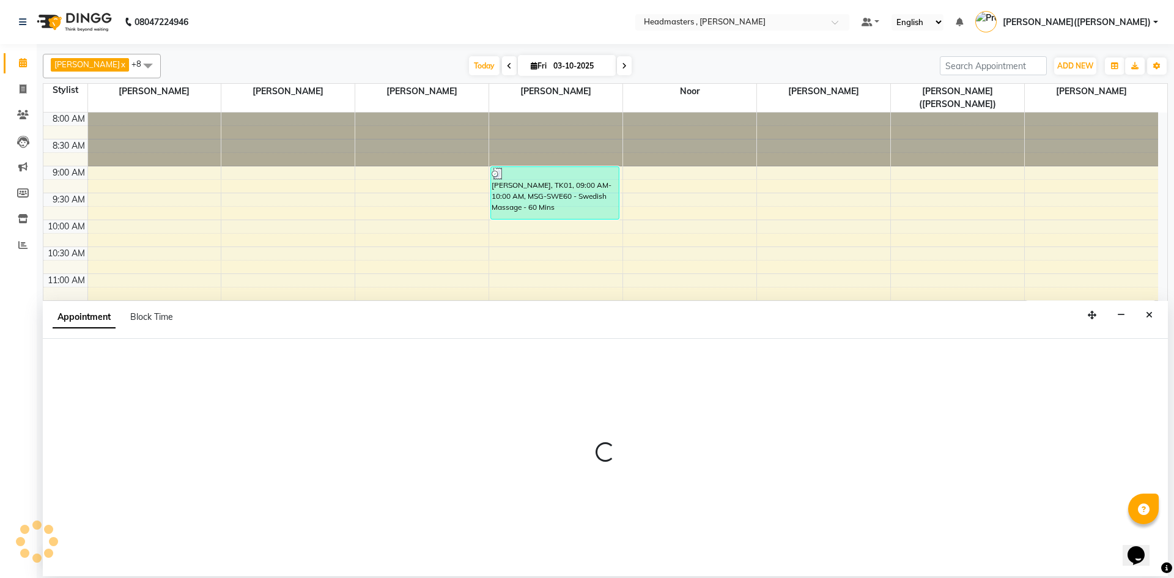
select select "85124"
select select "750"
select select "tentative"
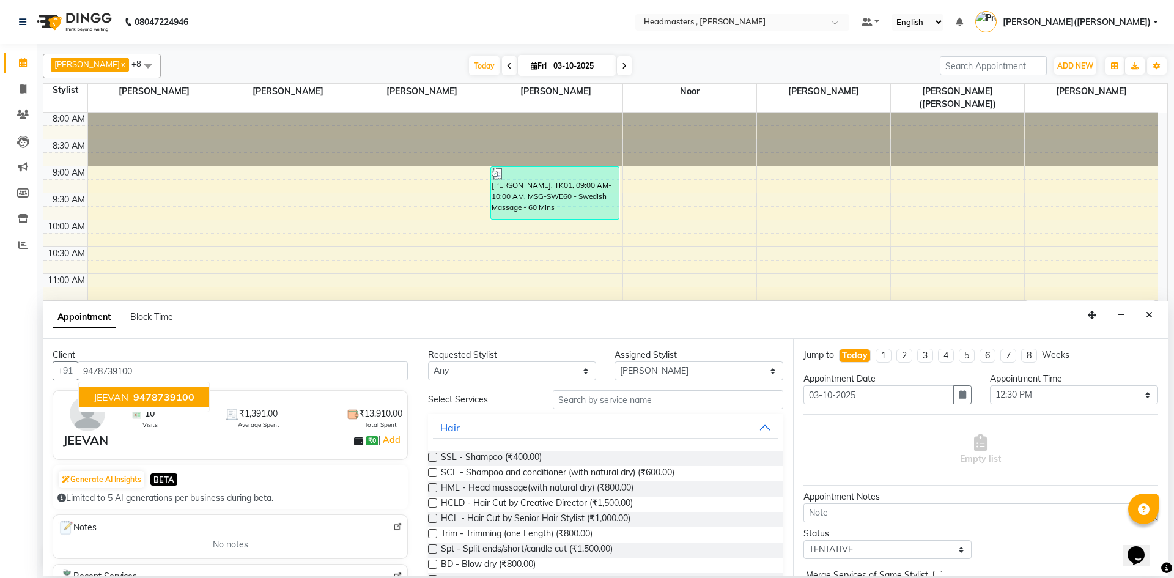
type input "9478739100"
click at [580, 398] on input "text" at bounding box center [668, 399] width 231 height 19
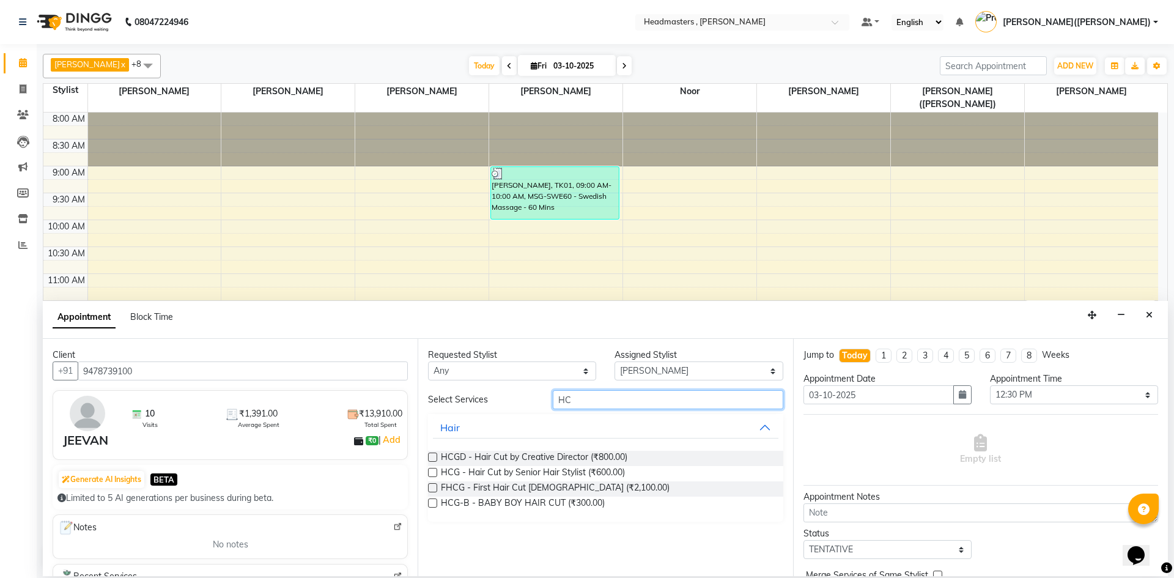
type input "H"
type input "ROOT"
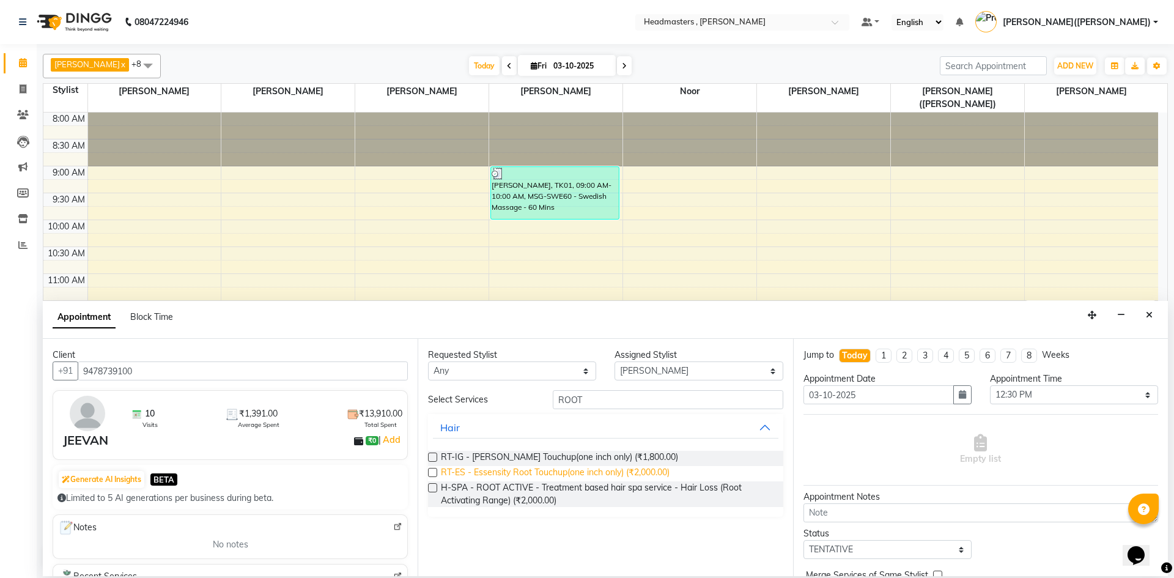
click at [551, 468] on span "RT-ES - Essensity Root Touchup(one inch only) (₹2,000.00)" at bounding box center [555, 473] width 229 height 15
checkbox input "false"
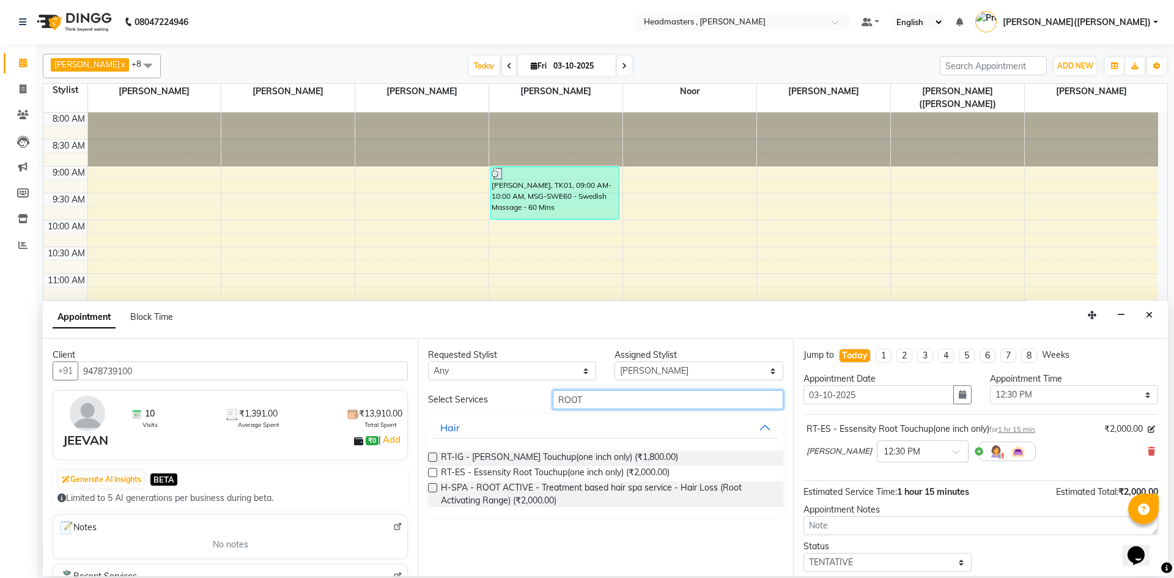
click at [592, 399] on input "ROOT" at bounding box center [668, 399] width 231 height 19
type input "R"
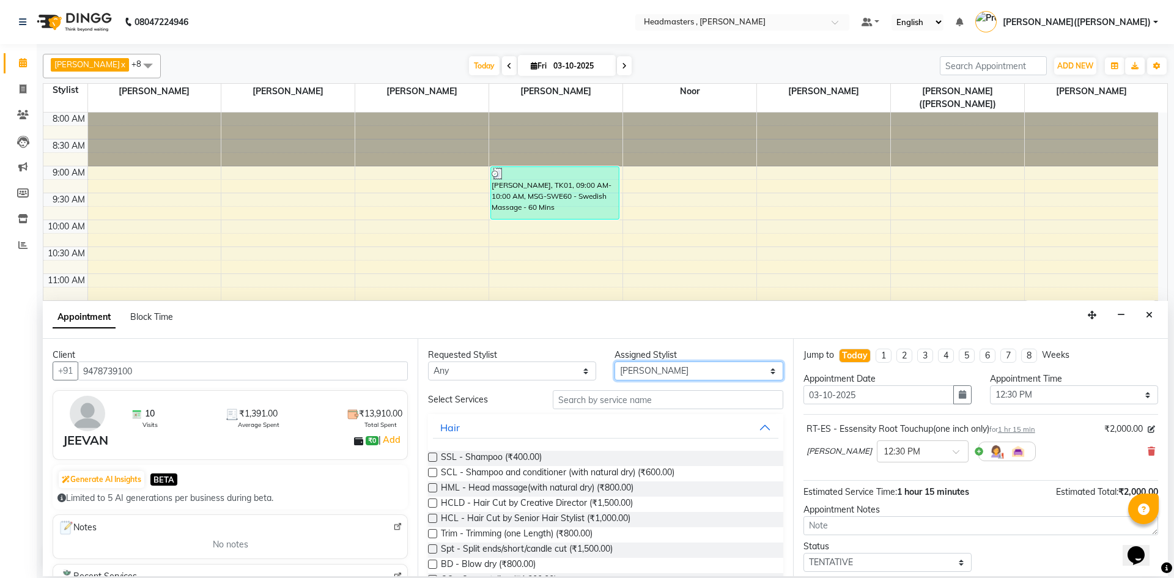
click at [763, 368] on select "Select [PERSON_NAME] [PERSON_NAME] [PERSON_NAME] [PERSON_NAME] [PERSON_NAME] No…" at bounding box center [699, 370] width 168 height 19
select select "85125"
click at [615, 361] on select "Select [PERSON_NAME] [PERSON_NAME] [PERSON_NAME] [PERSON_NAME] [PERSON_NAME] No…" at bounding box center [699, 370] width 168 height 19
click at [589, 399] on input "text" at bounding box center [668, 399] width 231 height 19
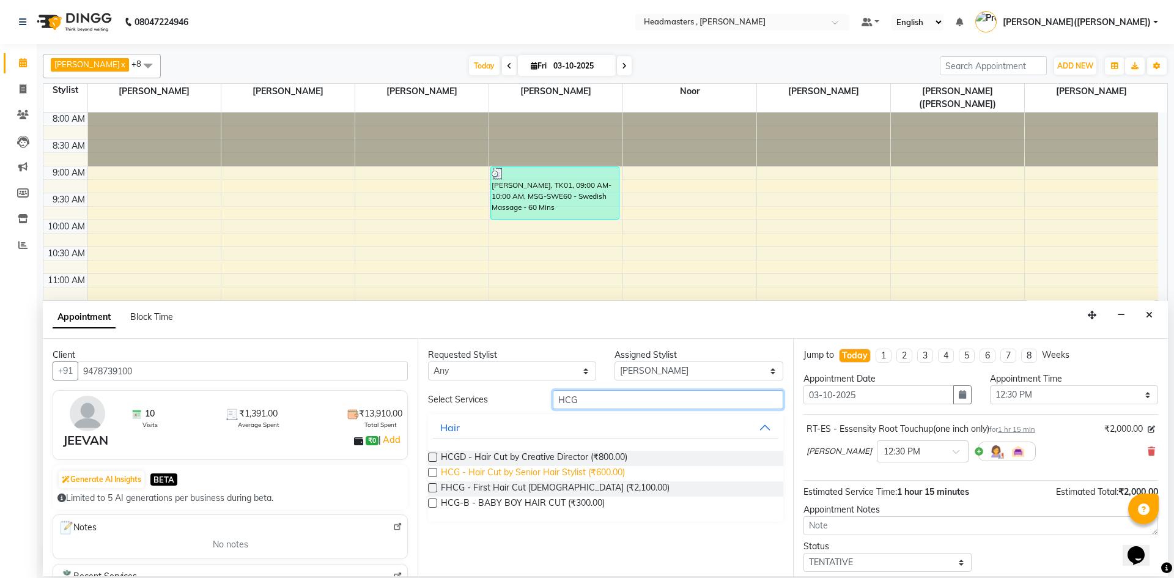
type input "HCG"
click at [563, 470] on span "HCG - Hair Cut by Senior Hair Stylist (₹600.00)" at bounding box center [533, 473] width 184 height 15
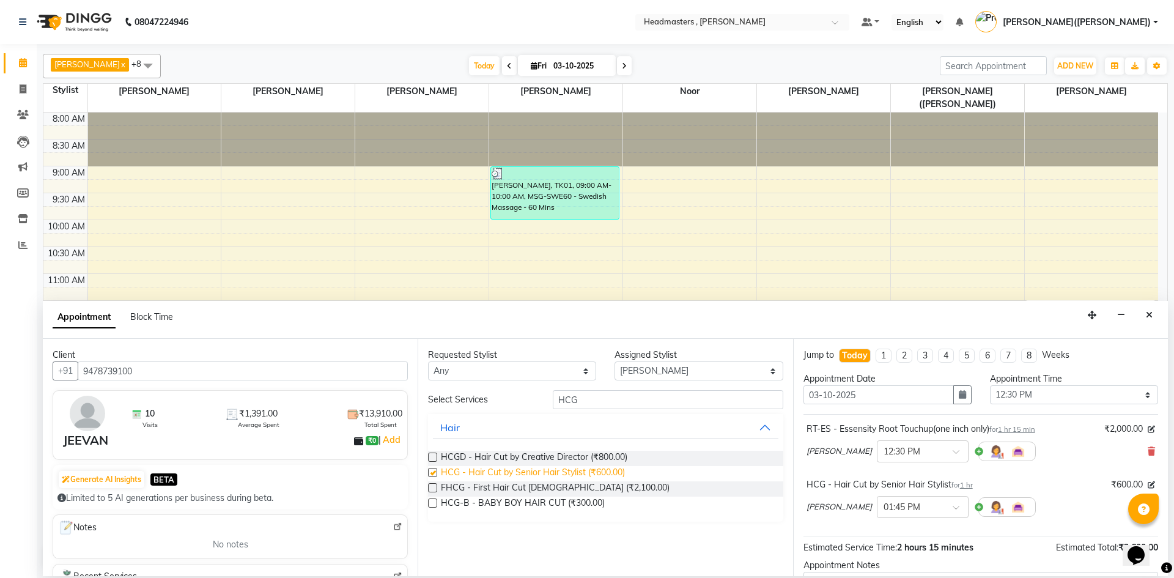
checkbox input "false"
click at [585, 400] on input "HCG" at bounding box center [668, 399] width 231 height 19
type input "H"
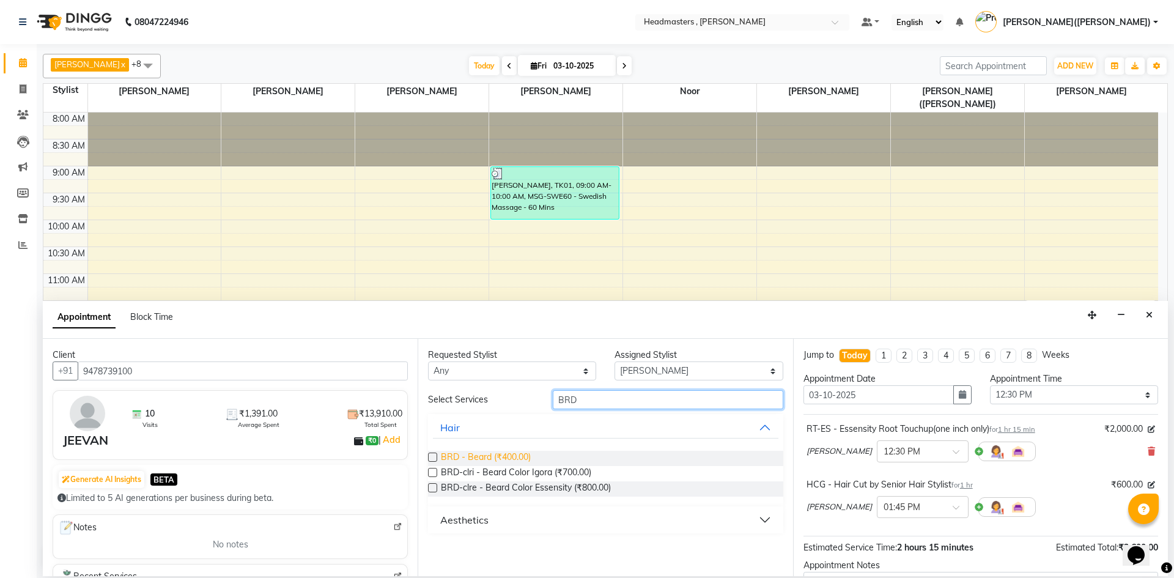
type input "BRD"
click at [504, 453] on span "BRD - Beard (₹400.00)" at bounding box center [486, 458] width 90 height 15
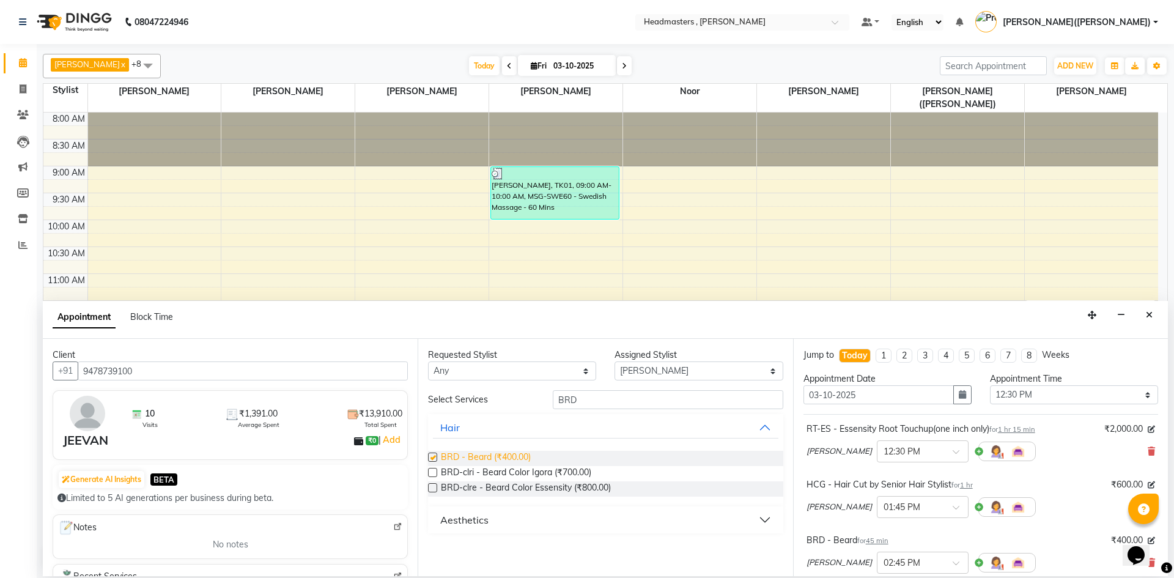
checkbox input "false"
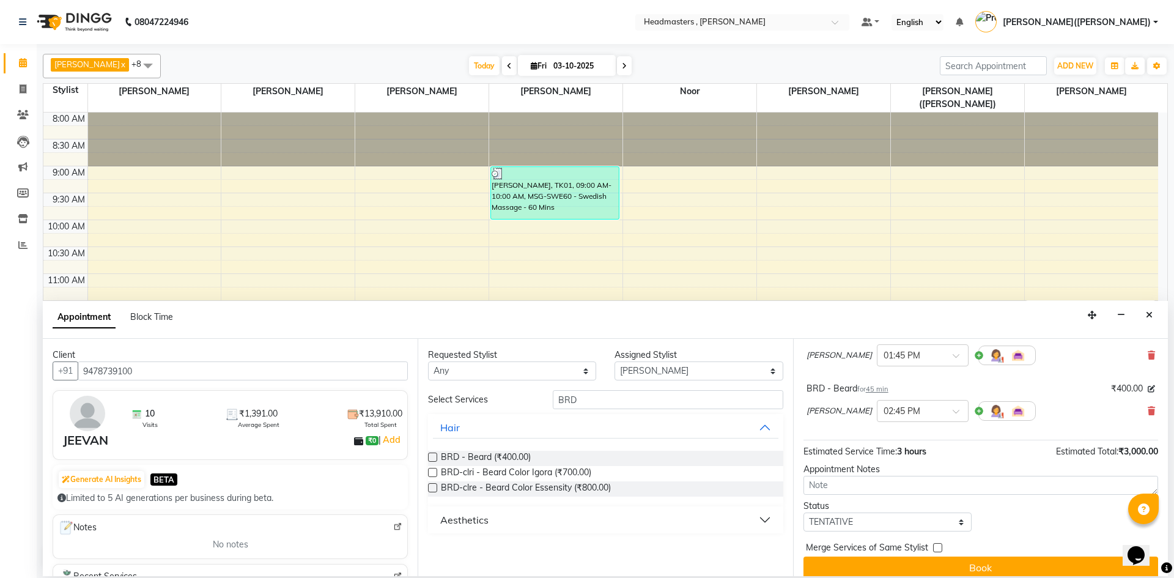
scroll to position [164, 0]
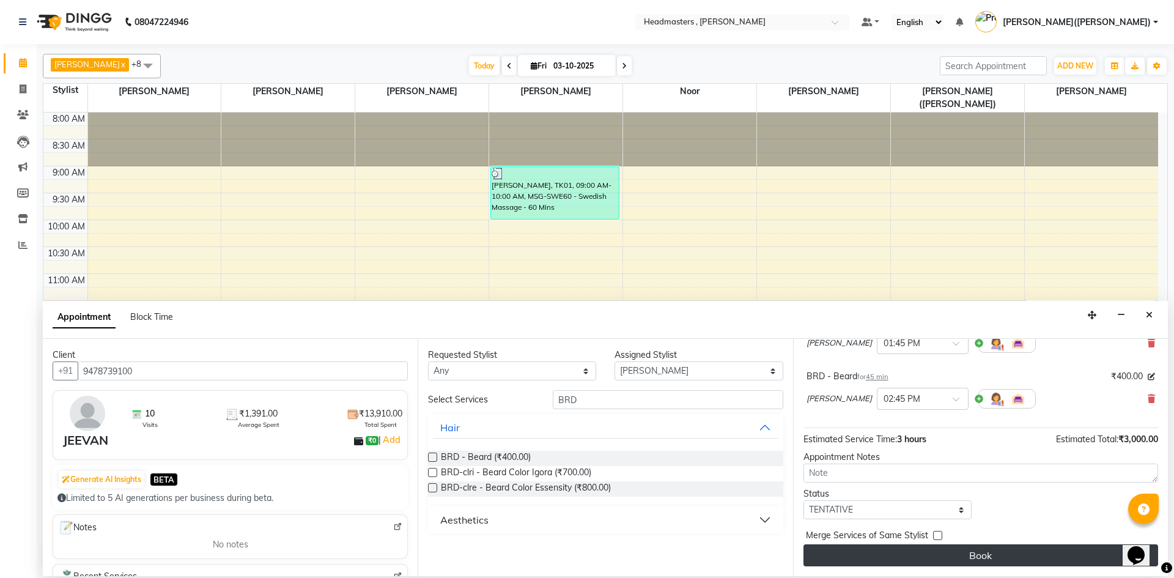
click at [1026, 556] on button "Book" at bounding box center [980, 555] width 355 height 22
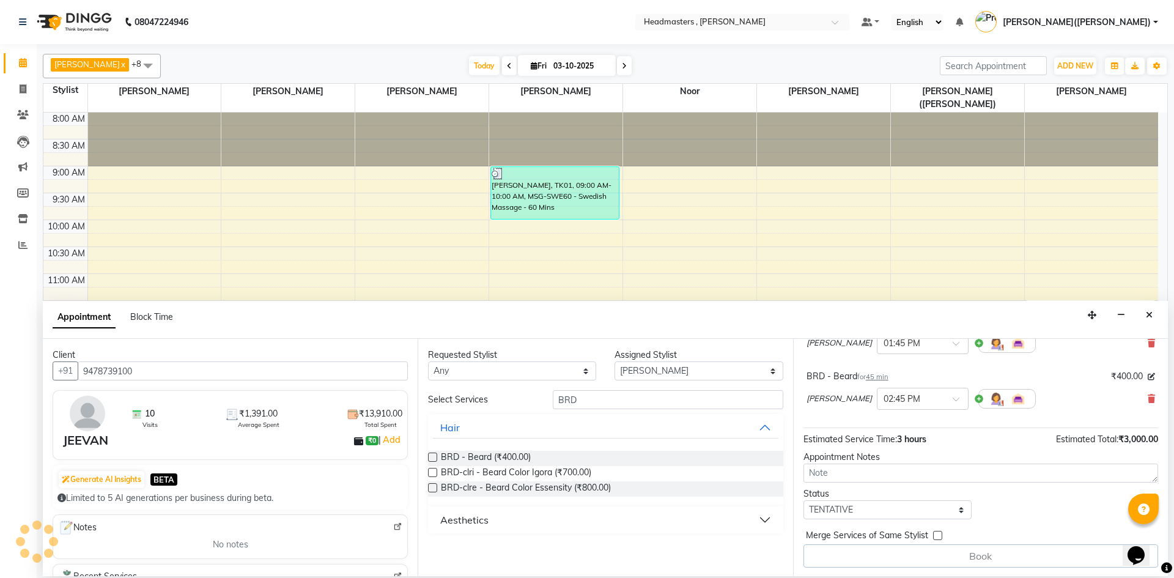
click at [1026, 556] on div "Book" at bounding box center [980, 555] width 355 height 23
